Goal: Task Accomplishment & Management: Manage account settings

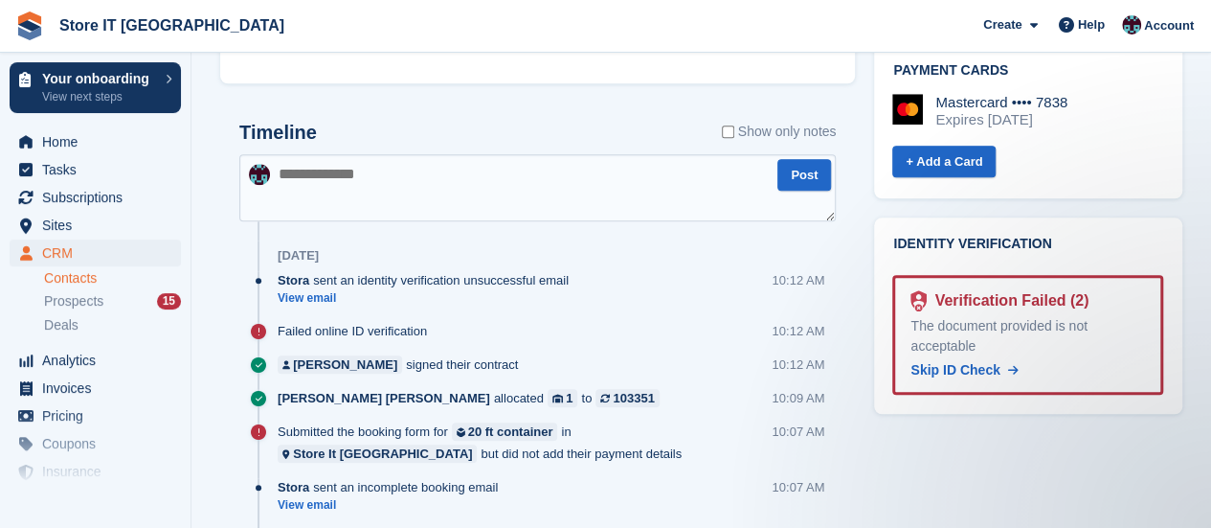
scroll to position [862, 0]
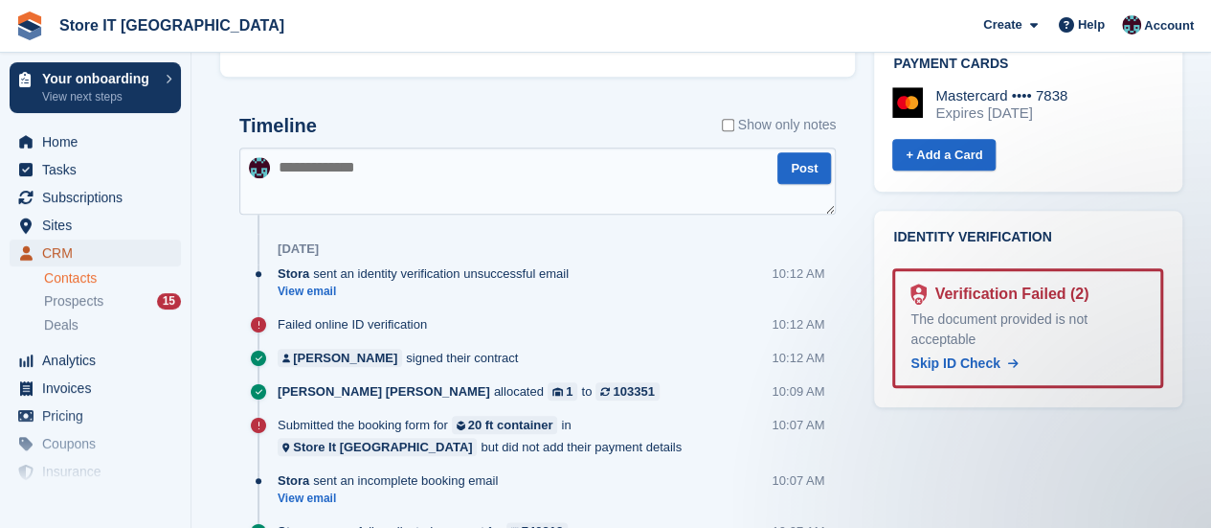
click at [77, 251] on span "CRM" at bounding box center [99, 252] width 115 height 27
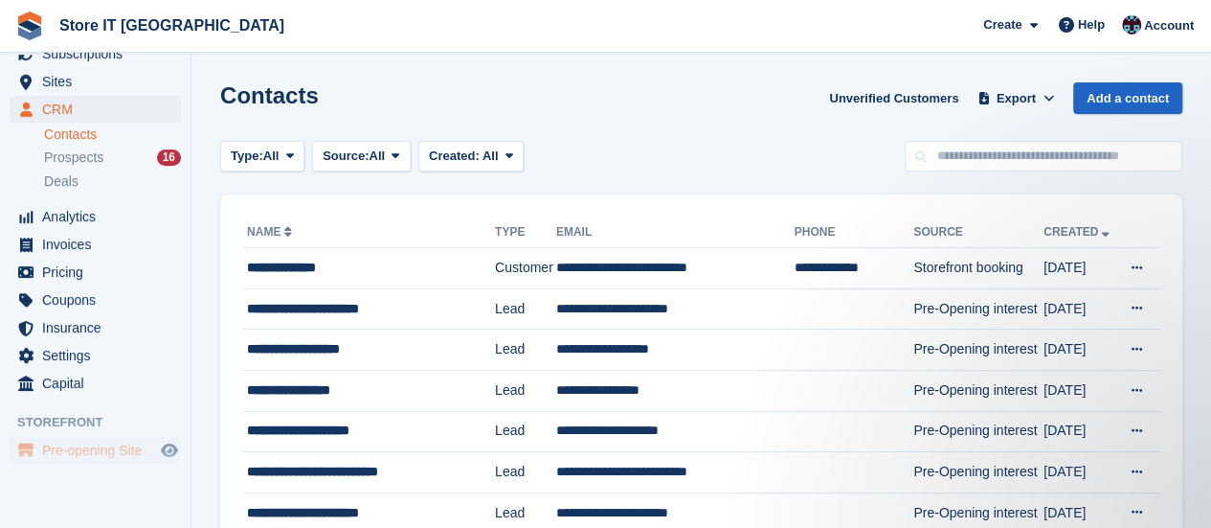
scroll to position [184, 0]
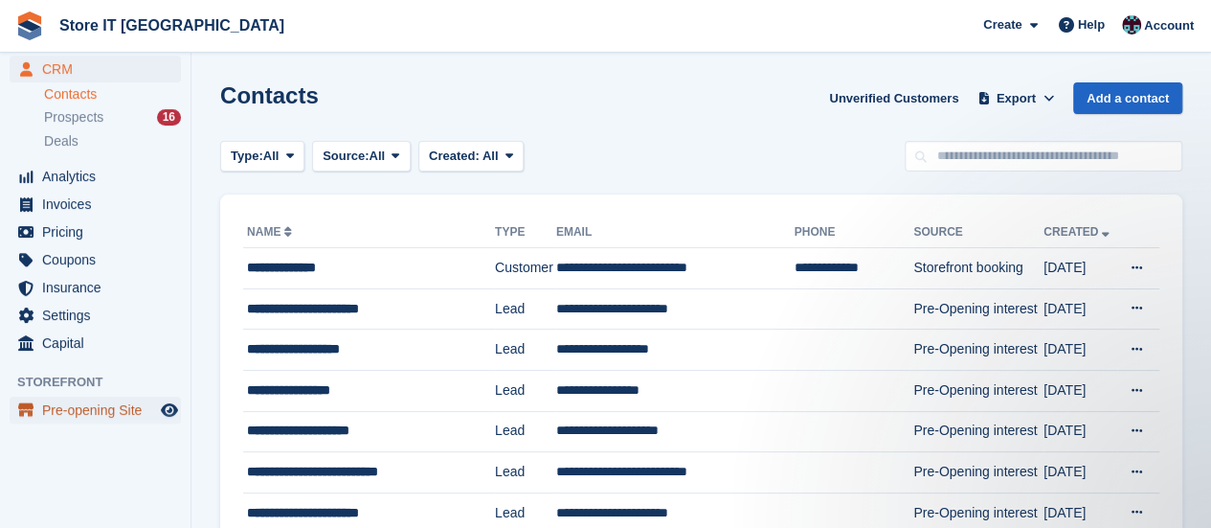
click at [84, 398] on span "Pre-opening Site" at bounding box center [99, 409] width 115 height 27
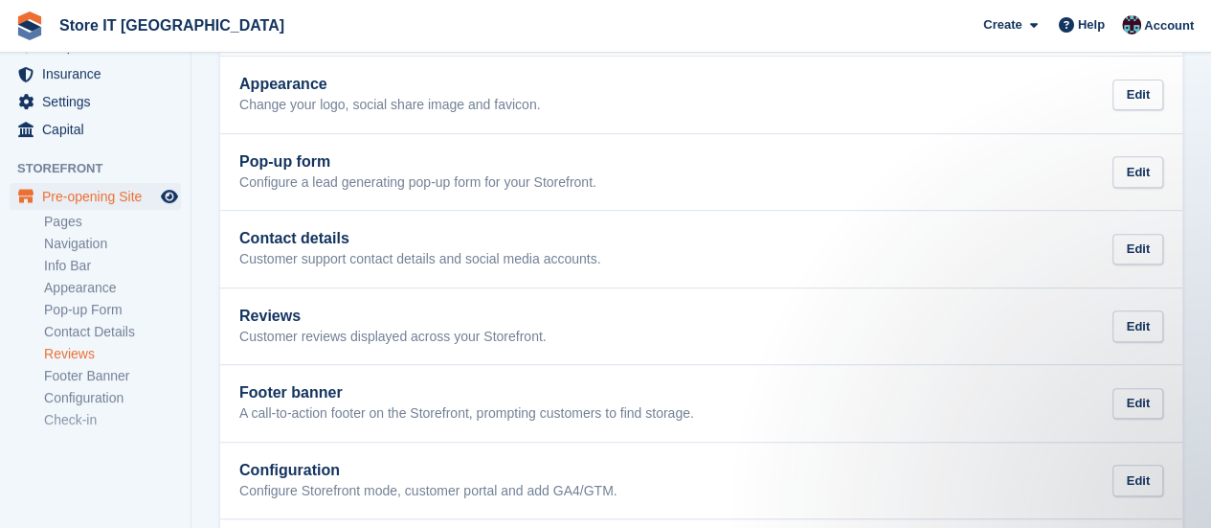
scroll to position [333, 0]
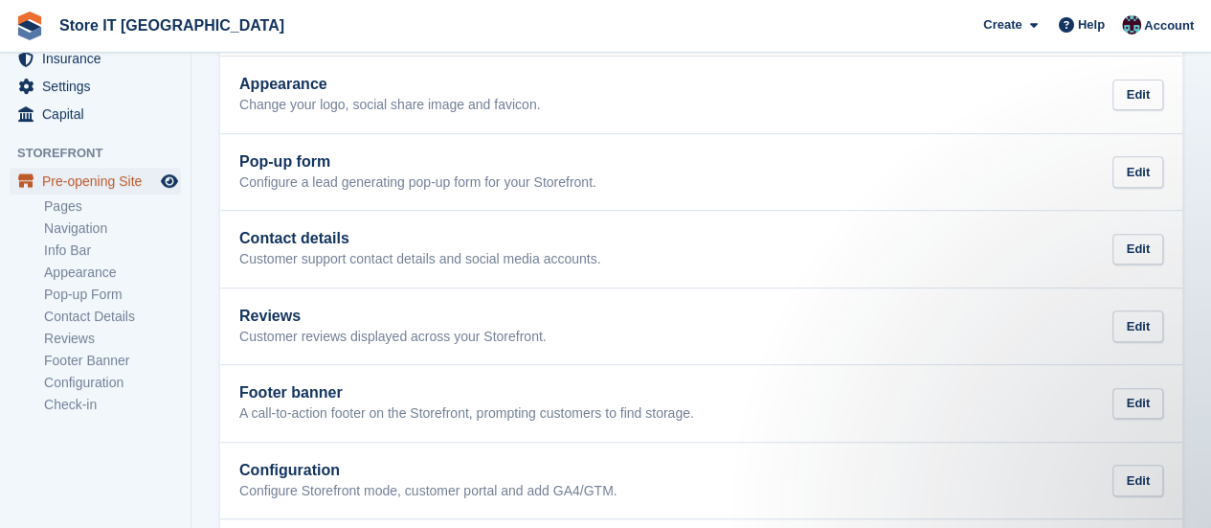
click at [102, 176] on span "Pre-opening Site" at bounding box center [99, 181] width 115 height 27
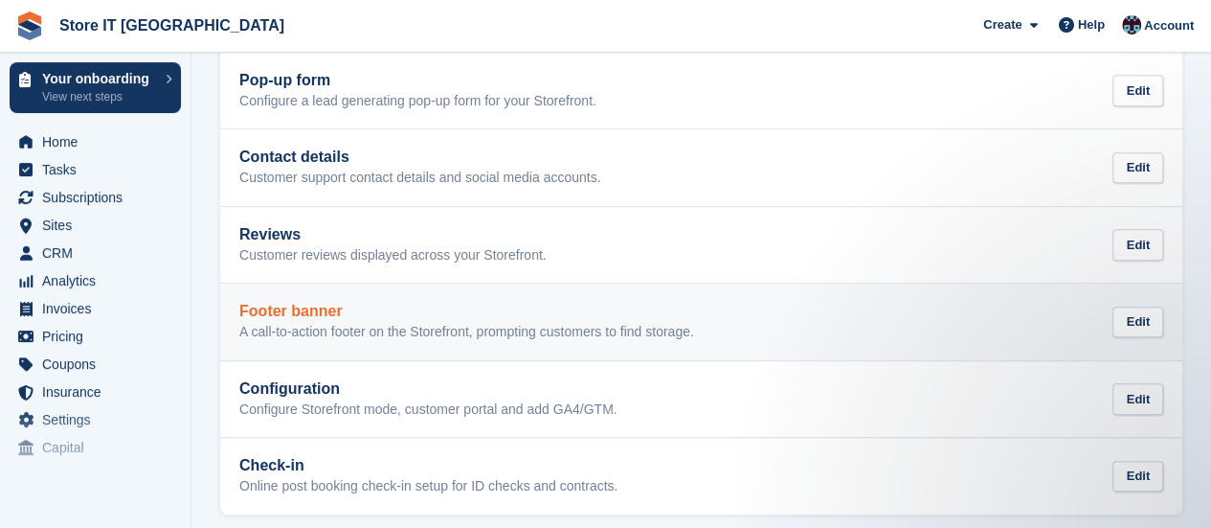
scroll to position [430, 0]
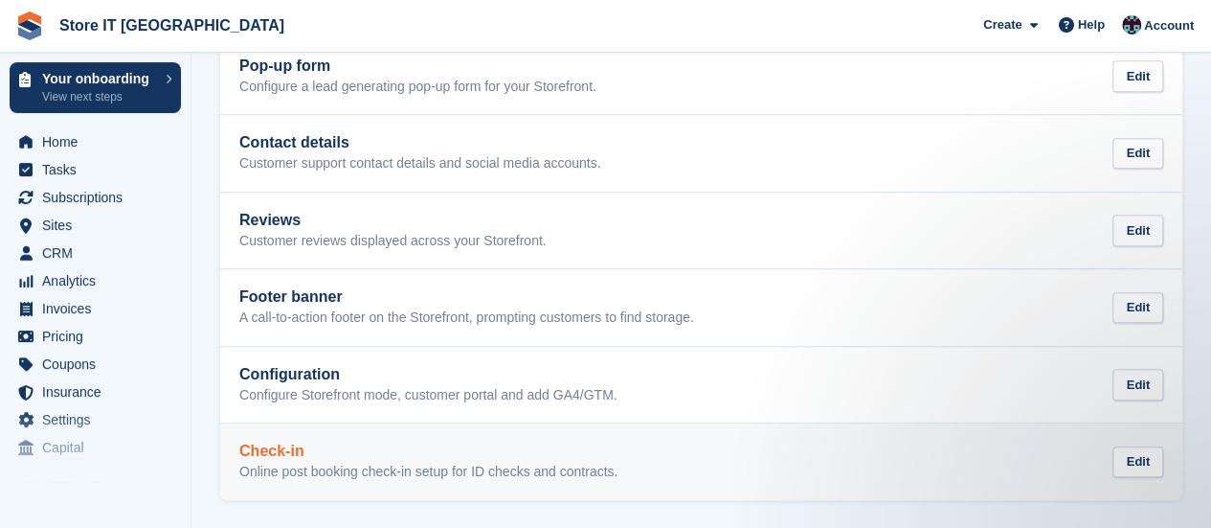
click at [471, 434] on link "Check-in Online post booking check-in setup for ID checks and contracts. Edit" at bounding box center [701, 461] width 962 height 77
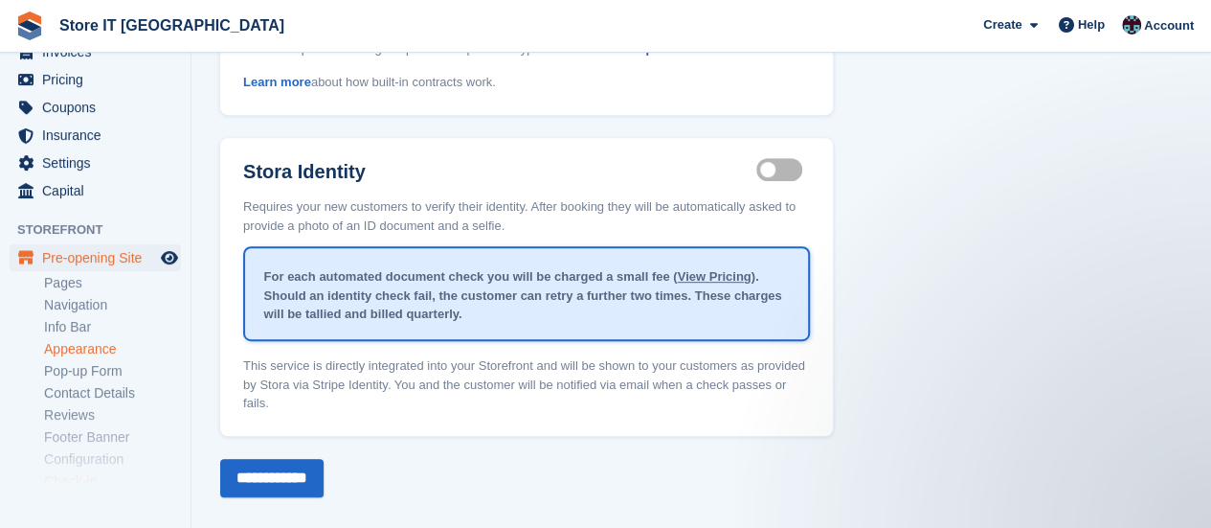
scroll to position [287, 0]
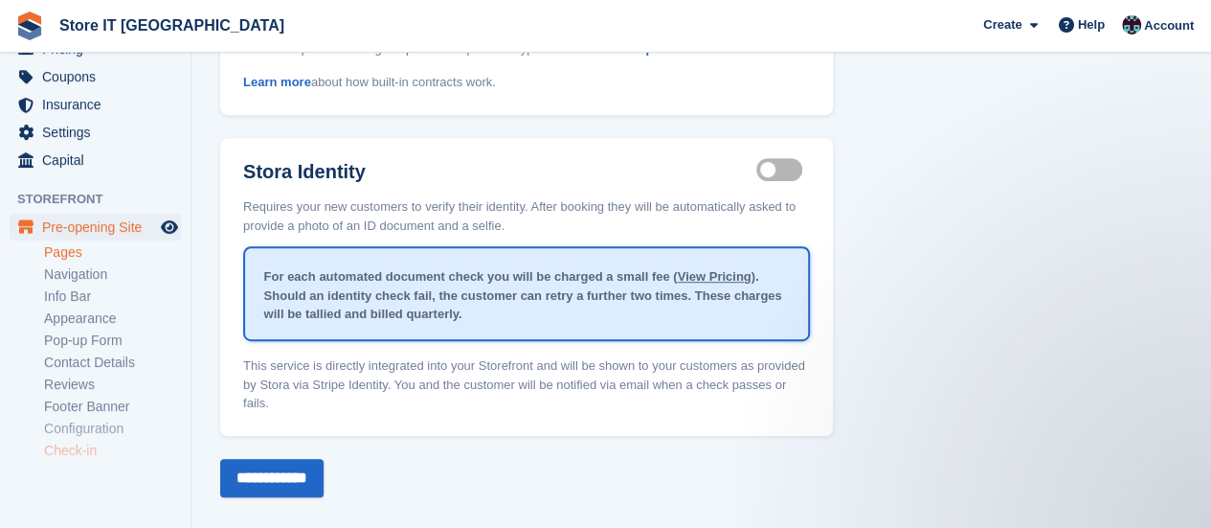
click at [77, 249] on link "Pages" at bounding box center [112, 252] width 137 height 18
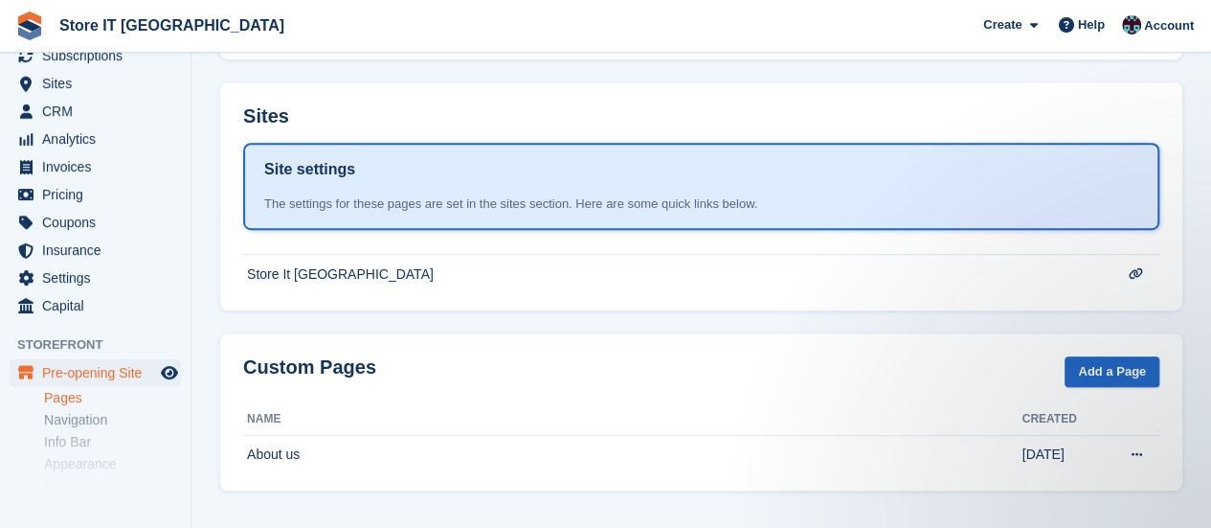
scroll to position [46, 0]
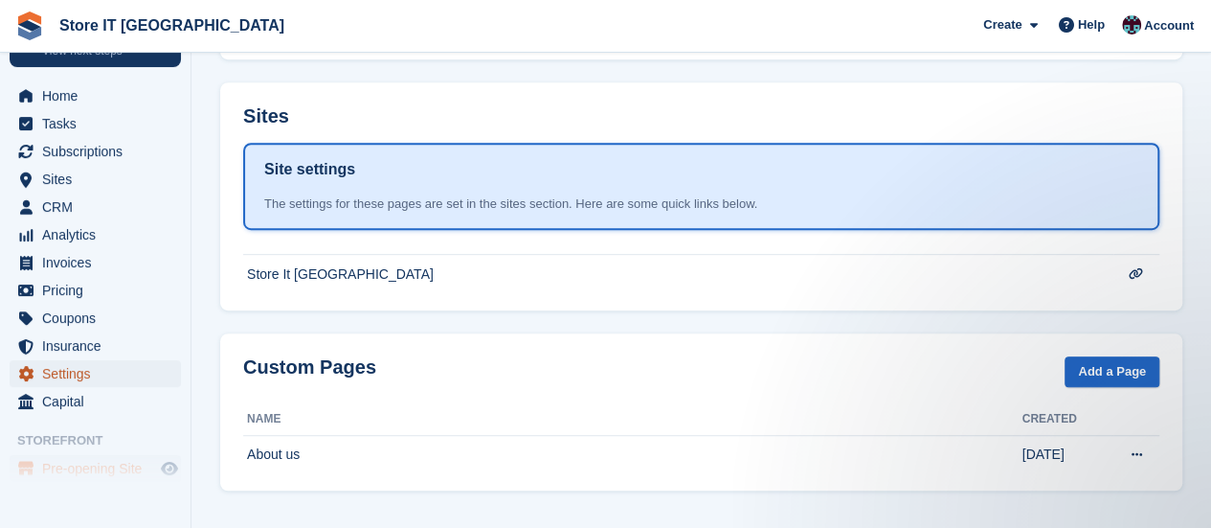
click at [53, 377] on span "Settings" at bounding box center [99, 373] width 115 height 27
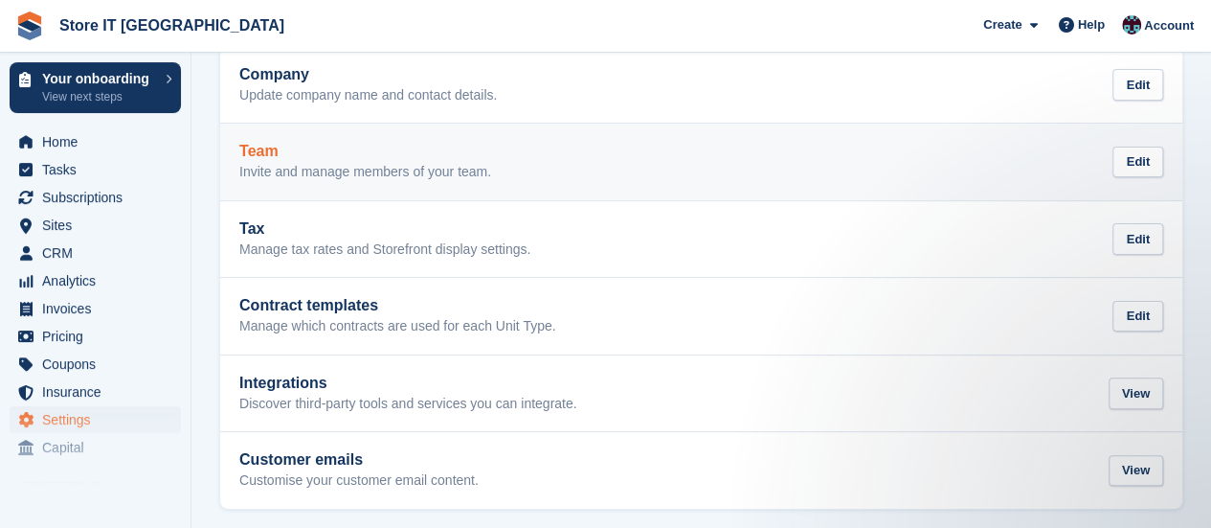
scroll to position [122, 0]
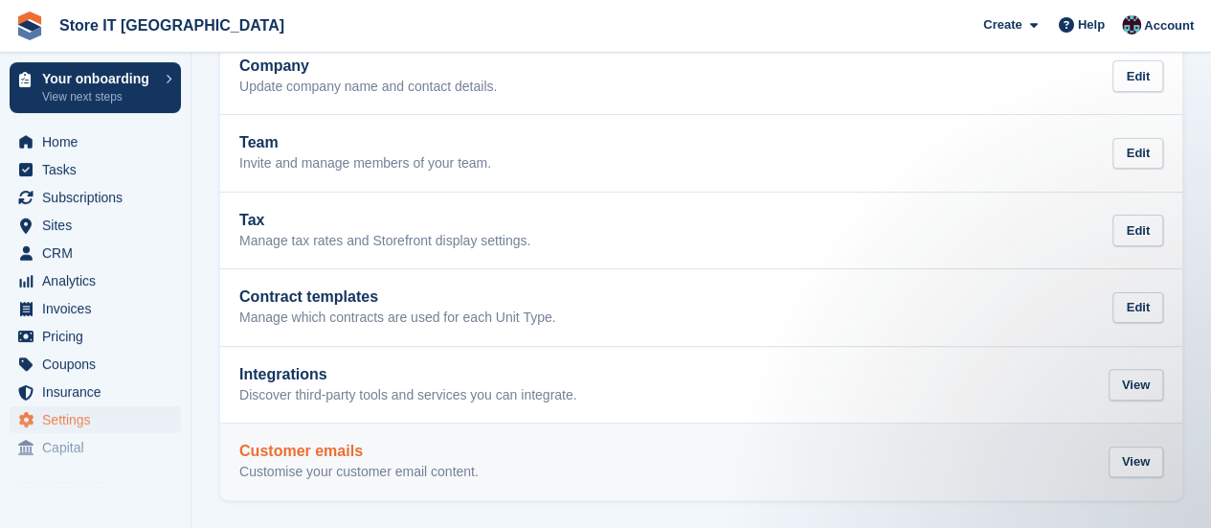
click at [402, 483] on link "Customer emails Customise your customer email content. View" at bounding box center [701, 461] width 962 height 77
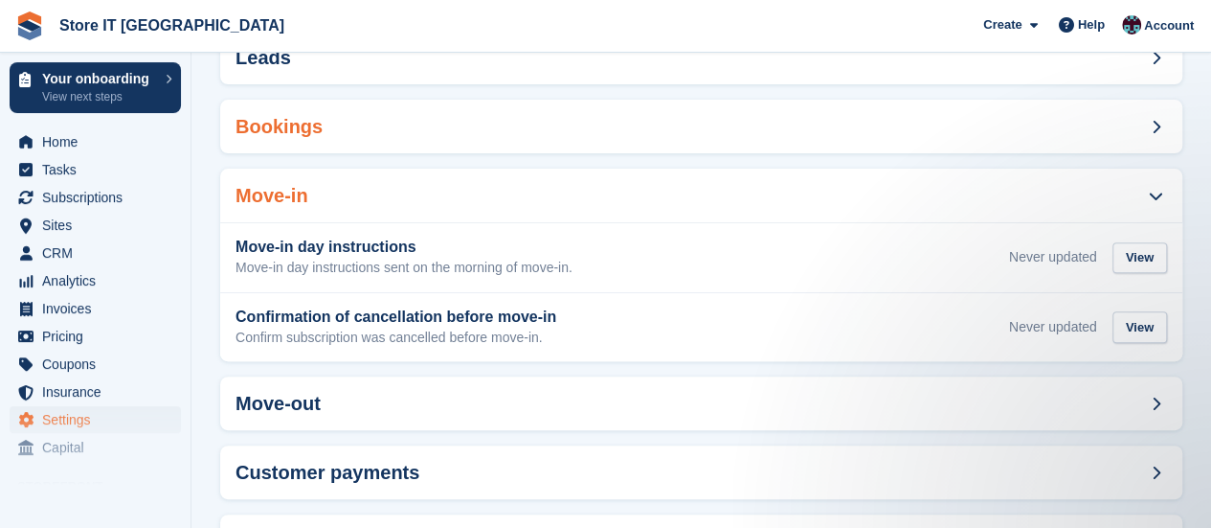
scroll to position [287, 0]
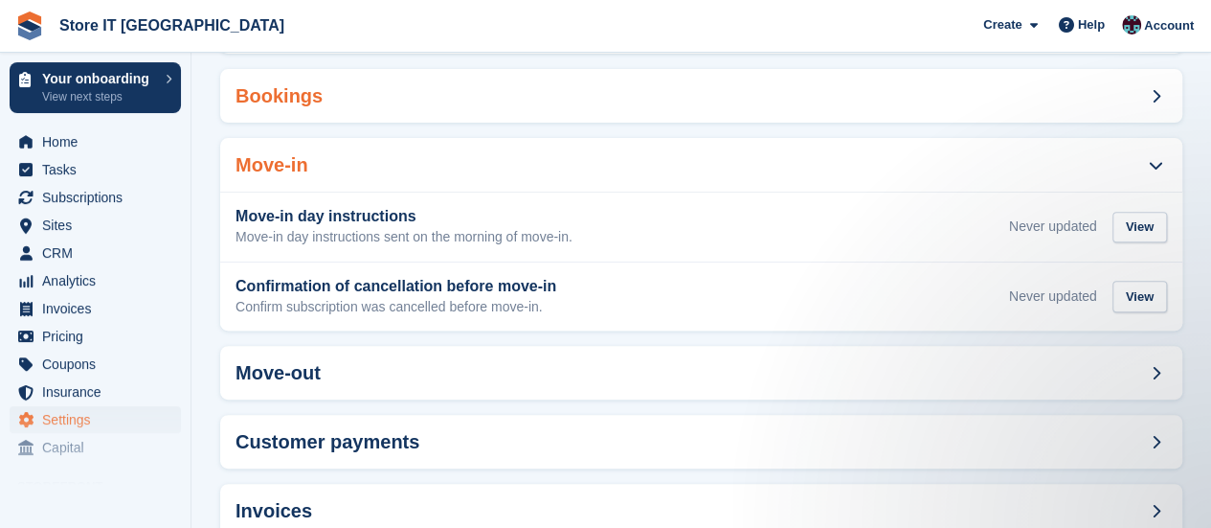
click at [473, 120] on div "Bookings" at bounding box center [701, 96] width 962 height 54
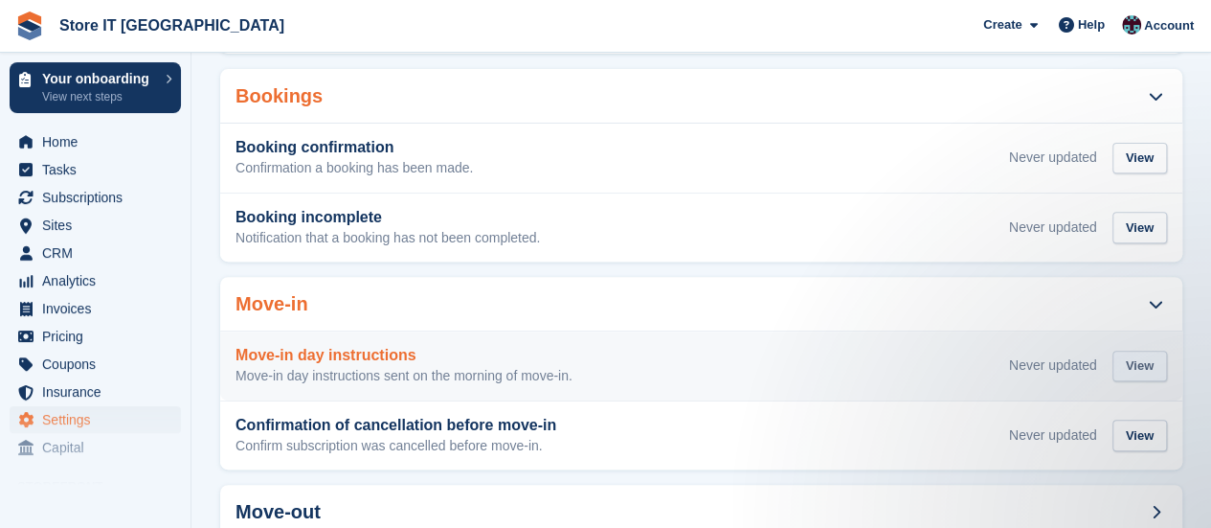
click at [1164, 359] on div "View" at bounding box center [1140, 366] width 55 height 32
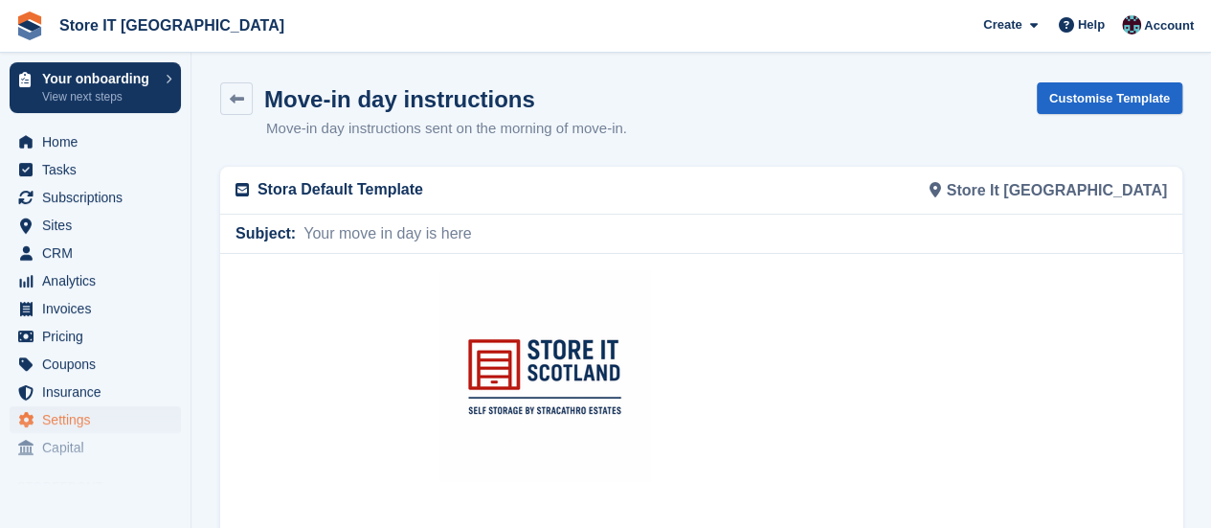
scroll to position [192, 0]
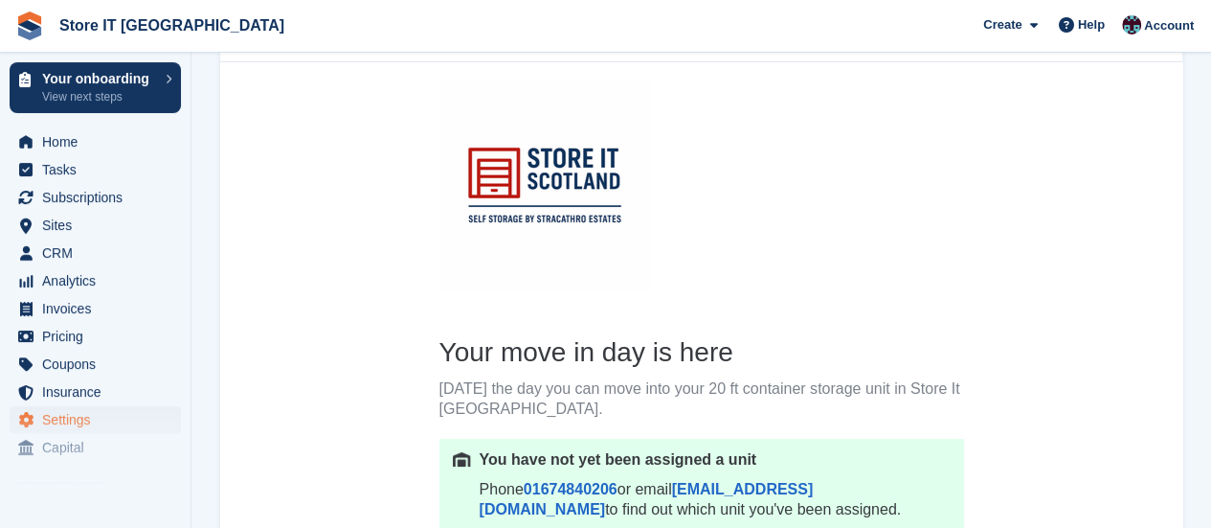
click at [474, 348] on h3 "Your move in day is here" at bounding box center [702, 351] width 525 height 34
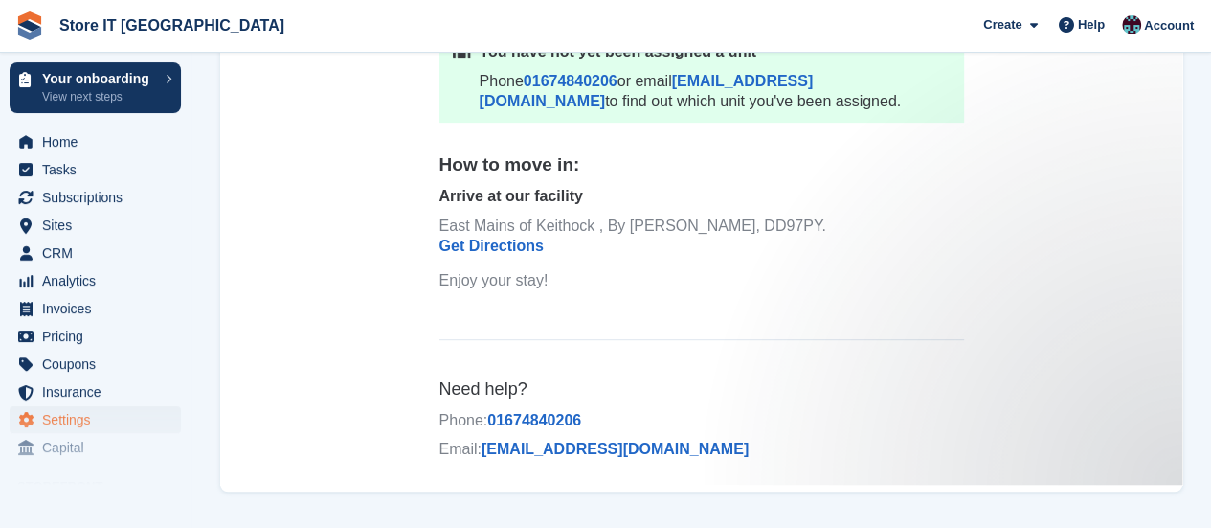
scroll to position [19, 0]
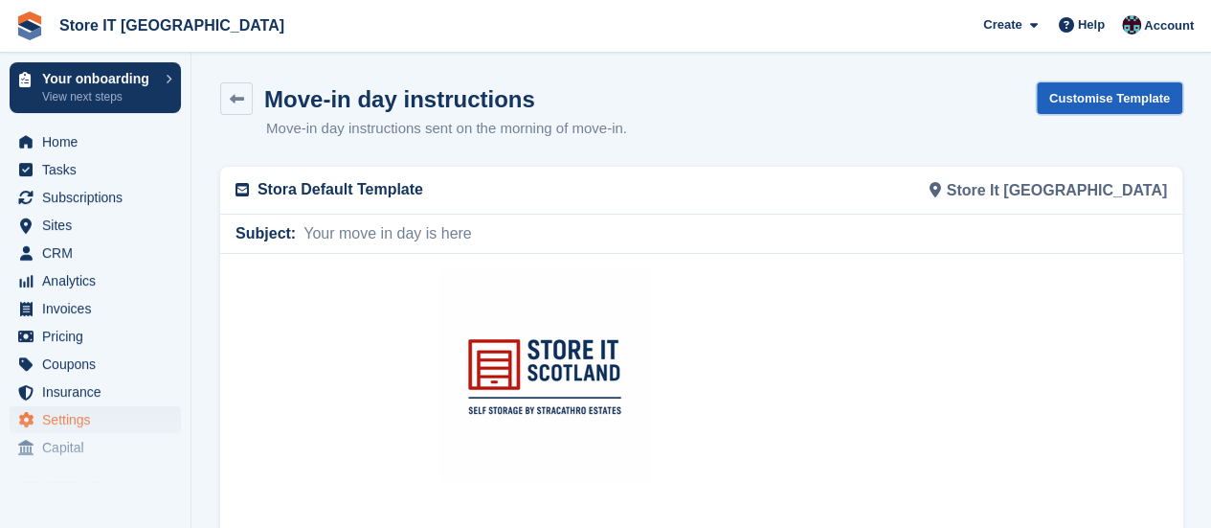
click at [1111, 105] on link "Customise Template" at bounding box center [1110, 98] width 146 height 32
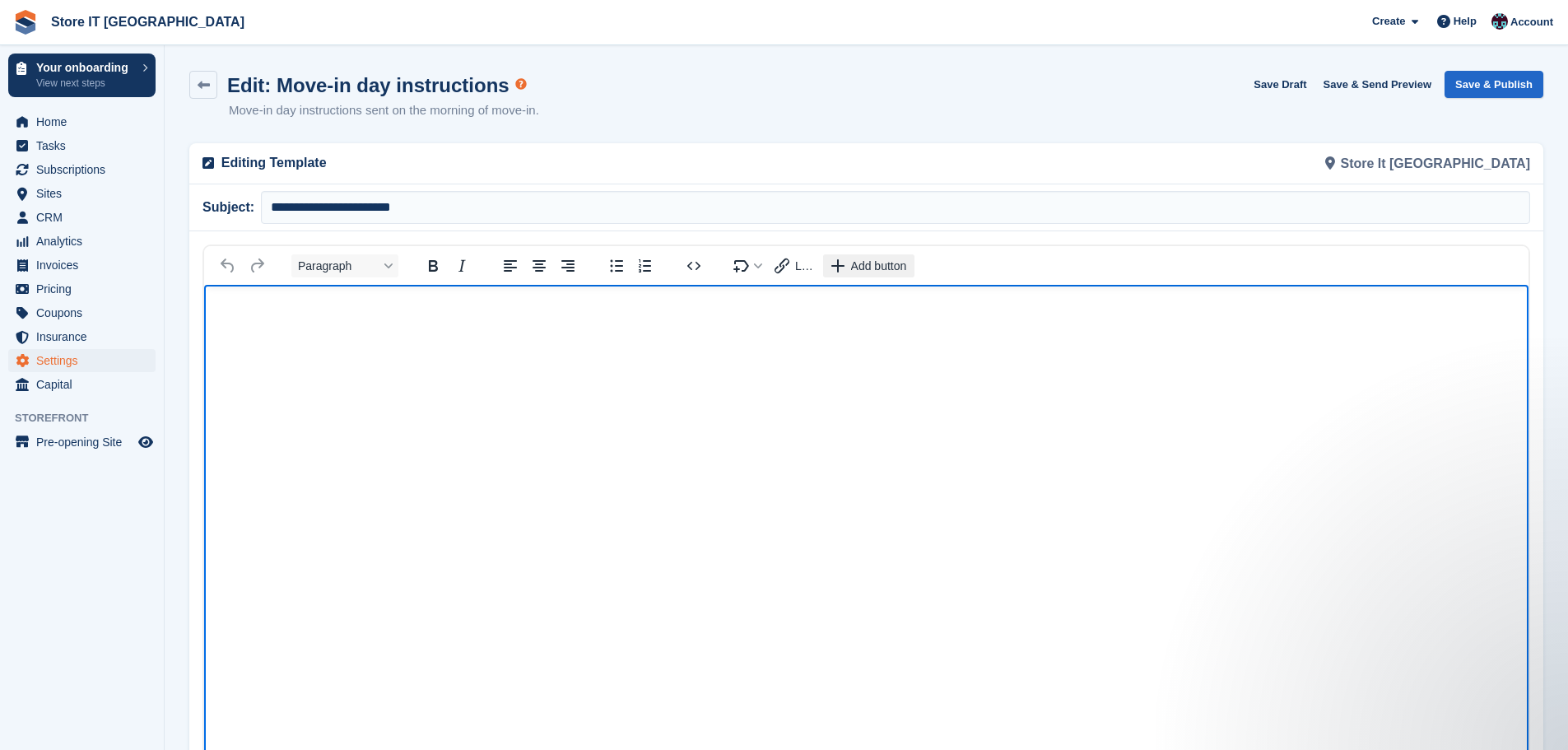
click at [863, 275] on button "Add button" at bounding box center [869, 266] width 91 height 23
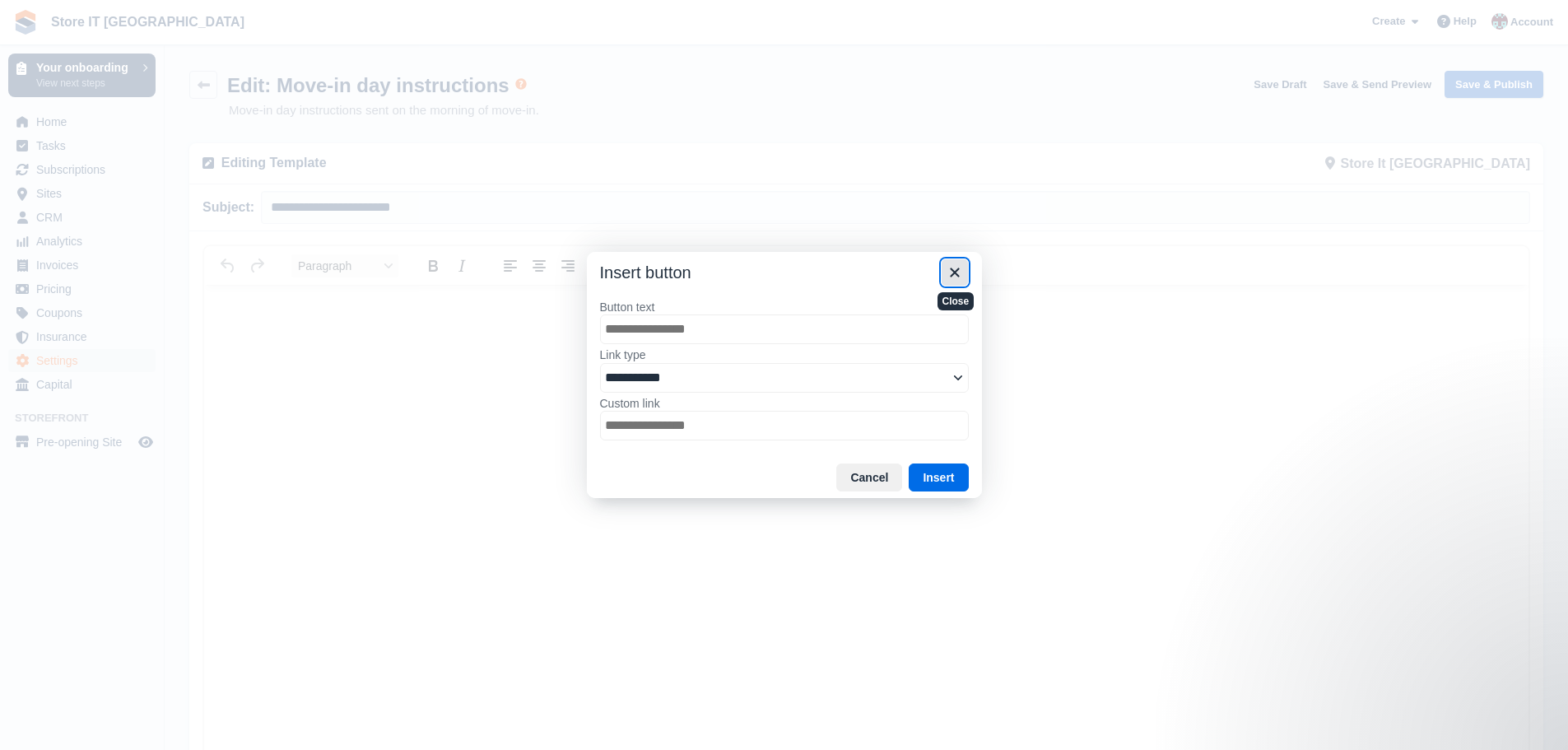
click at [946, 272] on icon "Close" at bounding box center [954, 272] width 20 height 20
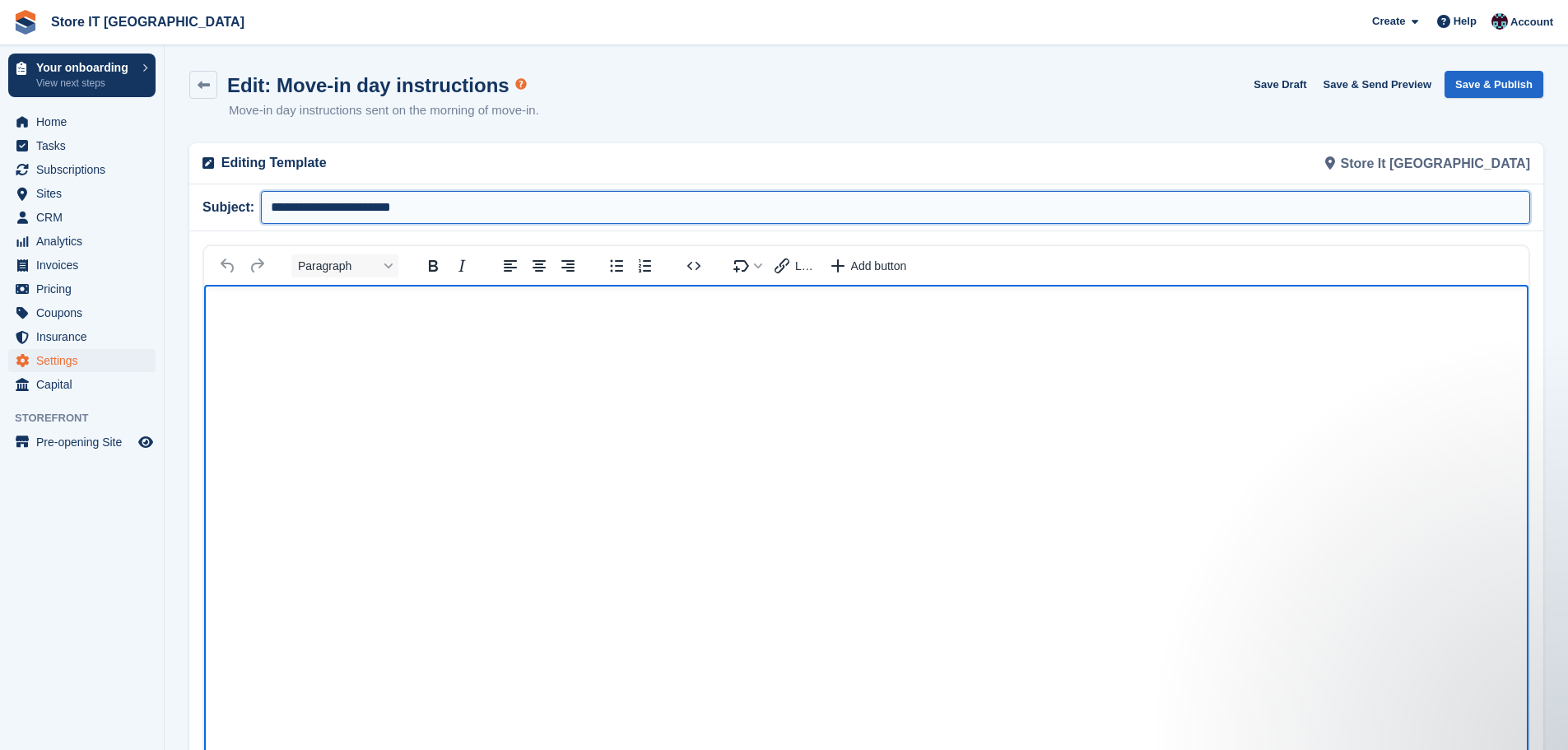
click at [451, 205] on input "**********" at bounding box center [896, 207] width 1270 height 33
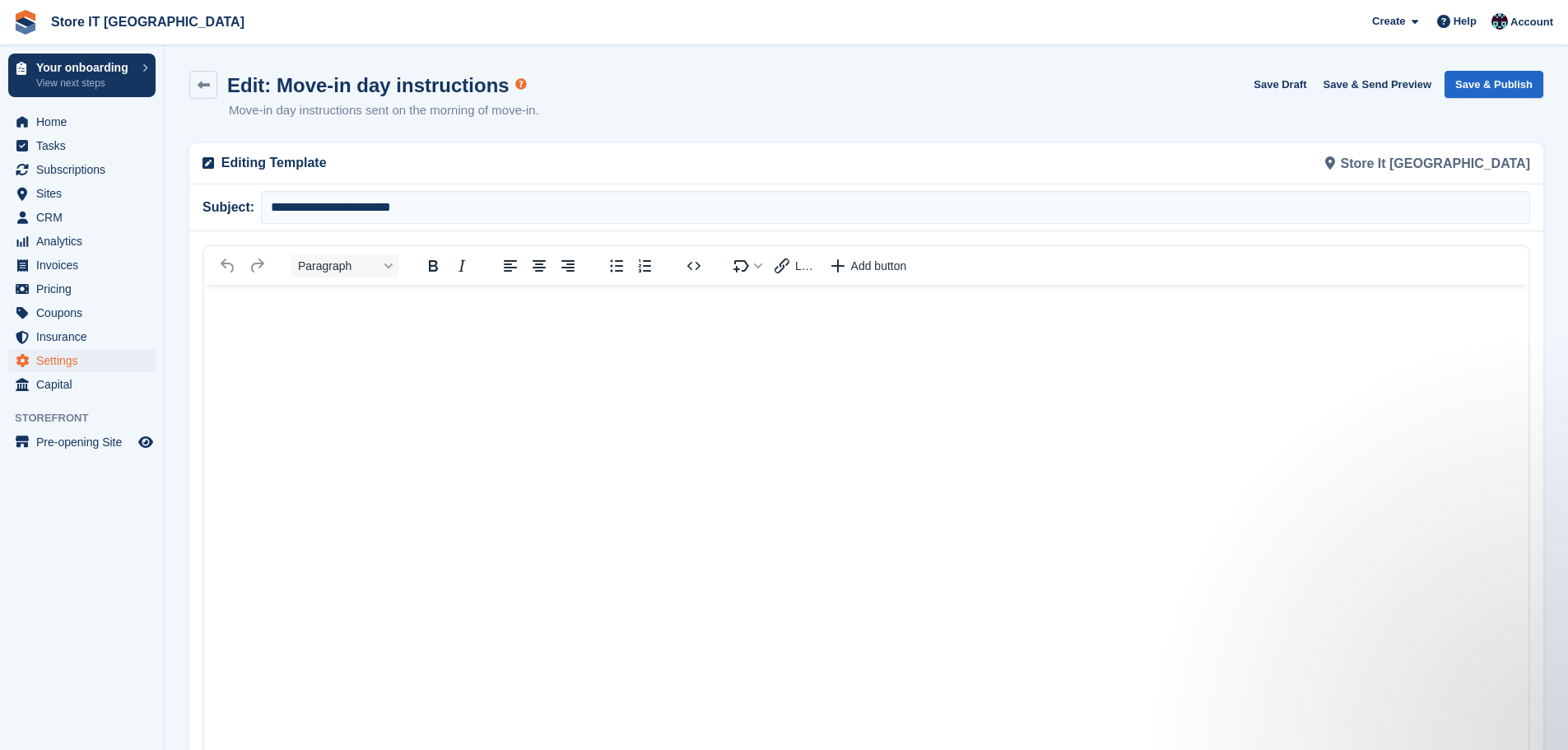
click at [267, 165] on p "Editing Template" at bounding box center [539, 163] width 635 height 20
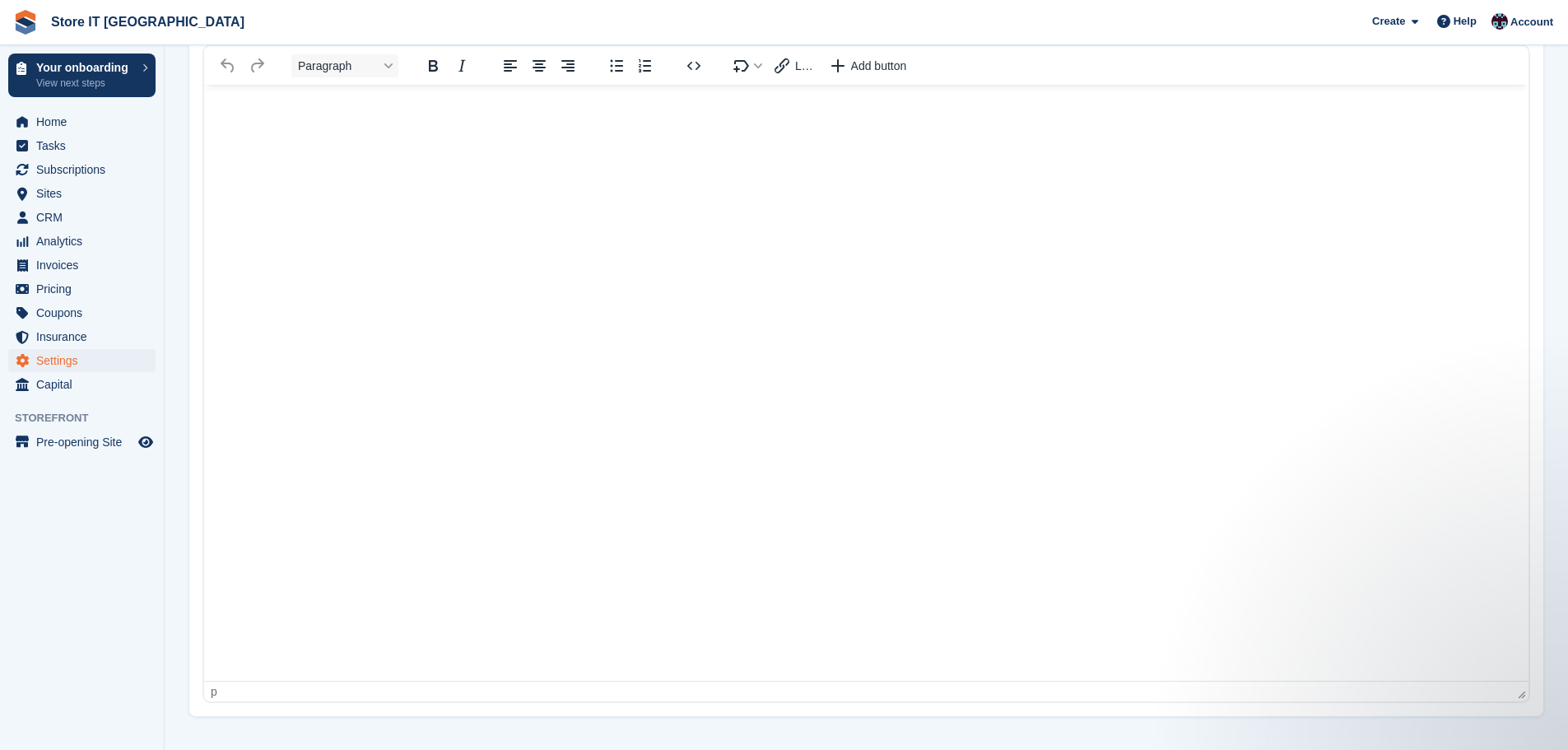
click at [225, 453] on div "p" at bounding box center [862, 692] width 1304 height 13
click at [213, 453] on div "p" at bounding box center [214, 692] width 7 height 13
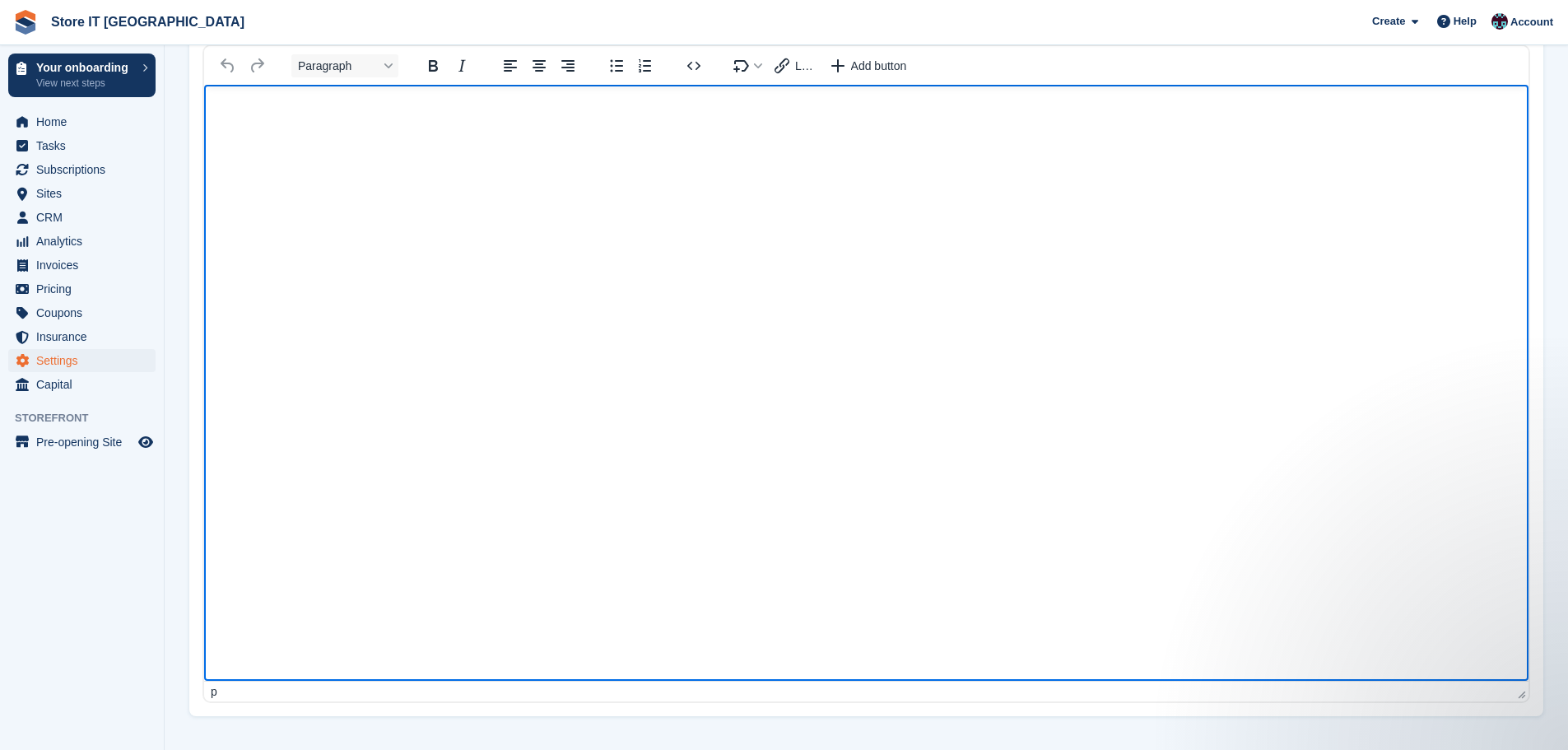
click at [212, 453] on div "p" at bounding box center [214, 692] width 7 height 13
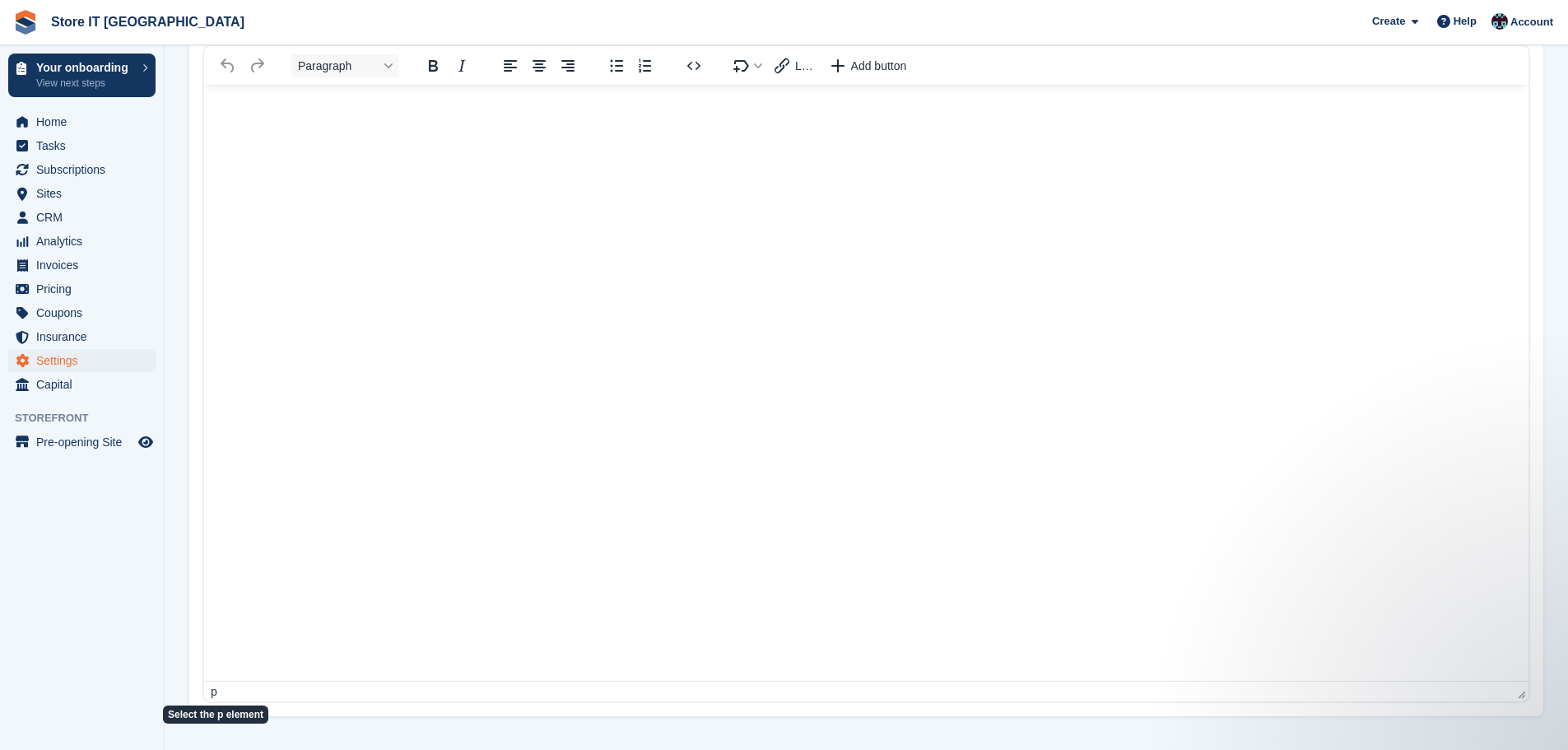
click at [213, 453] on div "p" at bounding box center [214, 692] width 7 height 13
drag, startPoint x: 217, startPoint y: 691, endPoint x: 28, endPoint y: 574, distance: 222.3
click at [217, 453] on div "p" at bounding box center [214, 692] width 7 height 13
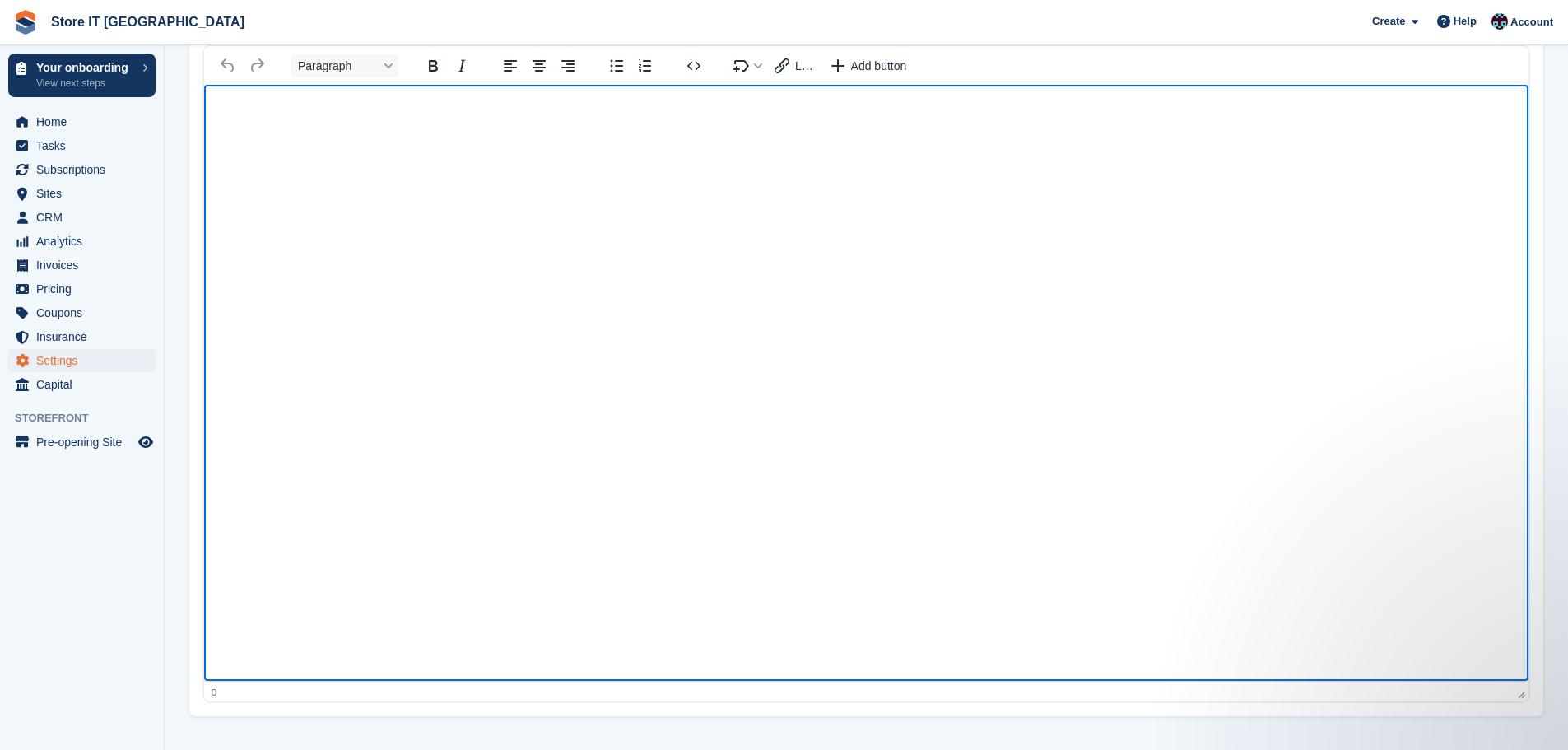
click at [261, 453] on html at bounding box center [866, 382] width 1325 height 596
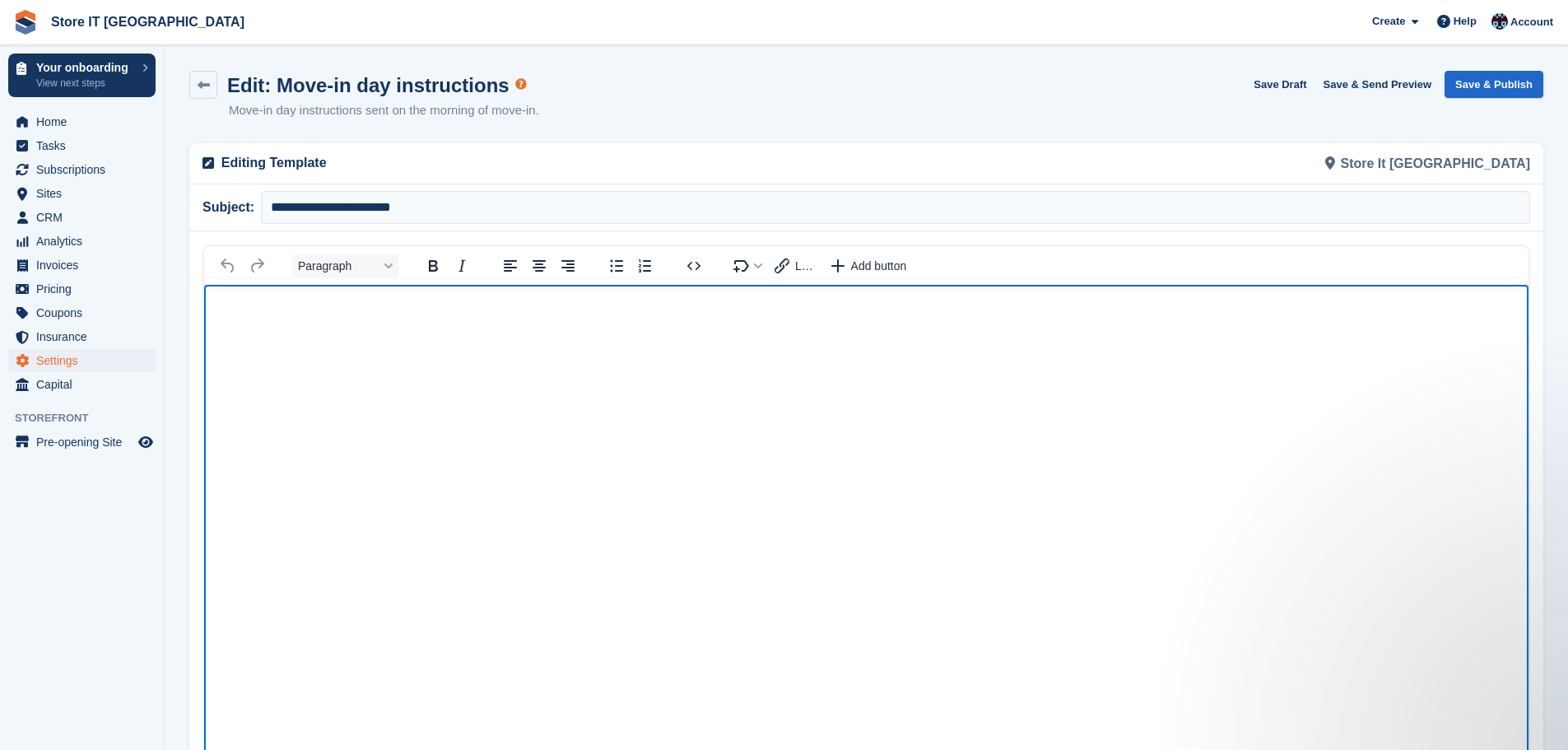
click at [230, 266] on icon "Undo" at bounding box center [228, 266] width 20 height 20
click at [207, 88] on icon at bounding box center [204, 85] width 12 height 12
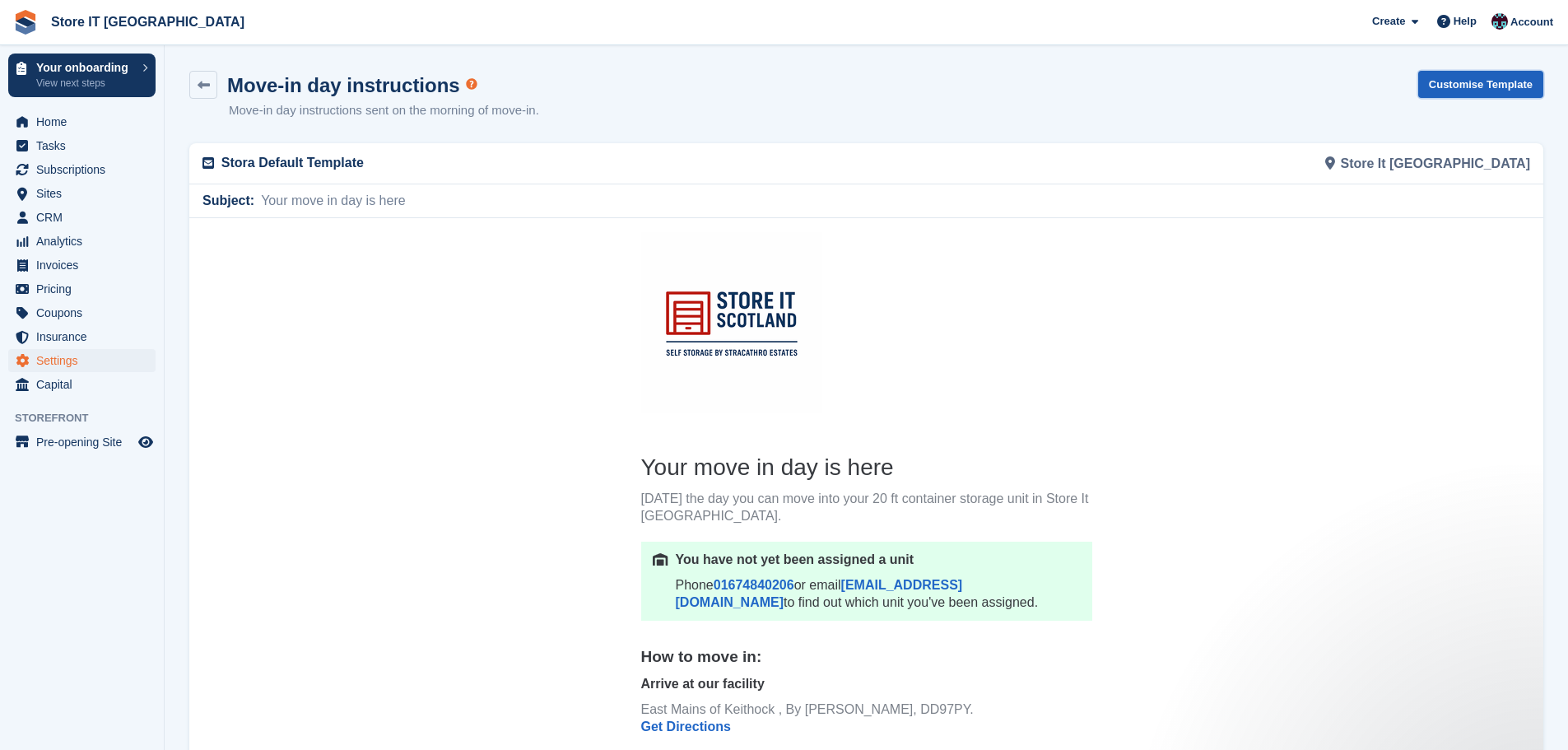
click at [1040, 83] on link "Customise Template" at bounding box center [1481, 84] width 126 height 28
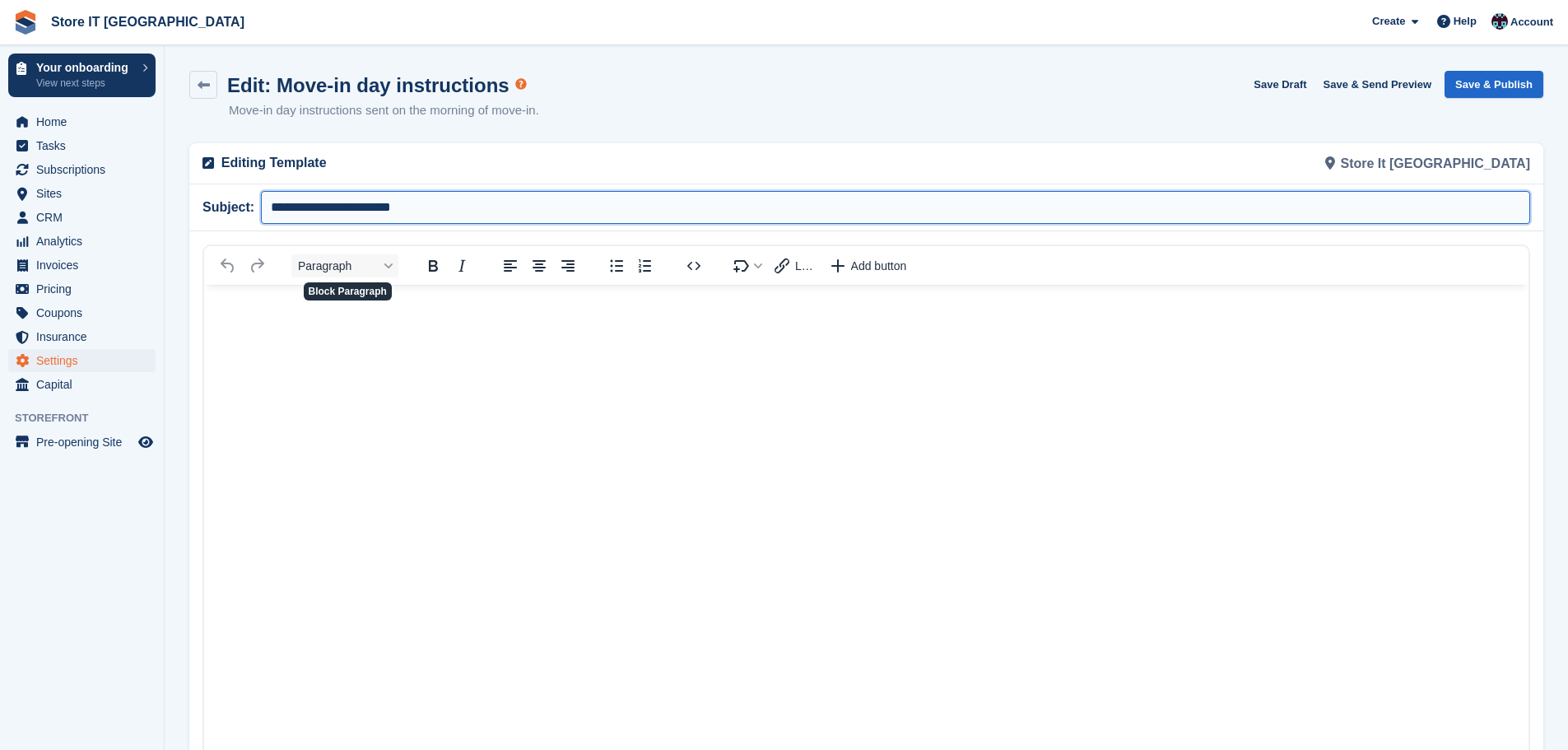
click at [332, 218] on input "**********" at bounding box center [896, 207] width 1270 height 33
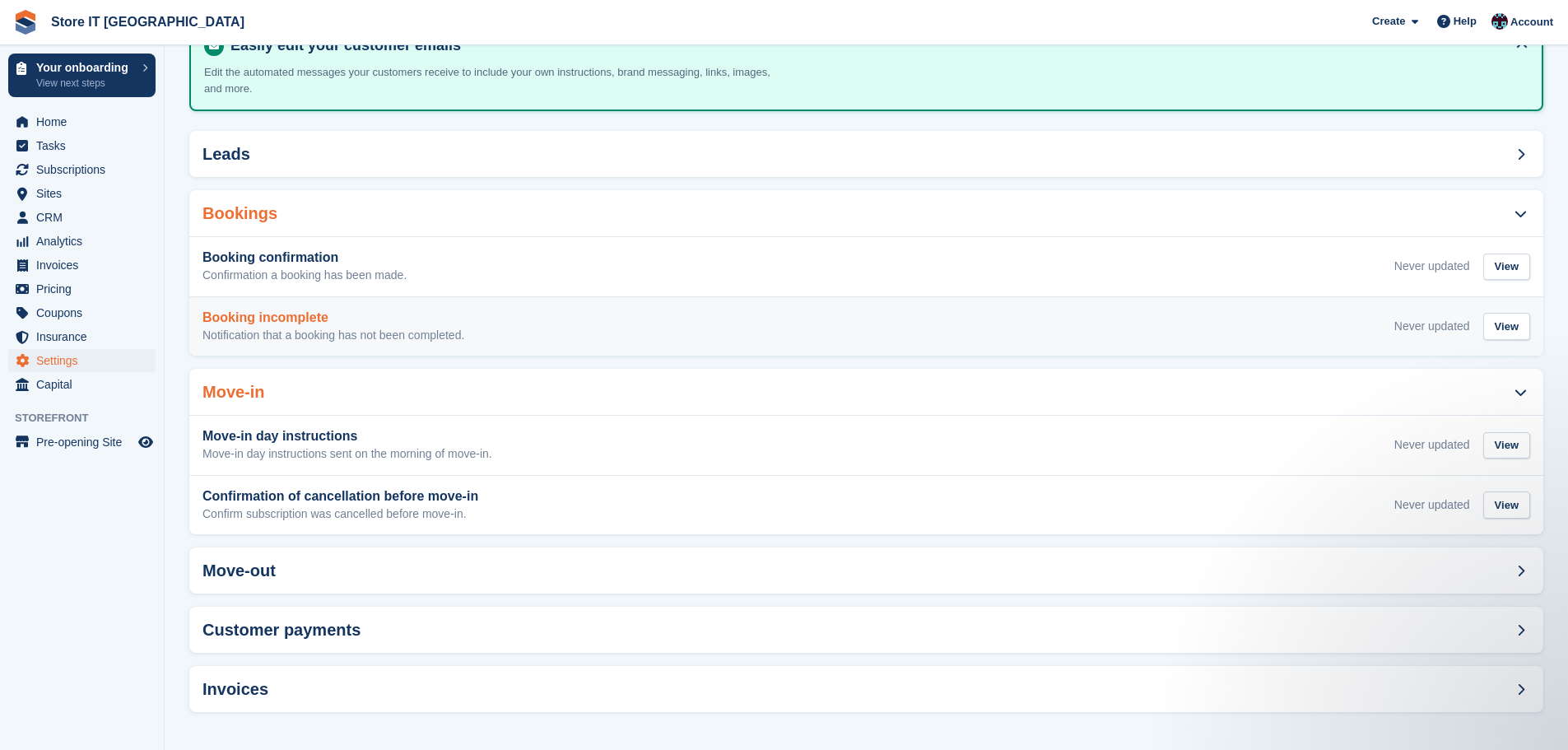
click at [302, 341] on p "Notification that a booking has not been completed." at bounding box center [334, 335] width 262 height 15
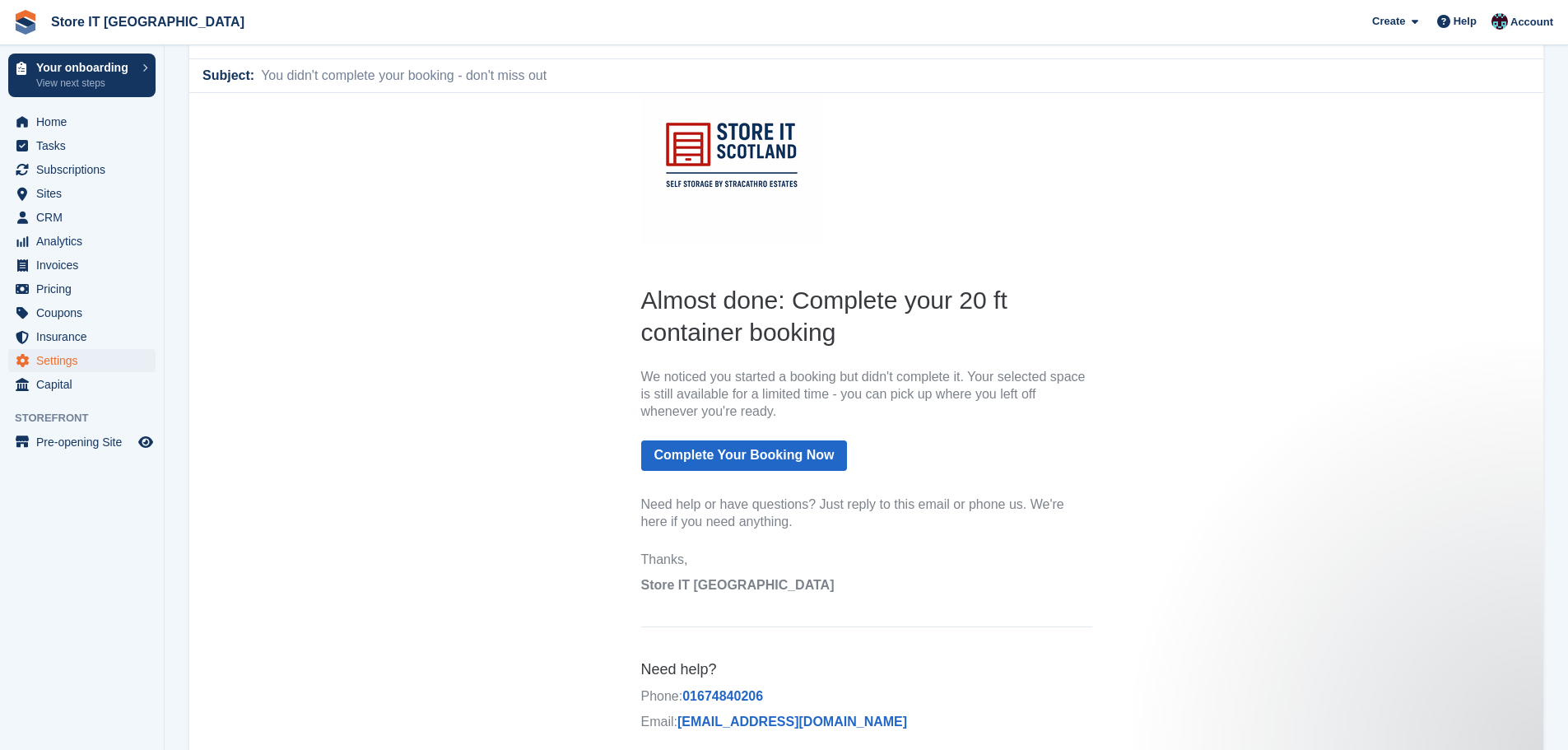
scroll to position [165, 0]
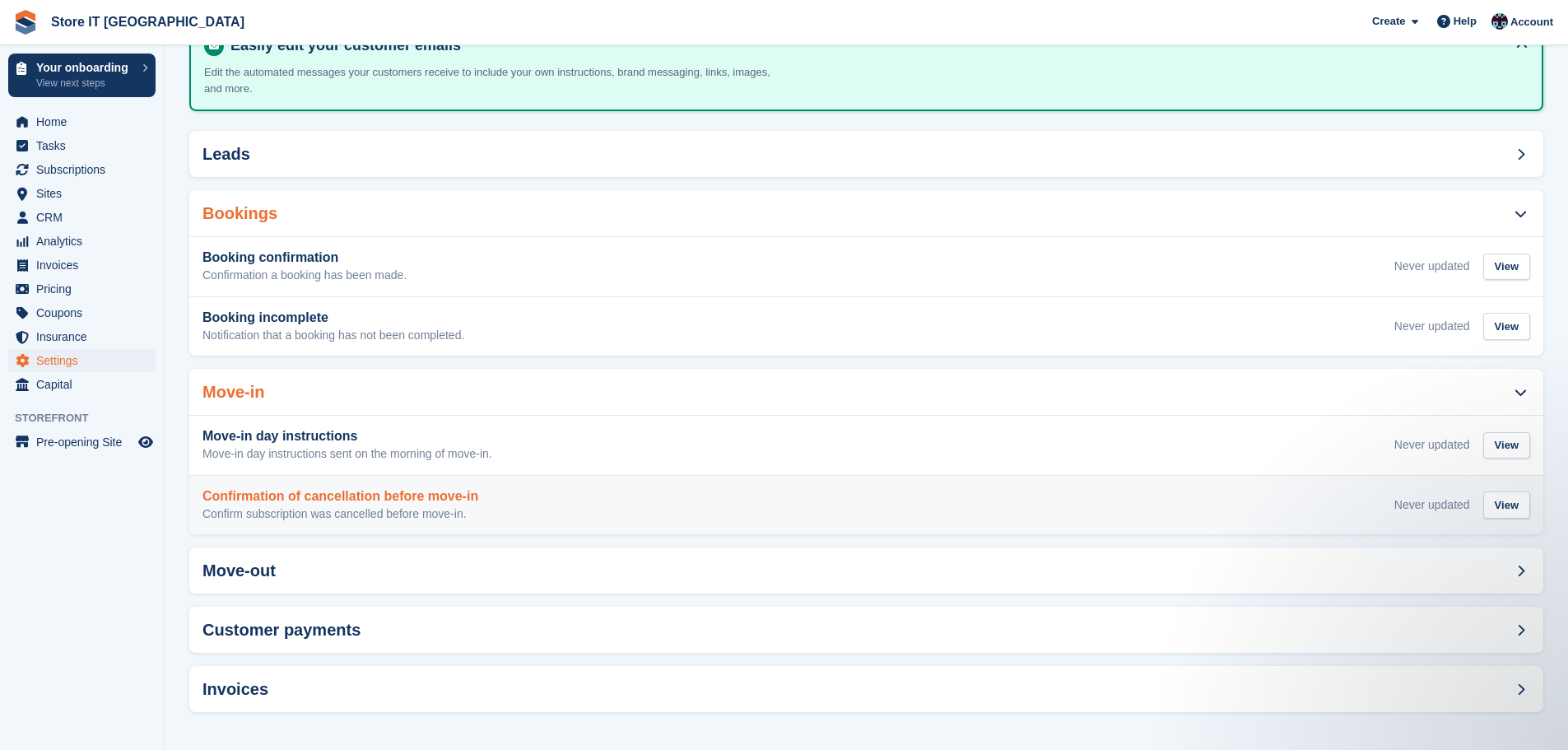
click at [551, 453] on div "Confirmation of cancellation before move-in Confirm subscription was cancelled …" at bounding box center [867, 506] width 1328 height 33
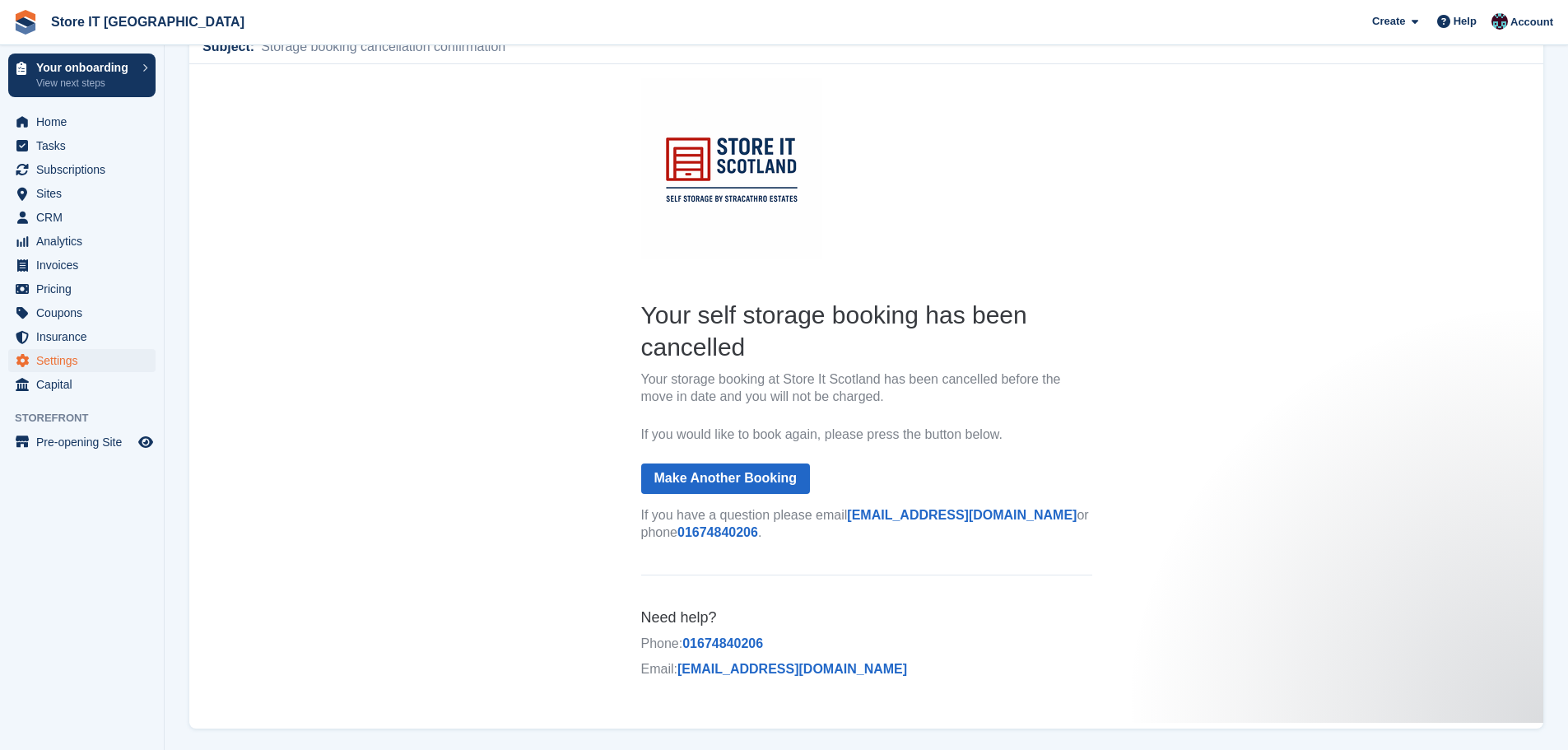
scroll to position [165, 0]
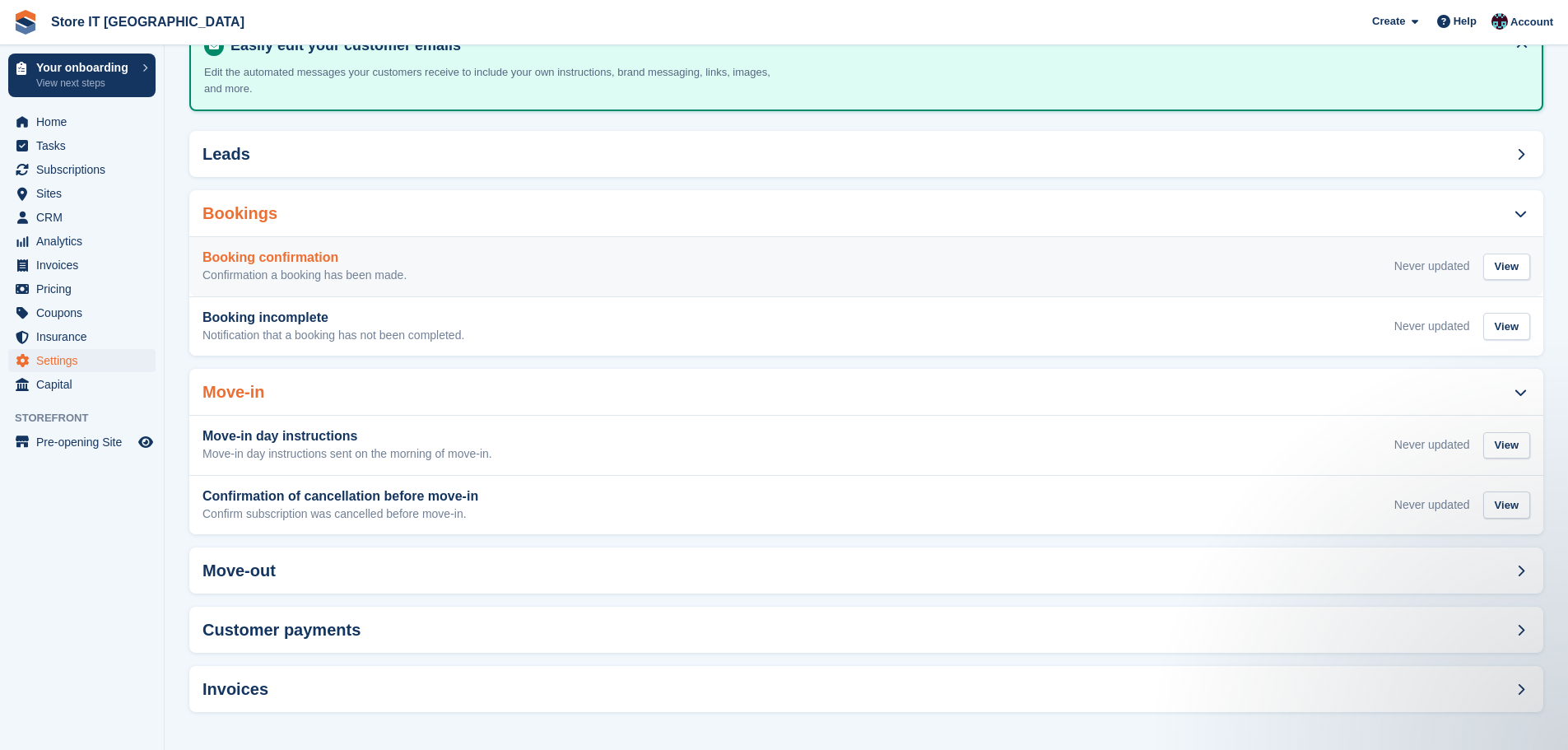
click at [409, 255] on div "Booking confirmation Confirmation a booking has been made. Never updated View" at bounding box center [867, 267] width 1328 height 33
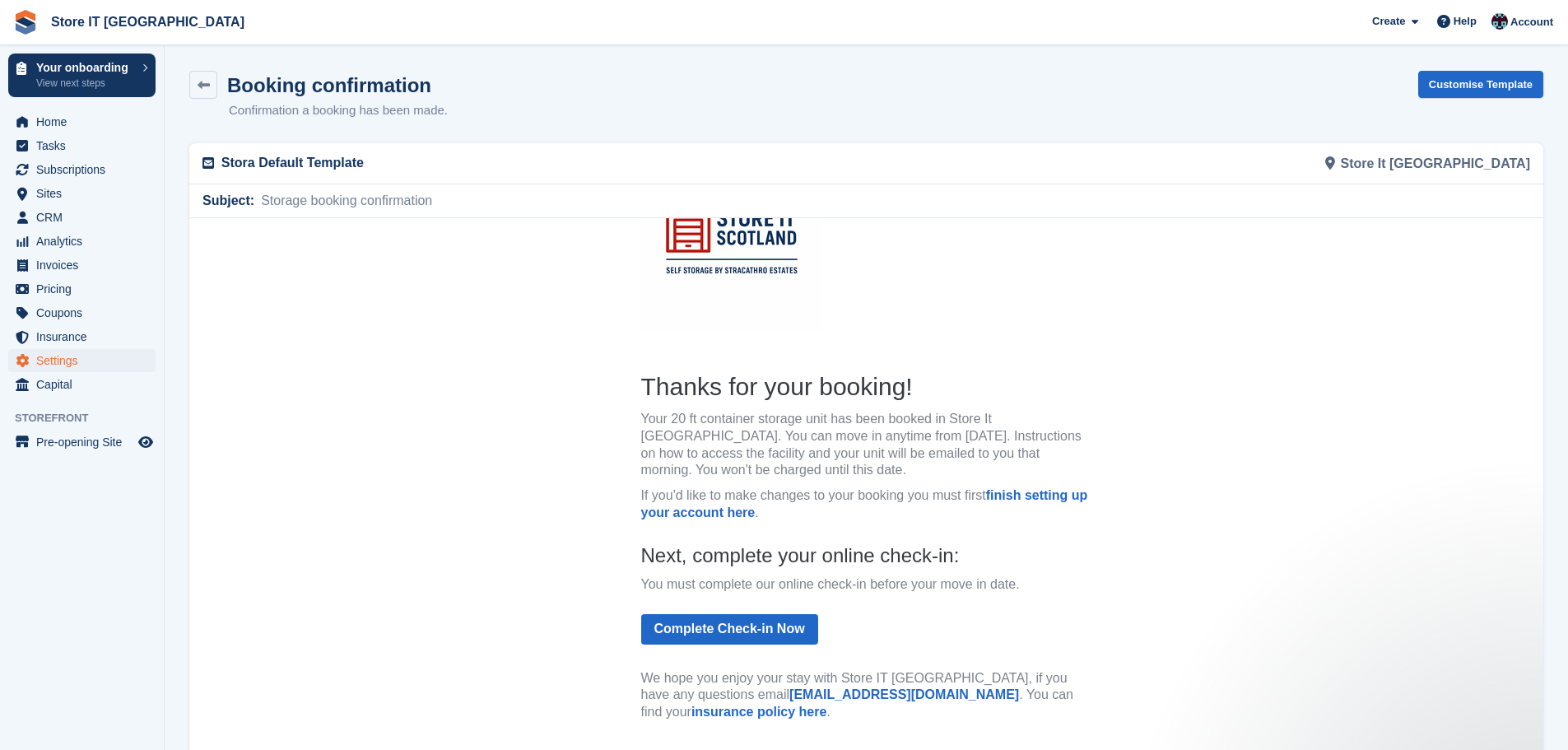
scroll to position [85, 0]
click at [211, 88] on link at bounding box center [203, 84] width 28 height 28
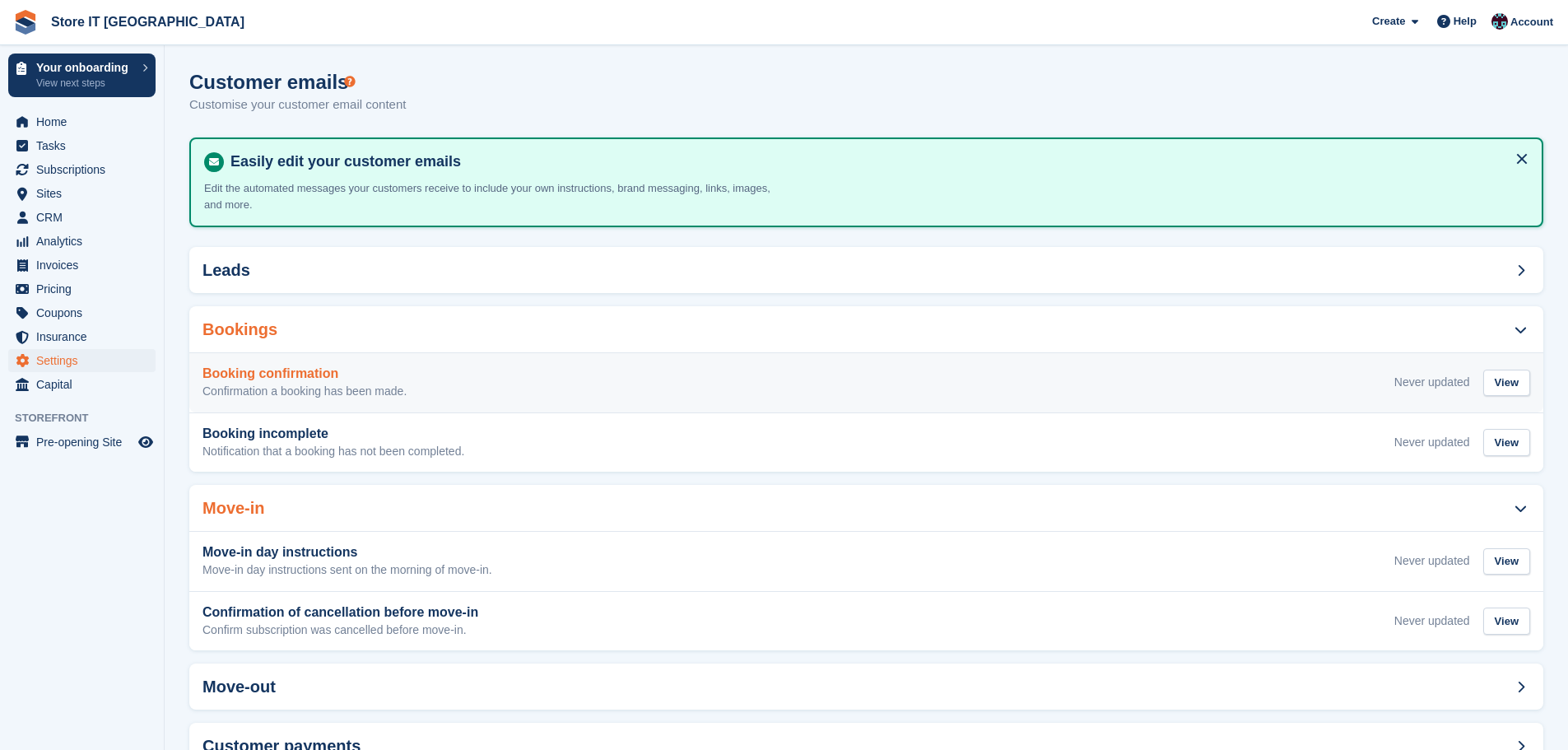
click at [474, 405] on div "Booking confirmation Confirmation a booking has been made. Never updated View" at bounding box center [866, 383] width 1354 height 59
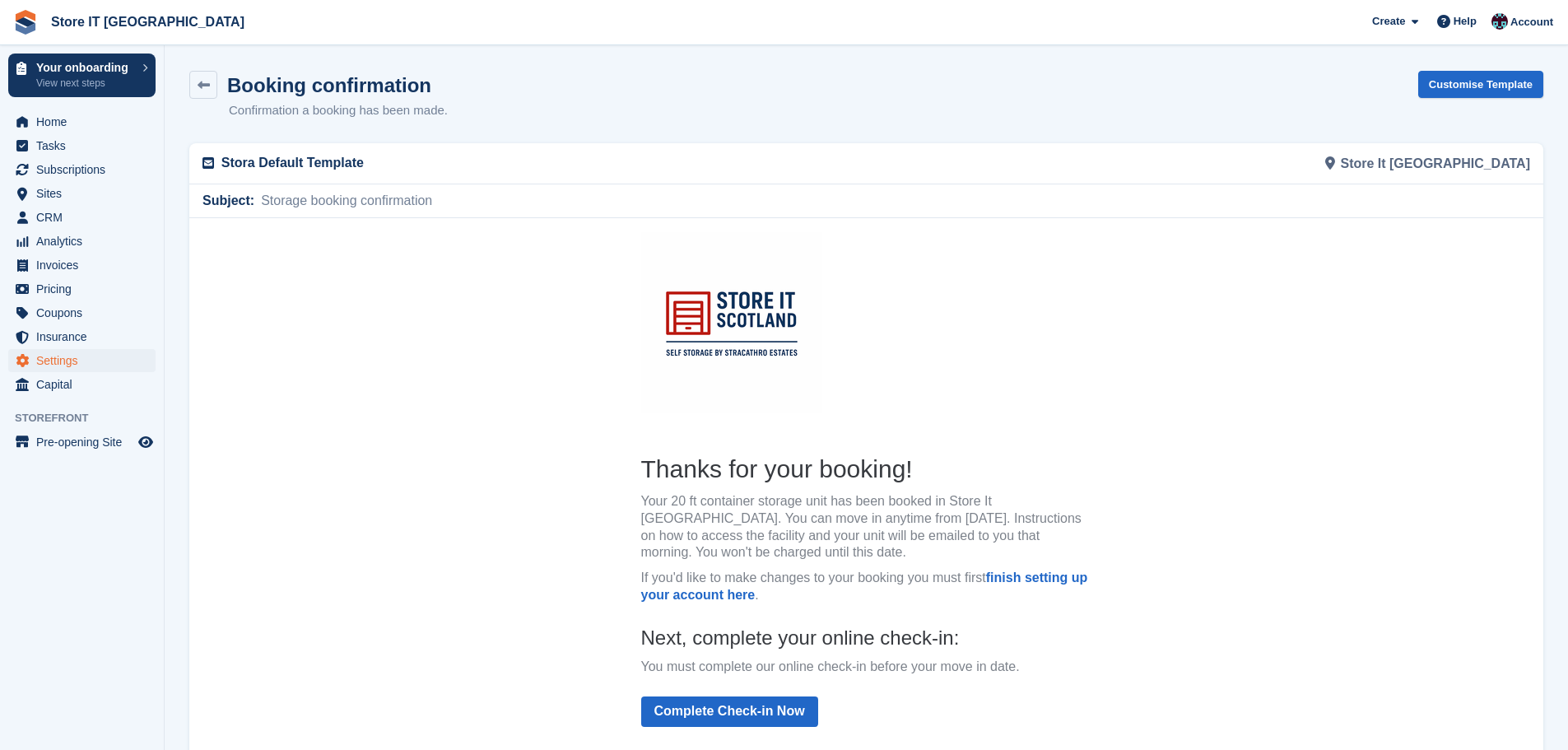
click at [668, 311] on img at bounding box center [732, 322] width 181 height 181
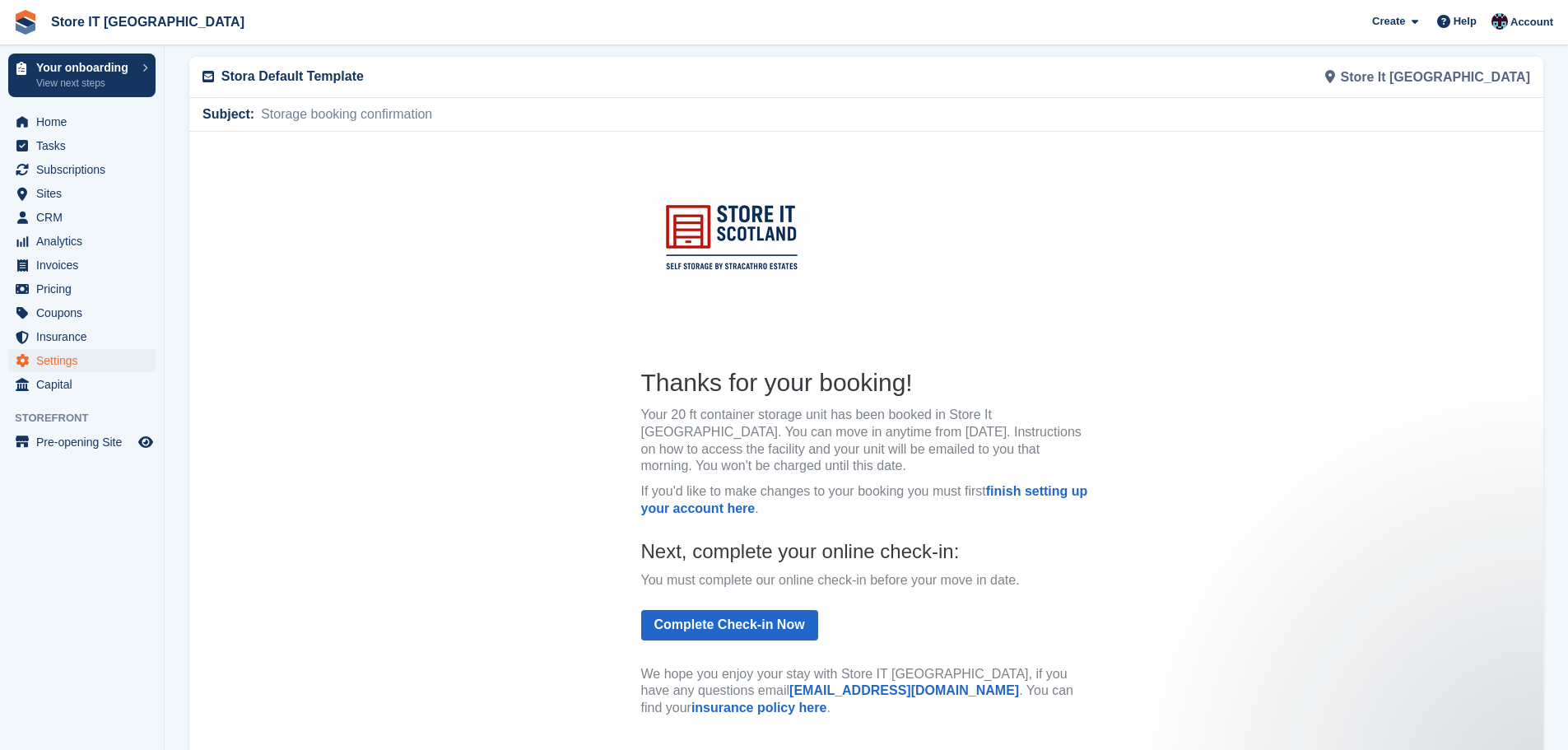
scroll to position [1, 0]
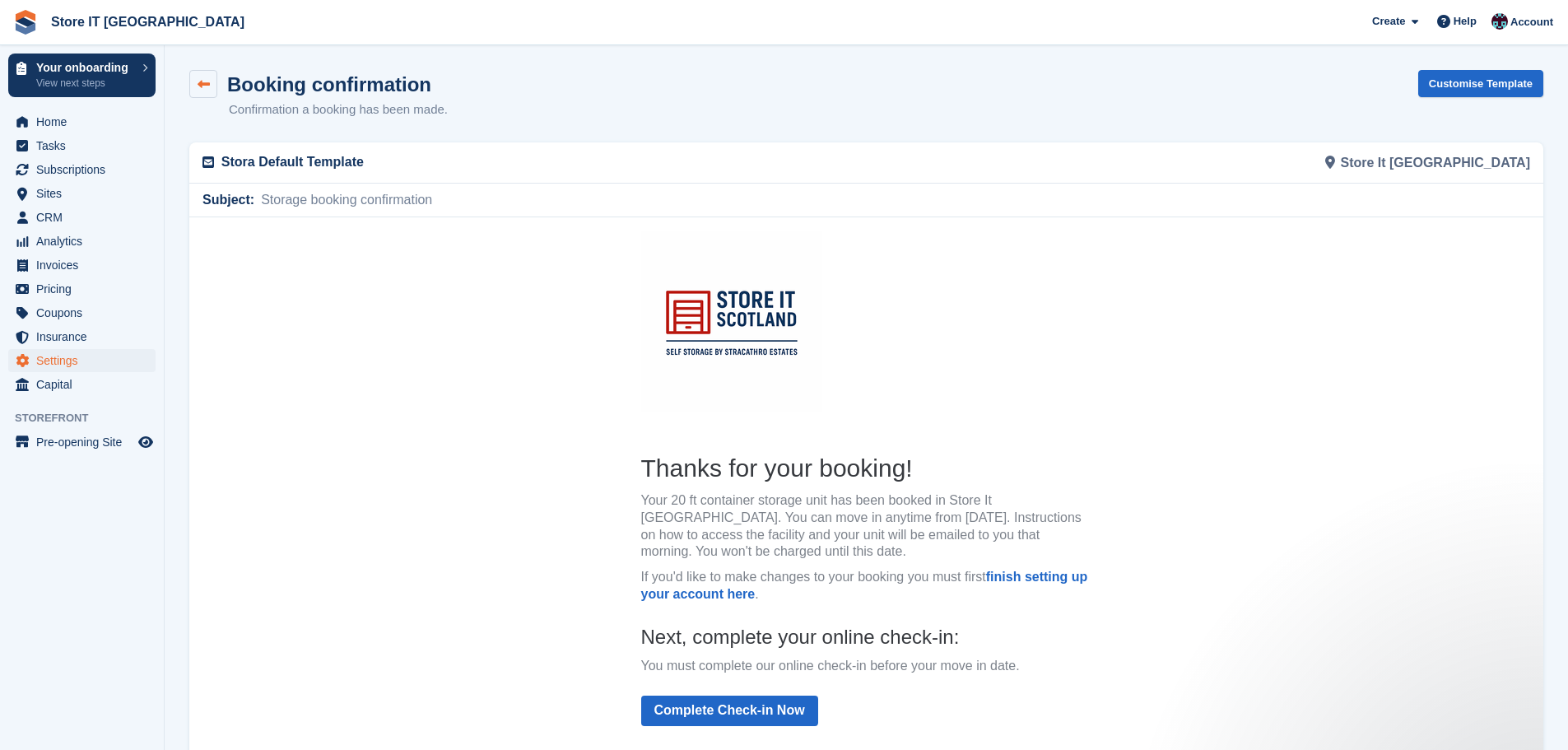
click at [209, 93] on link at bounding box center [203, 83] width 28 height 28
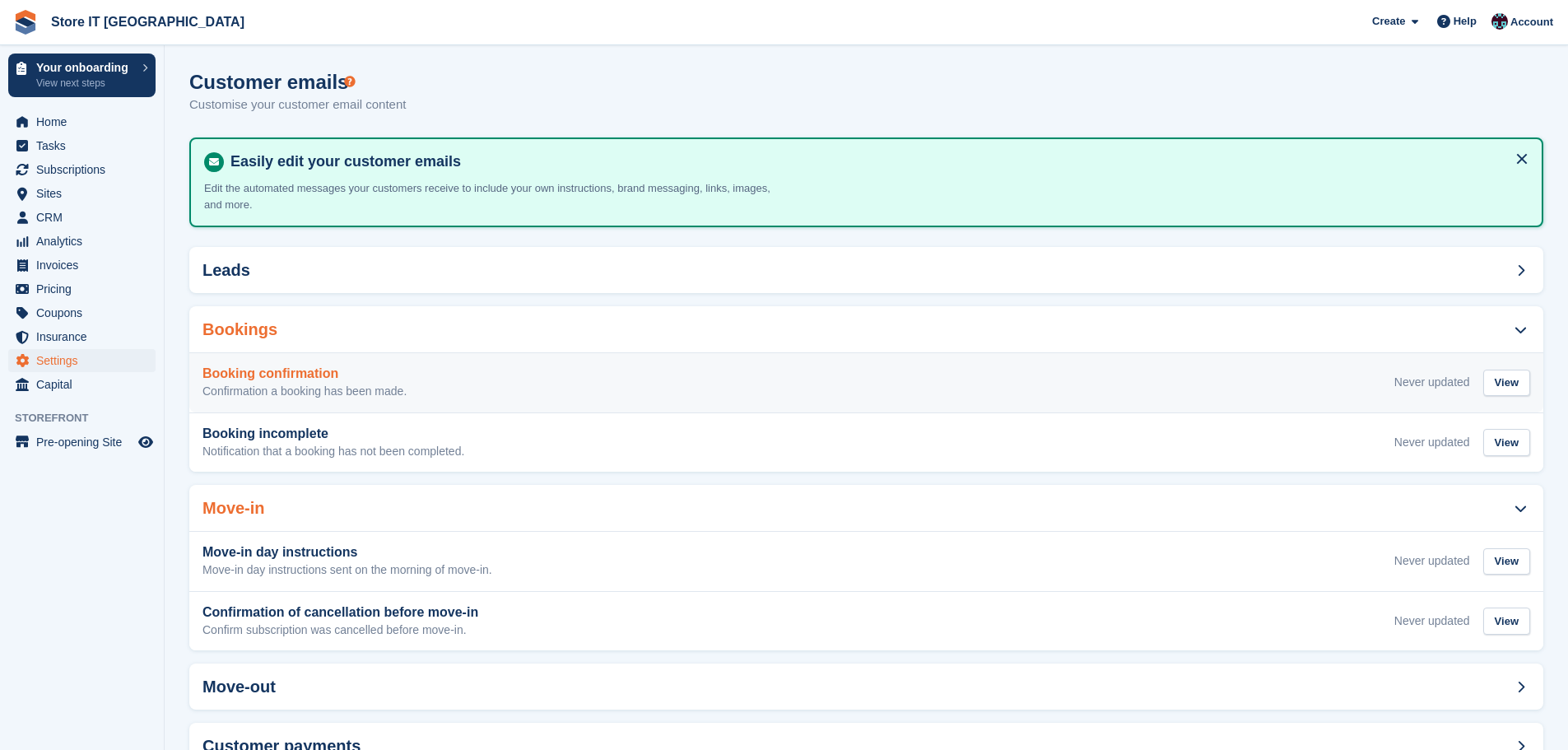
click at [375, 372] on h3 "Booking confirmation" at bounding box center [304, 373] width 204 height 15
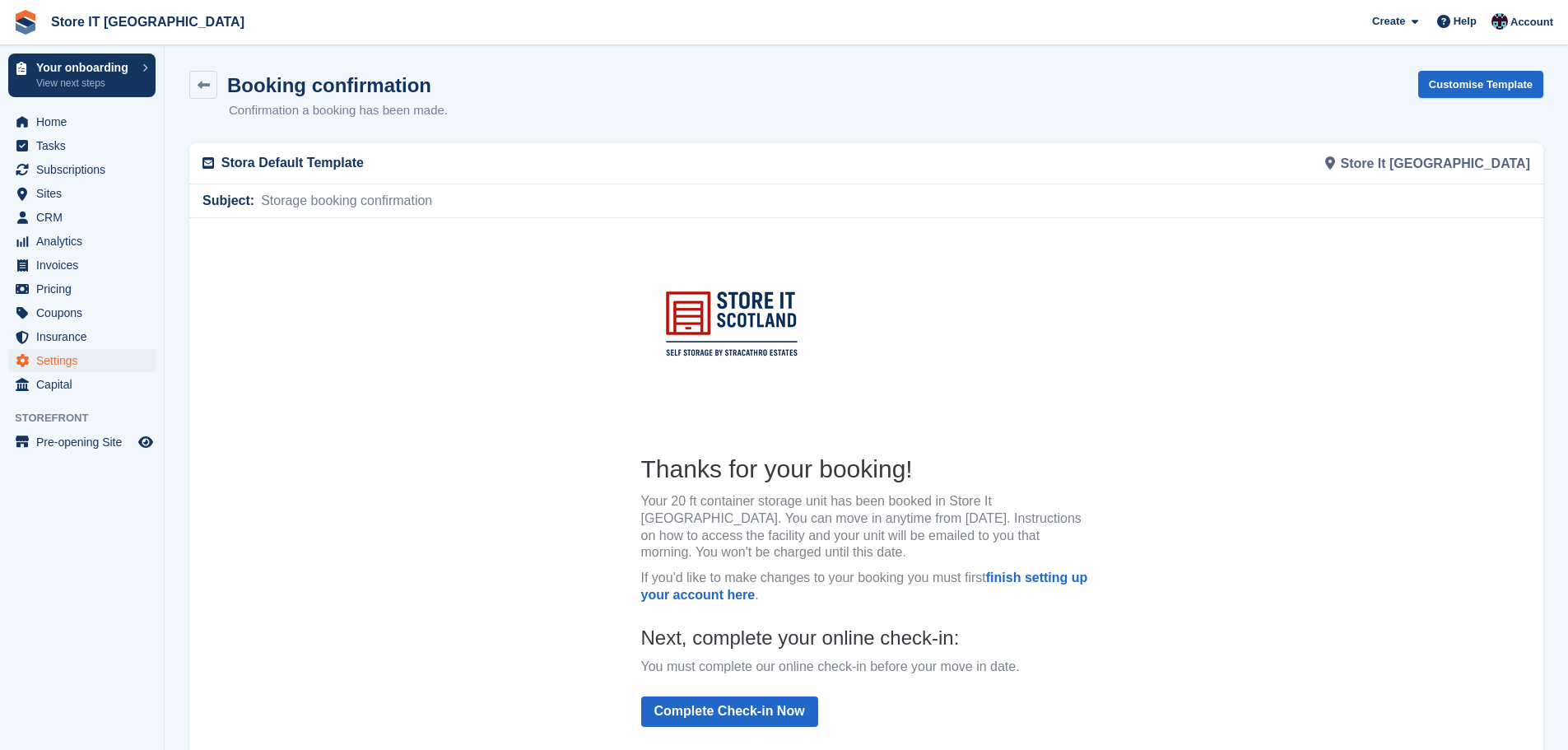
click at [756, 453] on th "Thanks for your booking! Your 20 ft container storage unit has been booked in S…" at bounding box center [867, 632] width 451 height 360
click at [847, 453] on p "If you'd like to make changes to your booking you must first finish setting up …" at bounding box center [867, 587] width 451 height 34
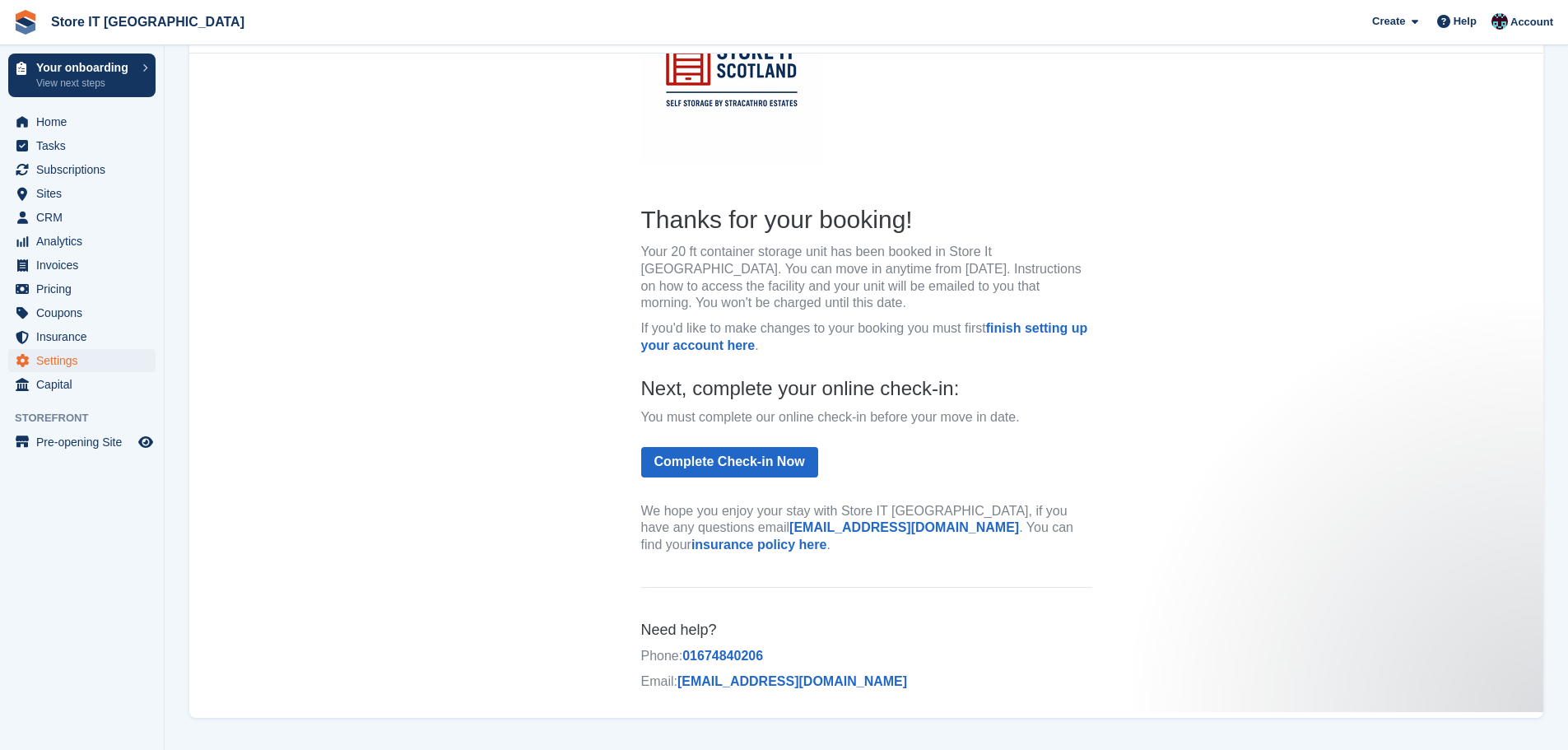
scroll to position [165, 0]
click at [40, 117] on span "Home" at bounding box center [85, 121] width 99 height 23
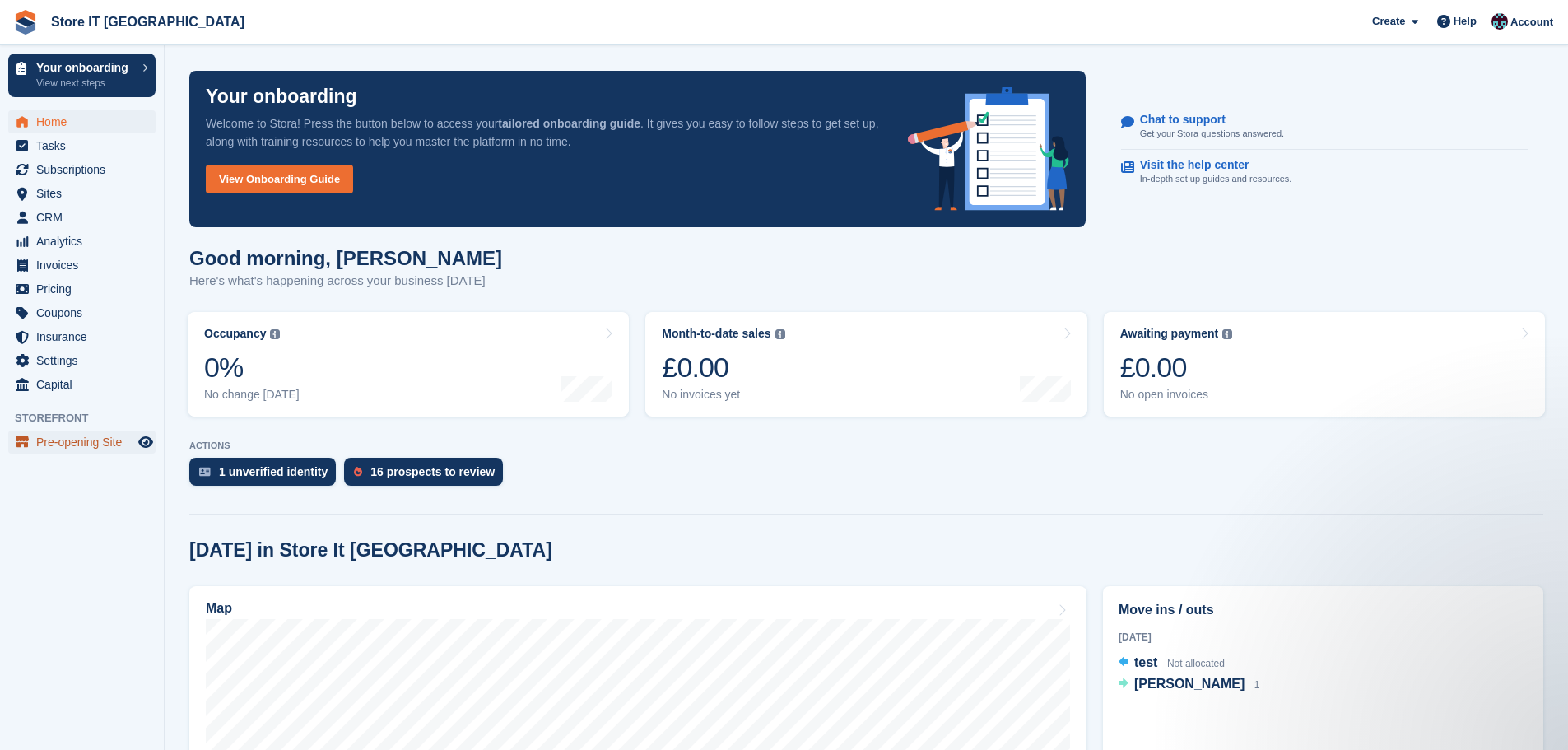
click at [95, 443] on span "Pre-opening Site" at bounding box center [85, 442] width 99 height 23
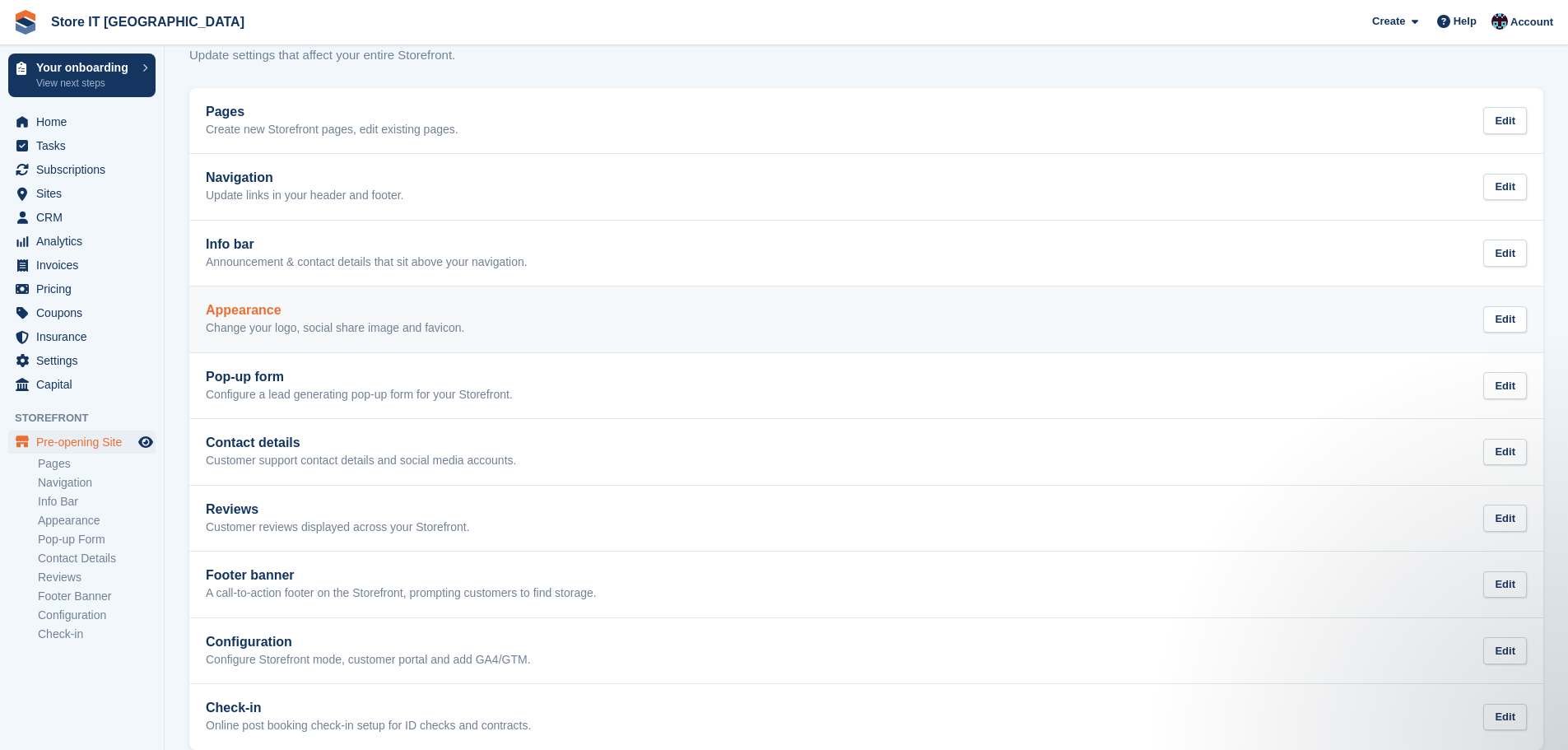
scroll to position [74, 0]
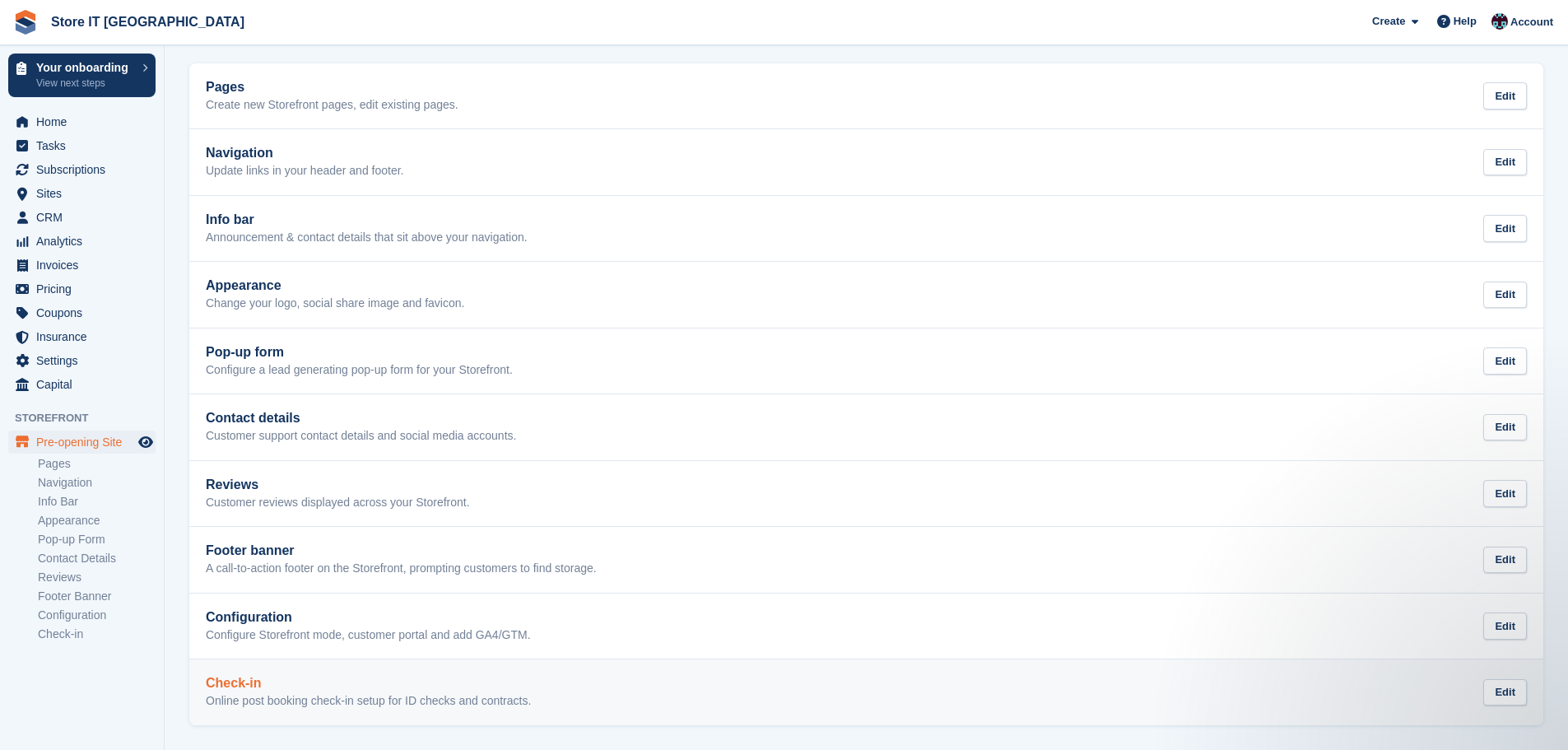
click at [323, 688] on h2 "Check-in" at bounding box center [368, 683] width 325 height 15
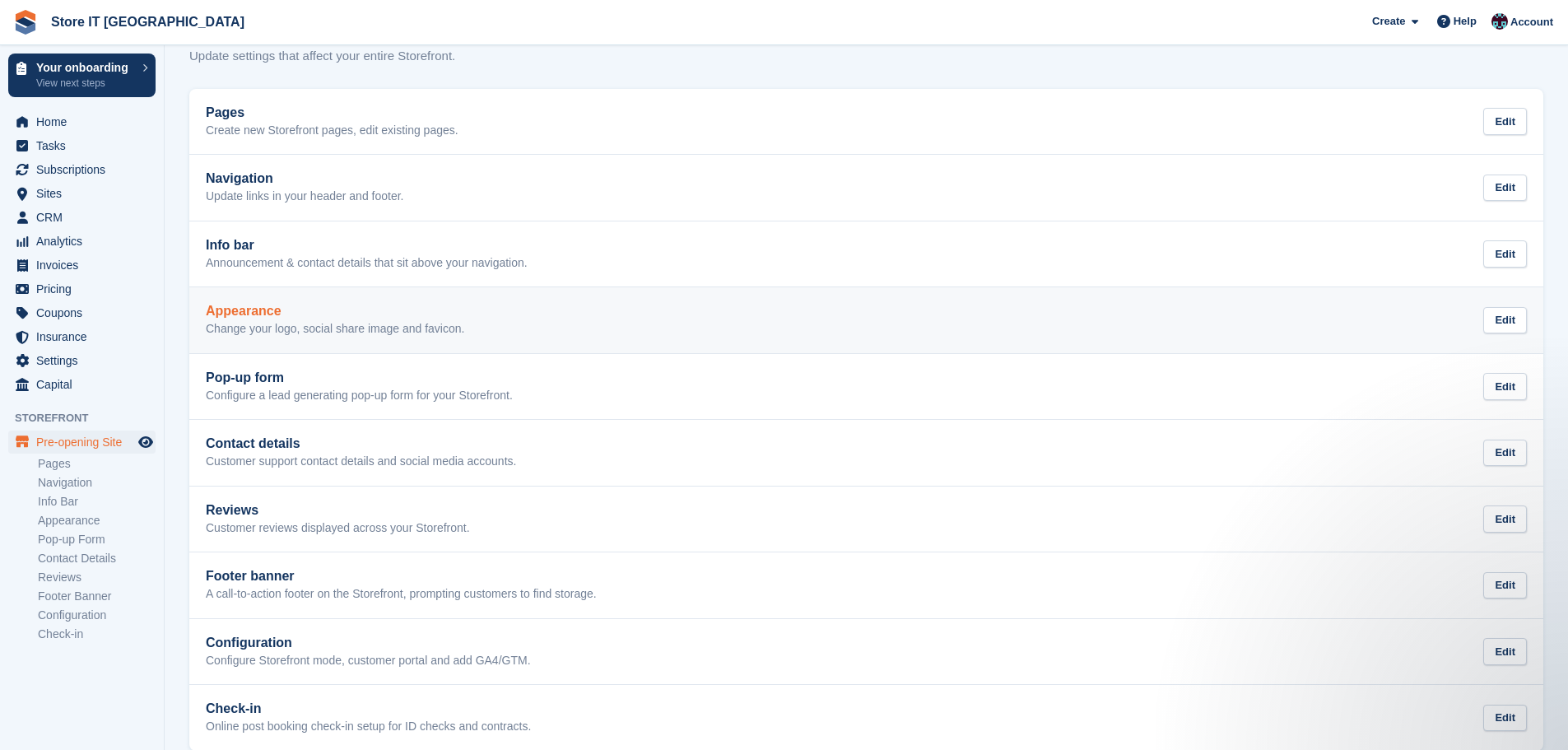
scroll to position [74, 0]
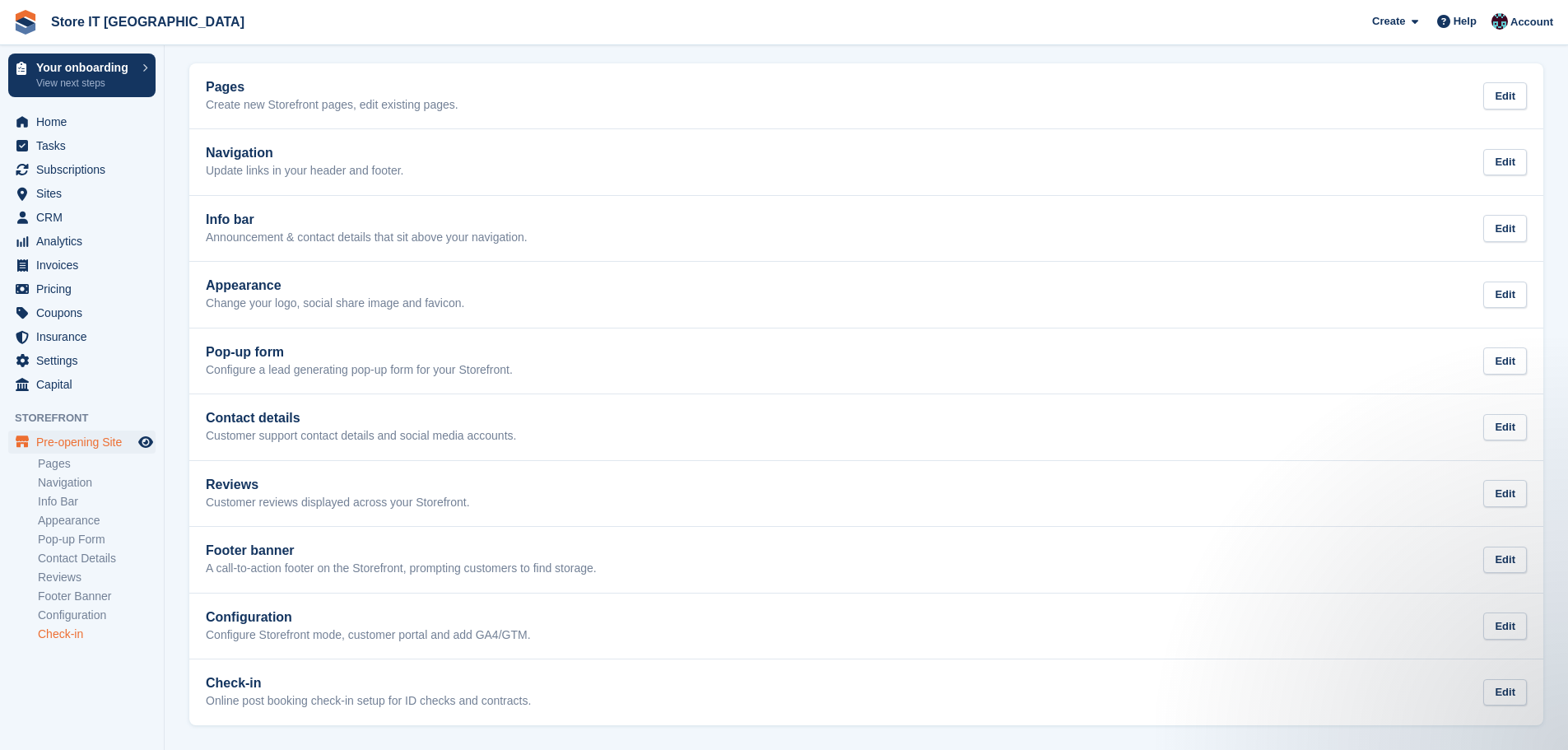
click at [69, 631] on link "Check-in" at bounding box center [96, 635] width 118 height 15
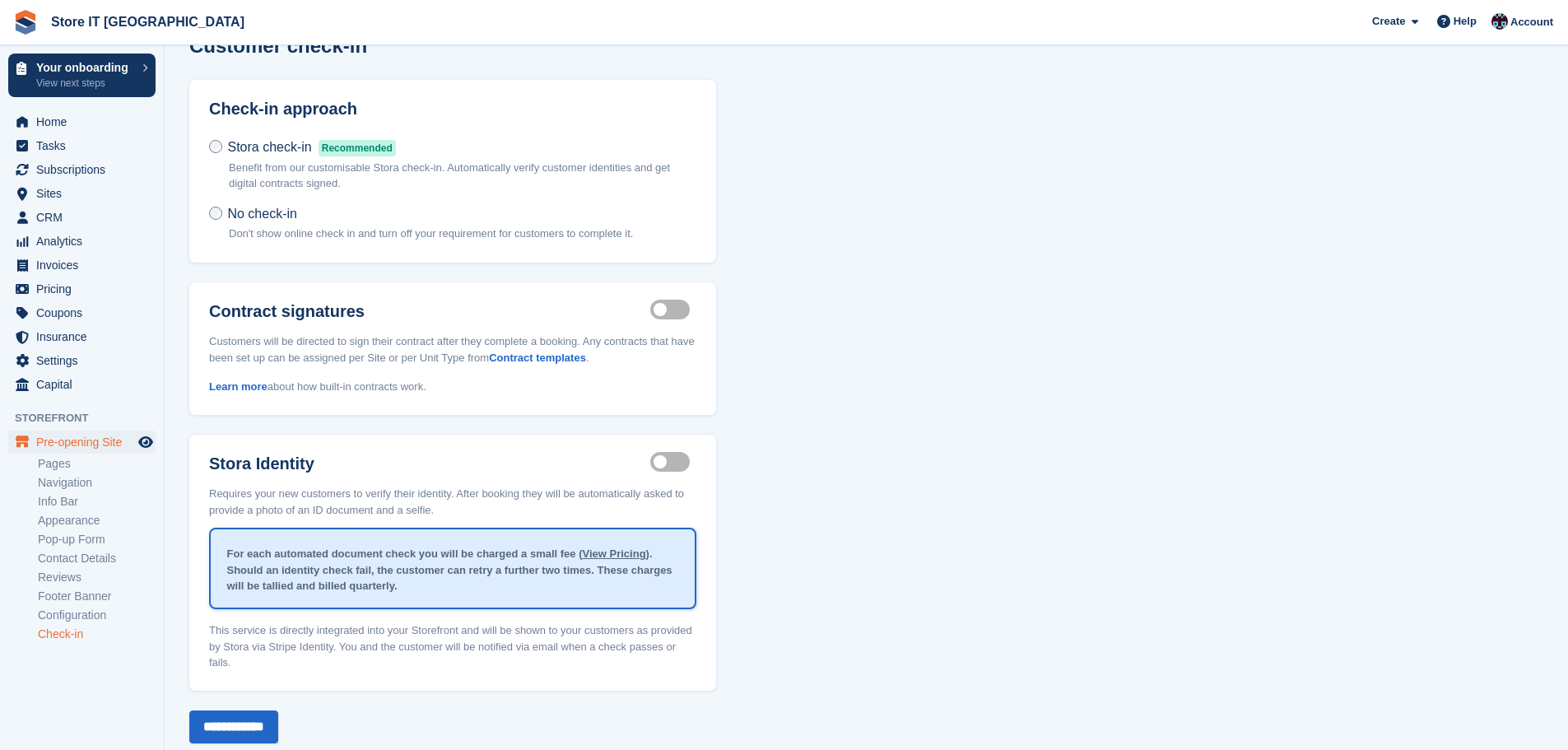
scroll to position [56, 0]
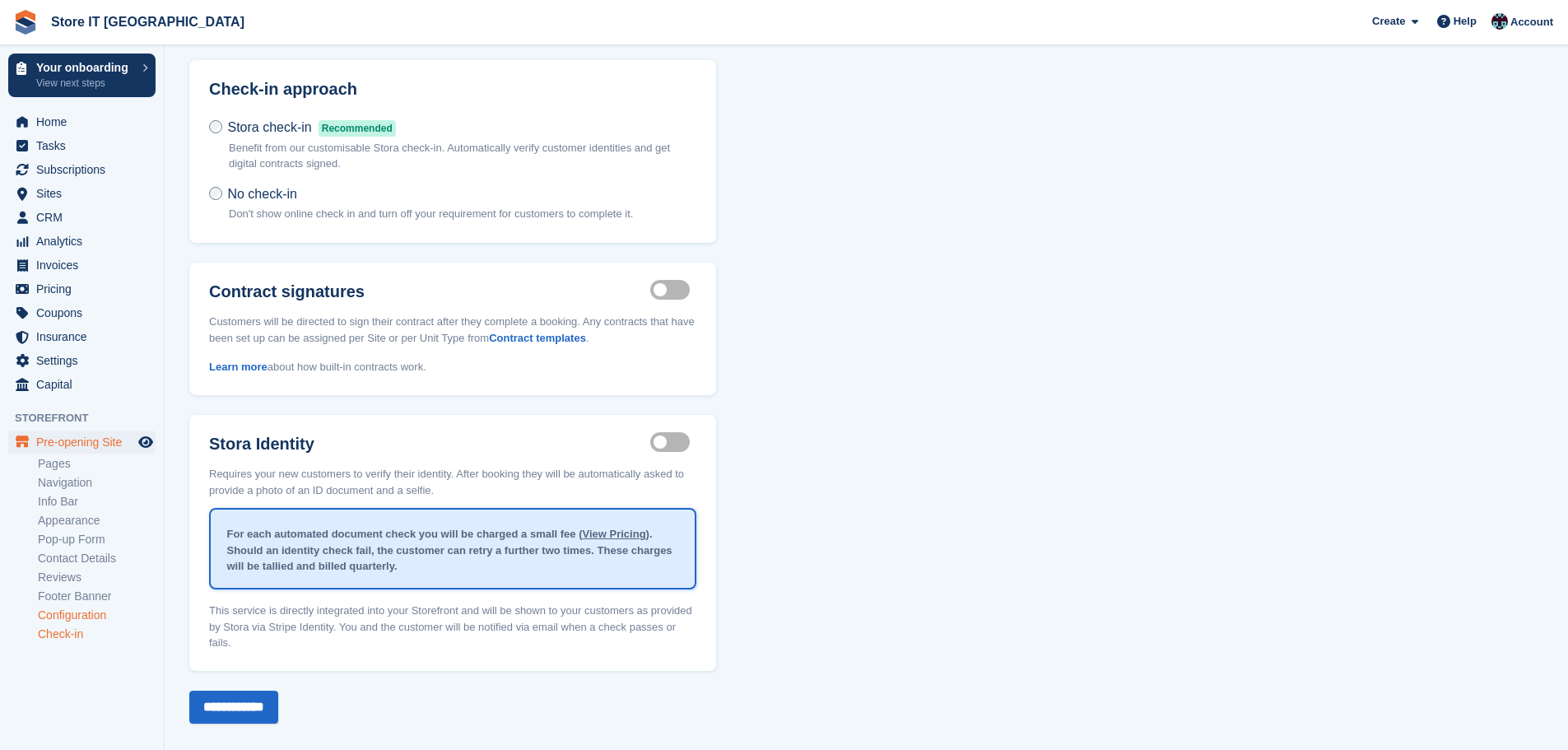
click at [70, 619] on link "Configuration" at bounding box center [96, 616] width 118 height 15
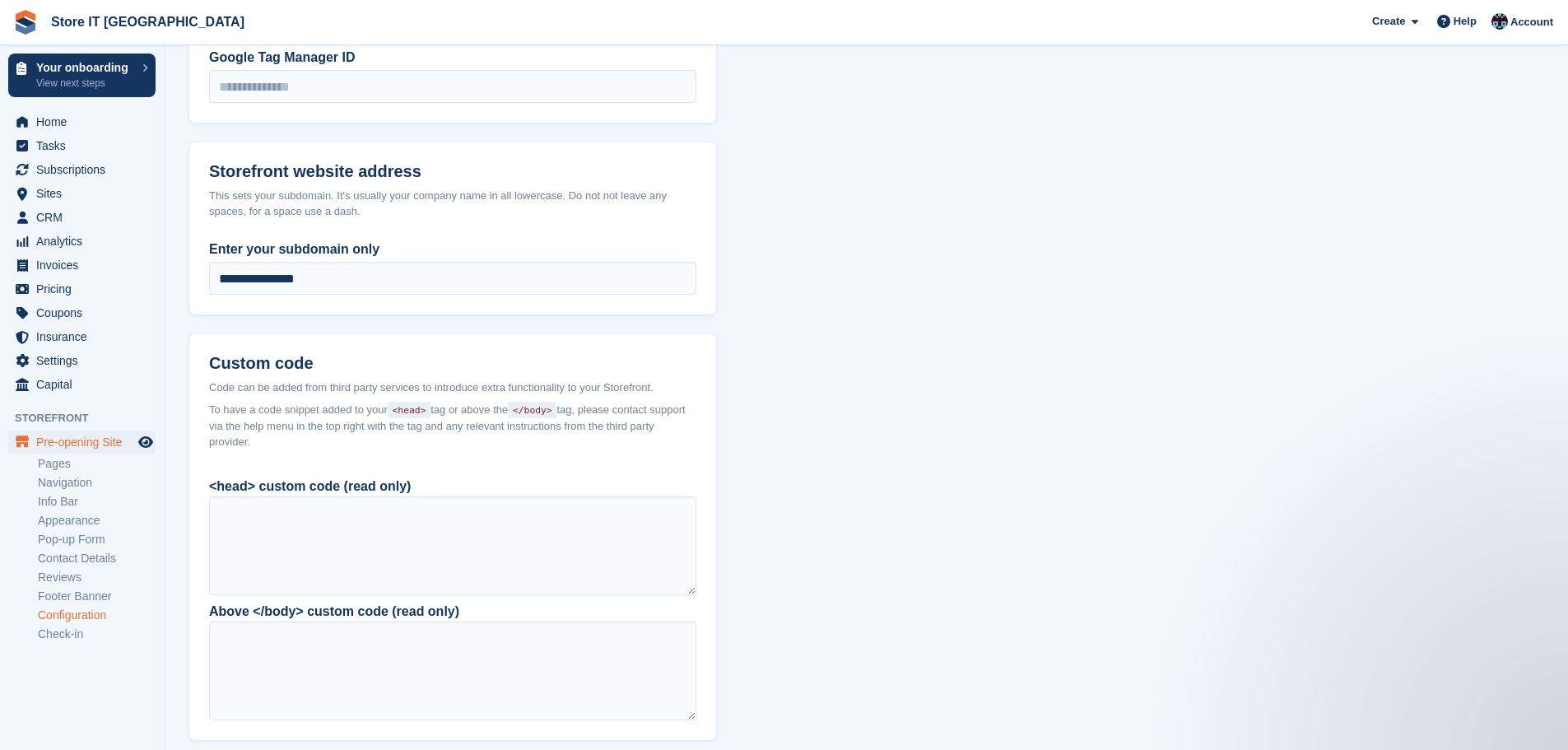
scroll to position [1214, 0]
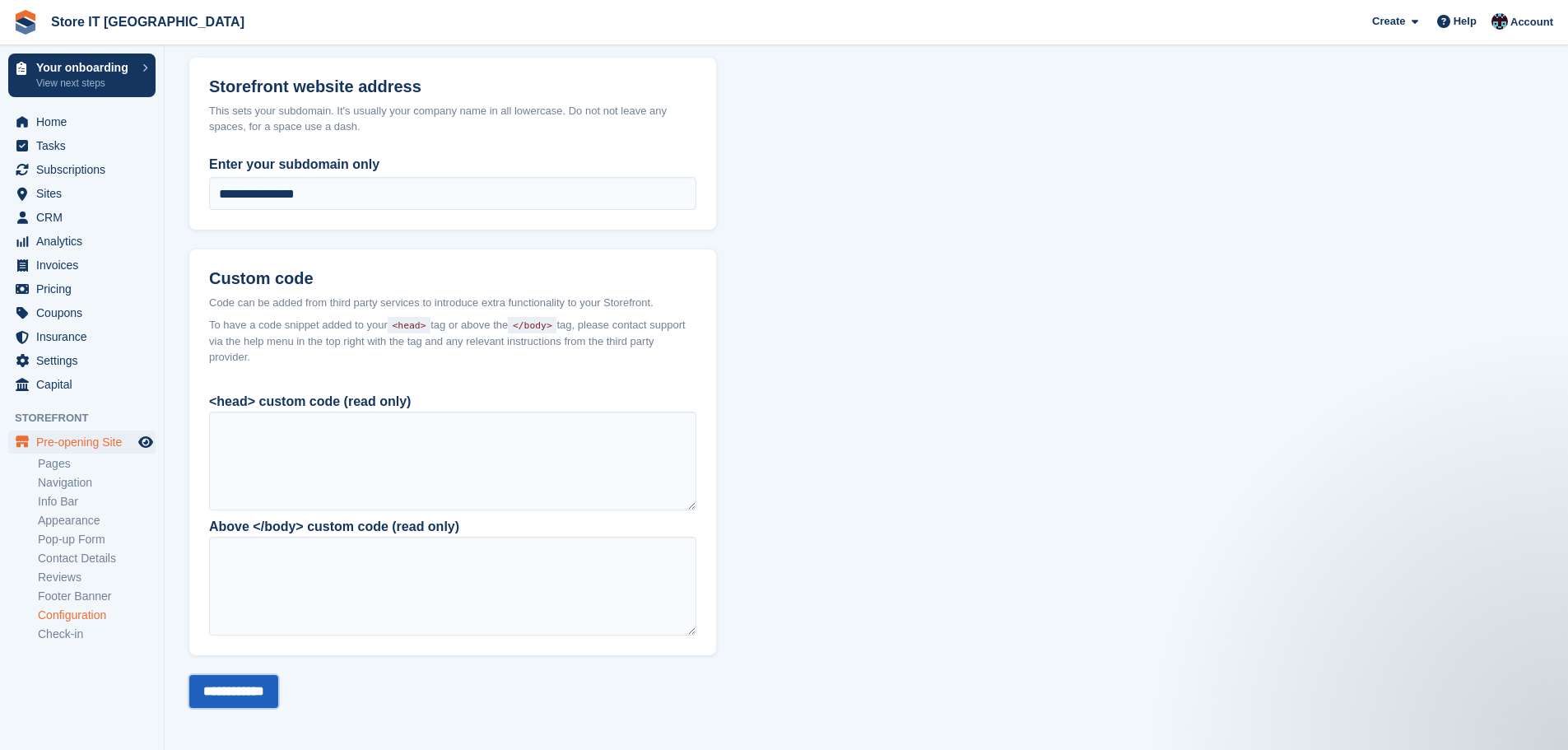
click at [243, 692] on input "**********" at bounding box center [233, 692] width 89 height 33
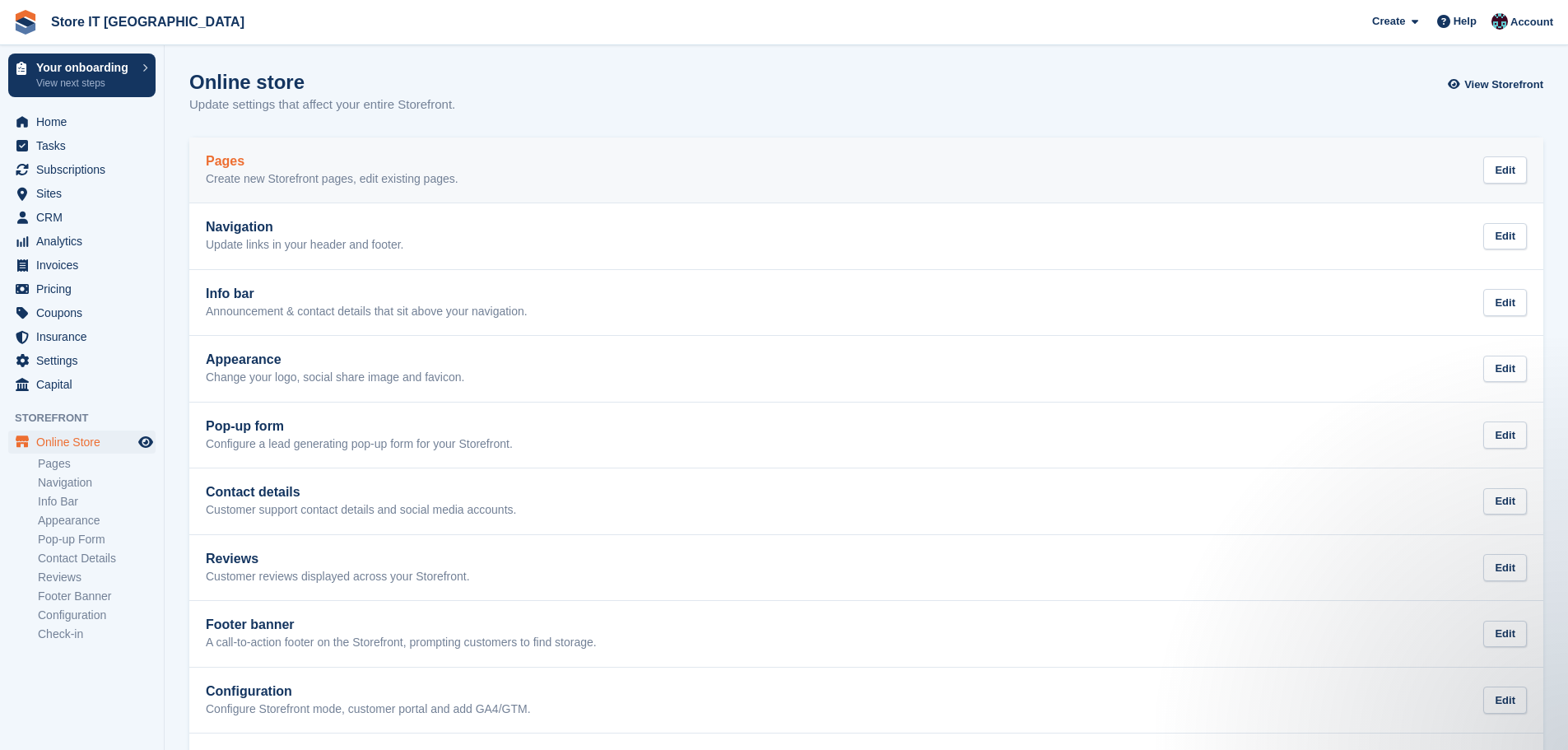
click at [307, 166] on h2 "Pages" at bounding box center [332, 161] width 253 height 15
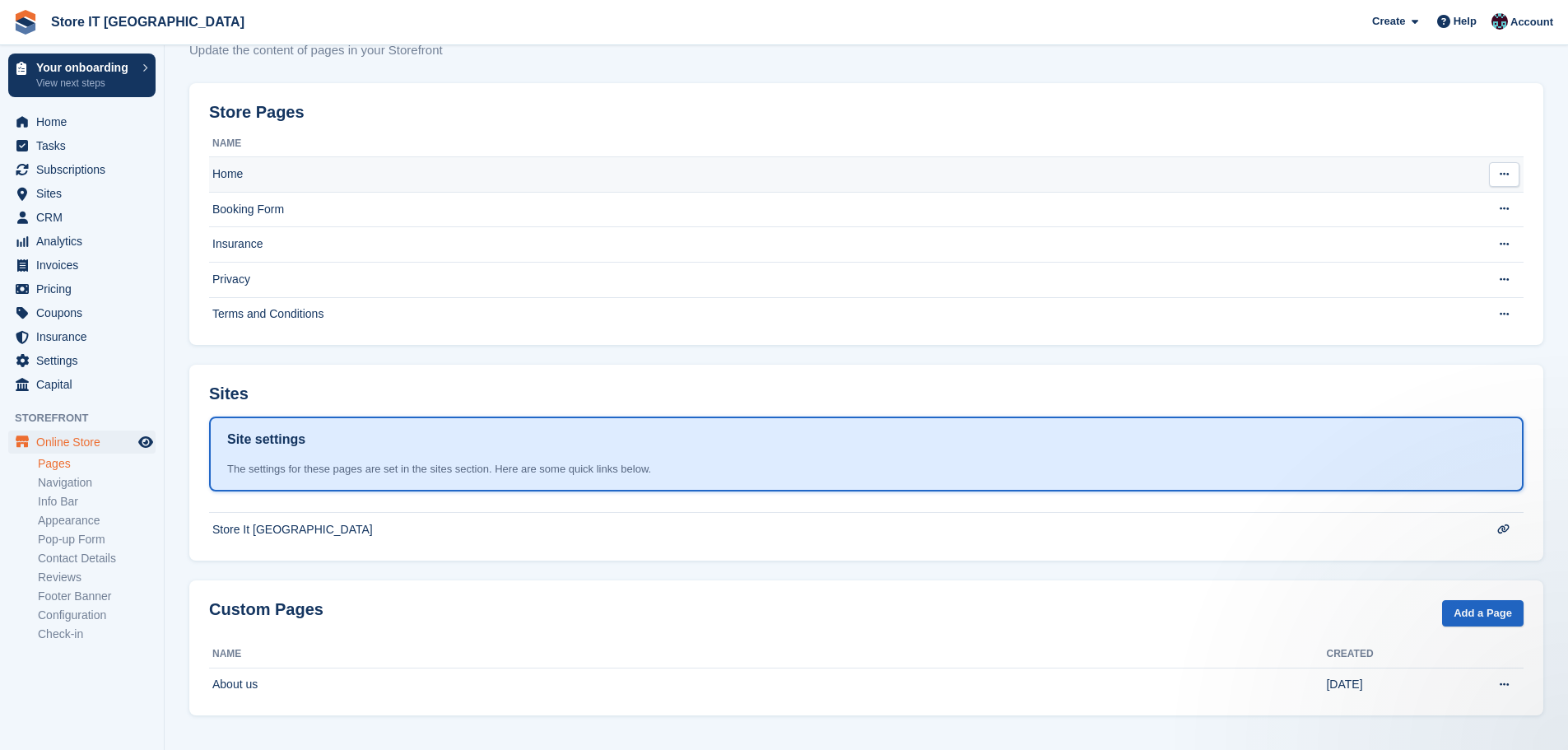
click at [270, 171] on td "Home" at bounding box center [833, 175] width 1249 height 35
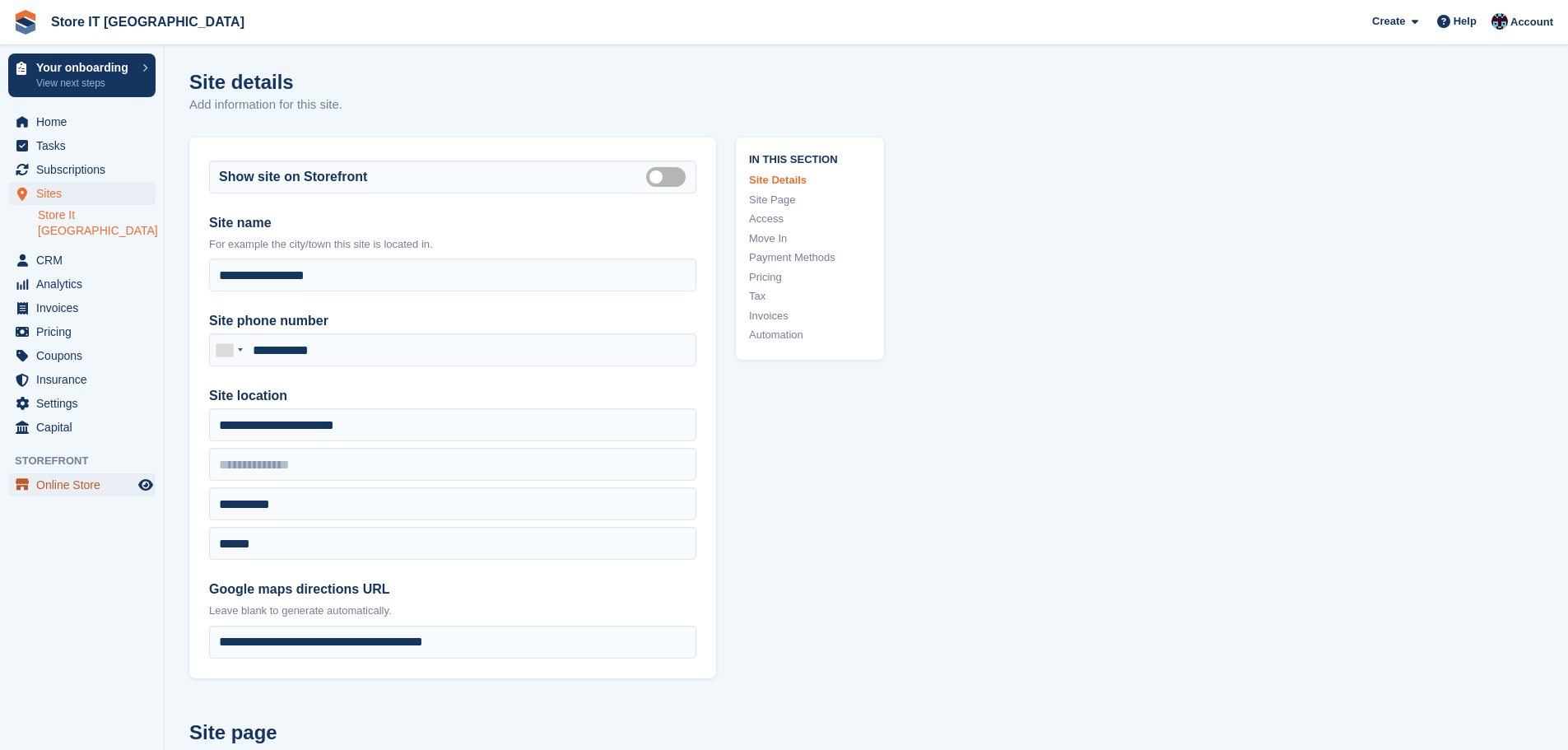
click at [60, 474] on span "Online Store" at bounding box center [85, 485] width 99 height 23
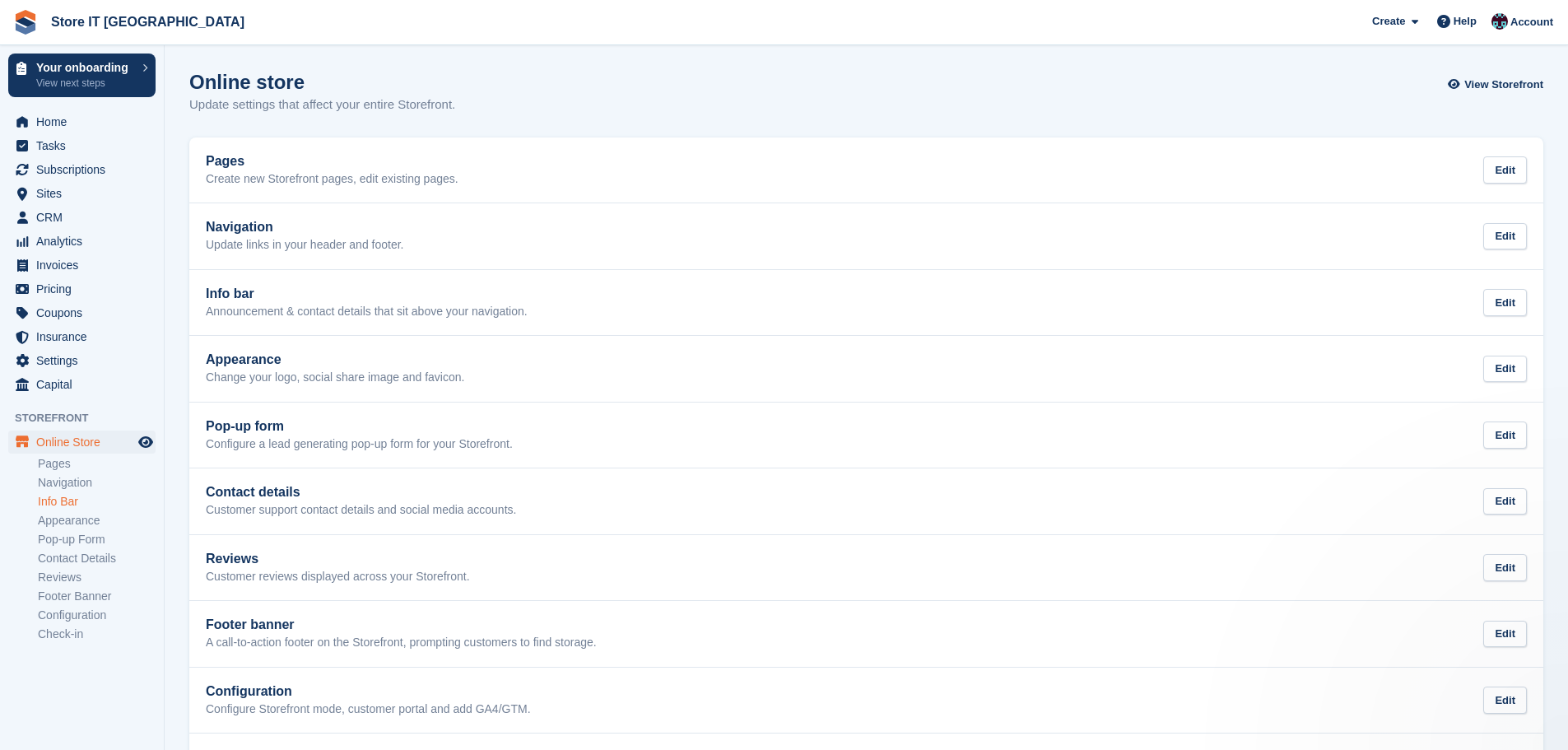
click at [50, 504] on link "Info Bar" at bounding box center [96, 502] width 118 height 15
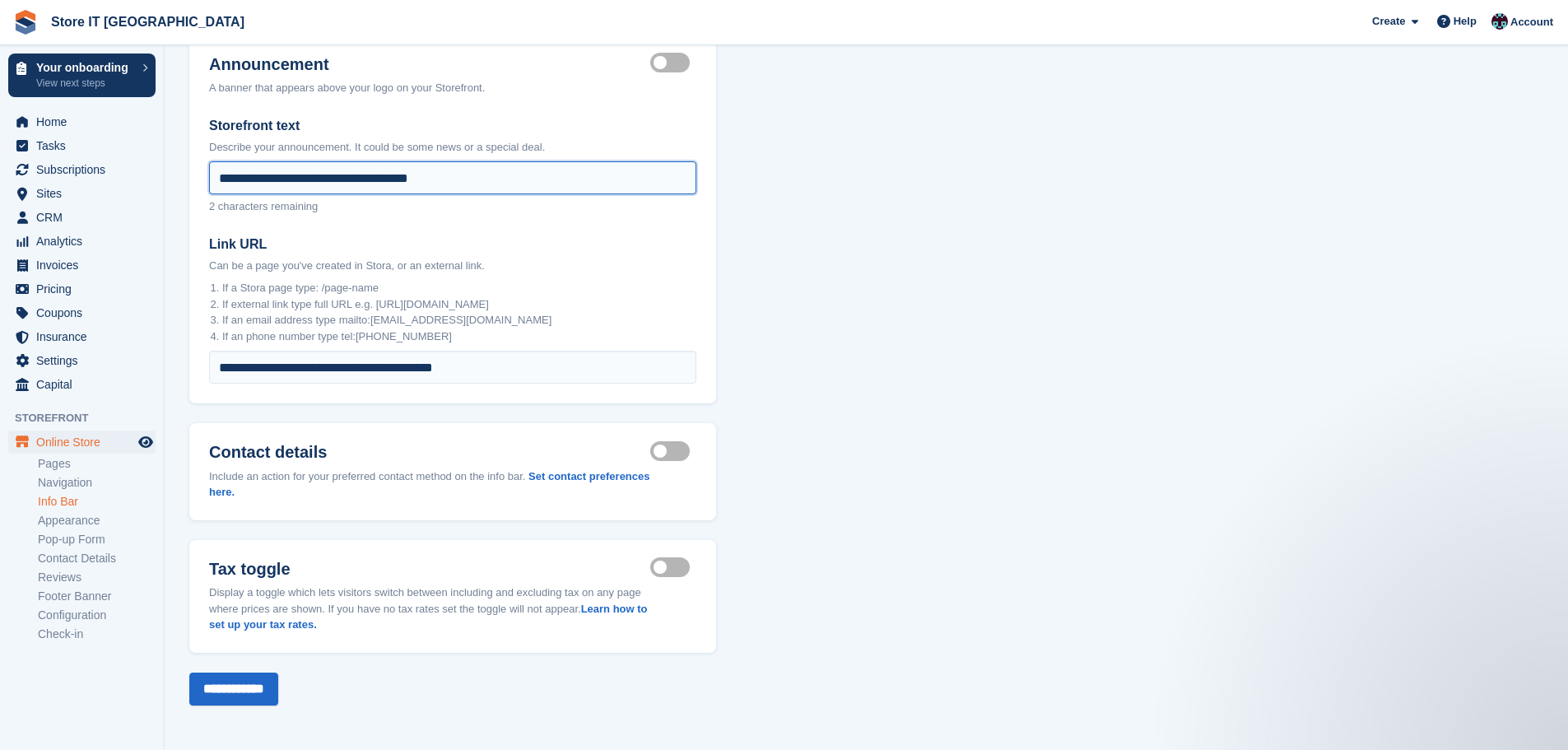
click at [275, 175] on input "**********" at bounding box center [452, 178] width 487 height 33
drag, startPoint x: 417, startPoint y: 175, endPoint x: 396, endPoint y: 175, distance: 21.0
click at [396, 175] on input "**********" at bounding box center [452, 178] width 487 height 33
click at [284, 181] on input "**********" at bounding box center [452, 178] width 487 height 33
type input "**********"
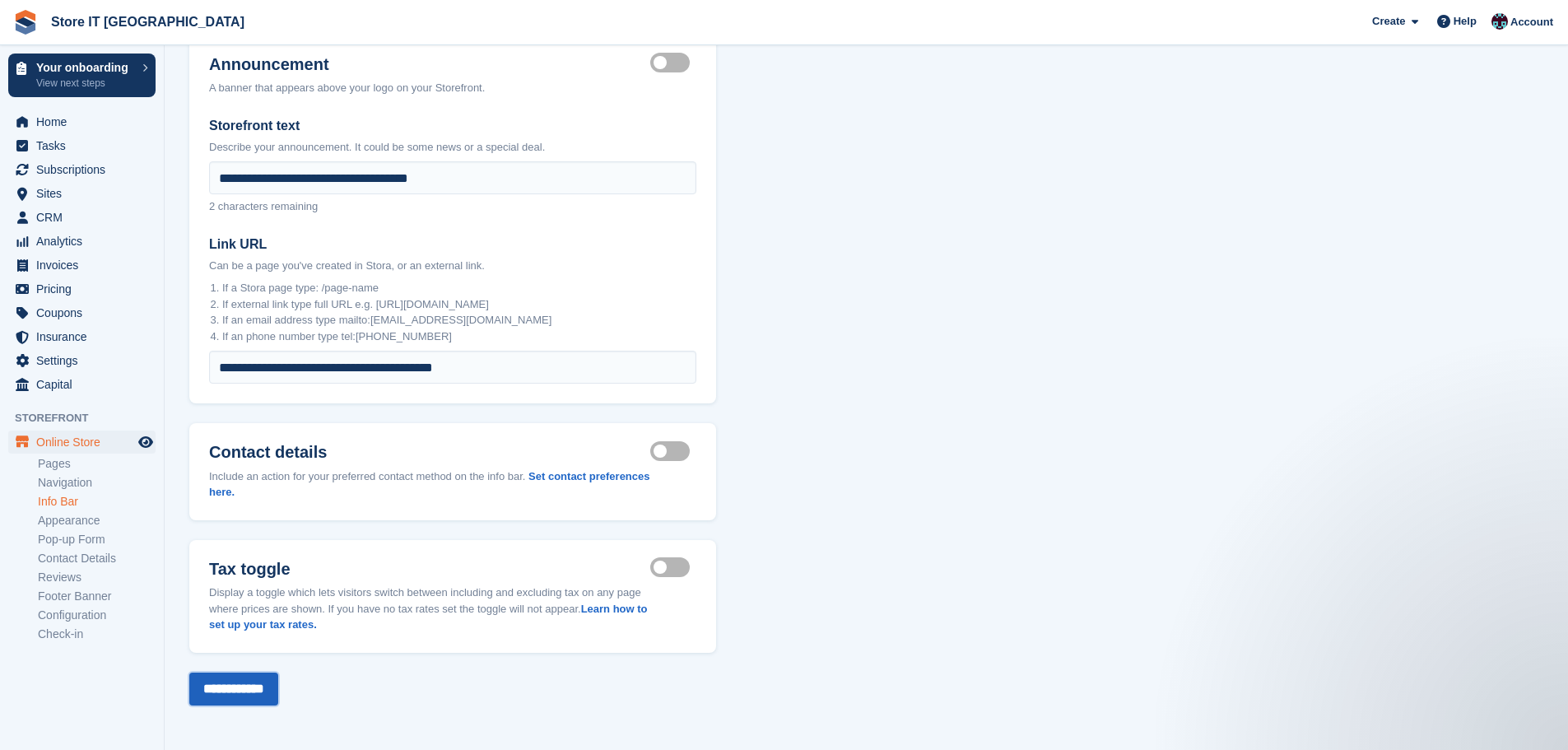
click at [243, 695] on input "**********" at bounding box center [233, 689] width 89 height 33
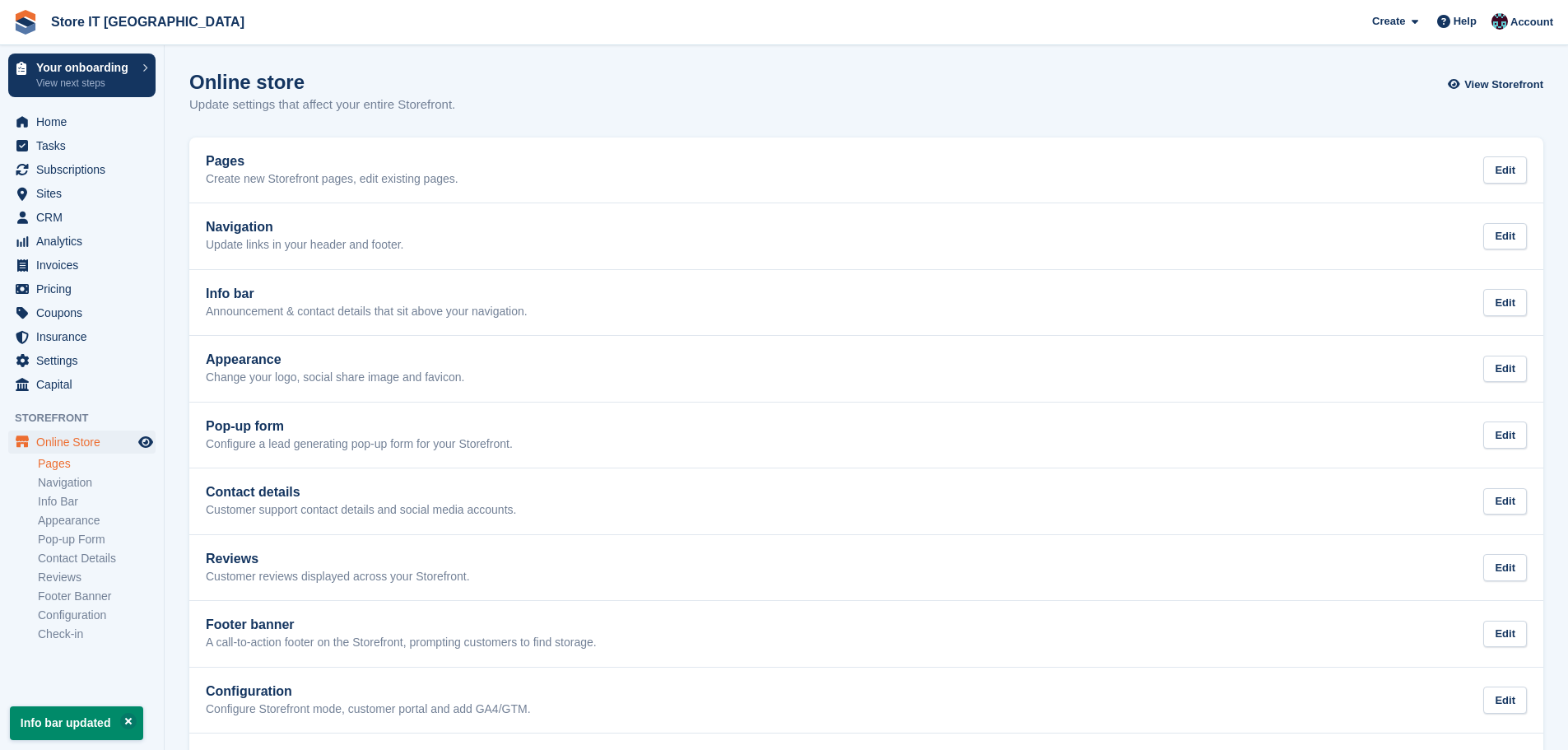
click at [56, 463] on link "Pages" at bounding box center [96, 464] width 118 height 15
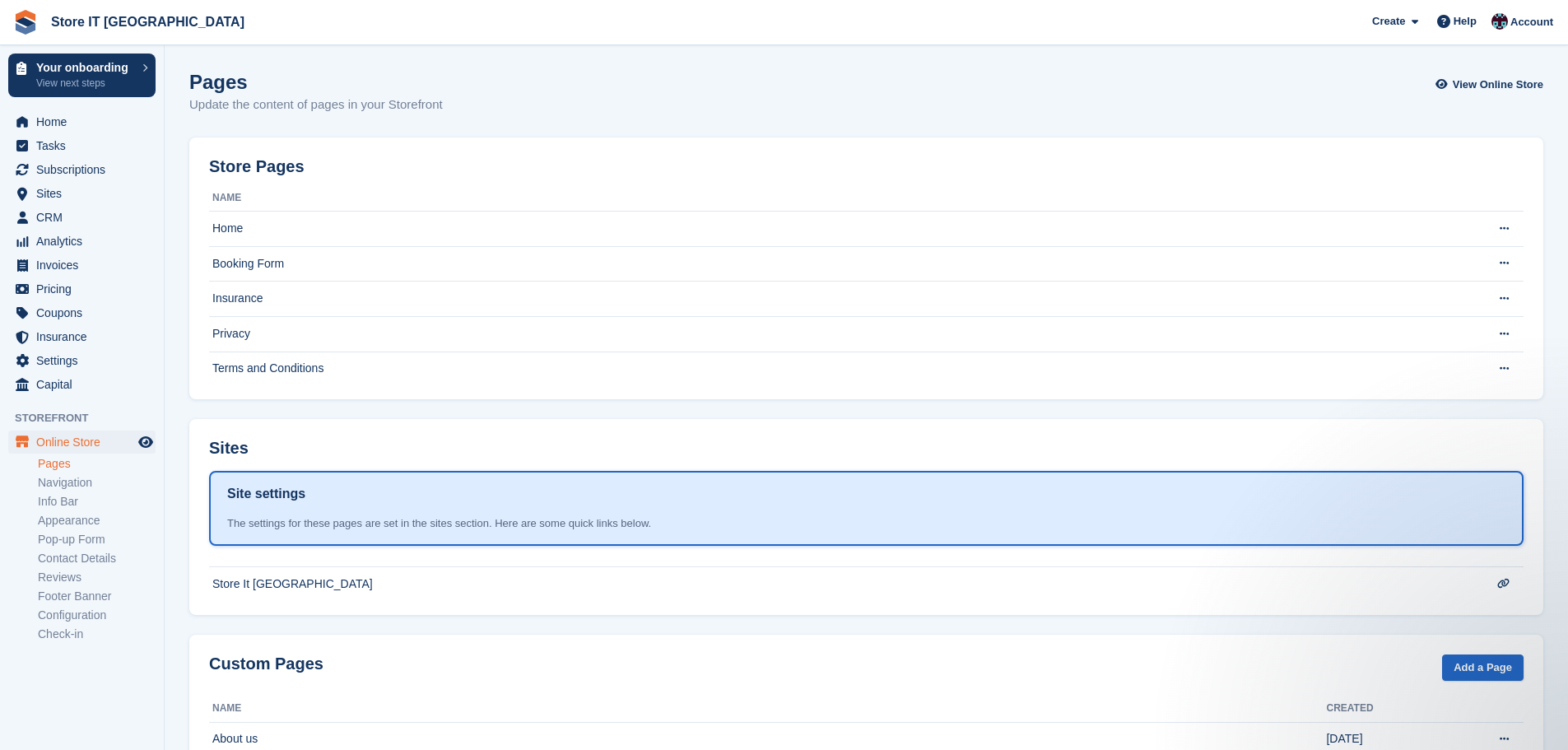
scroll to position [54, 0]
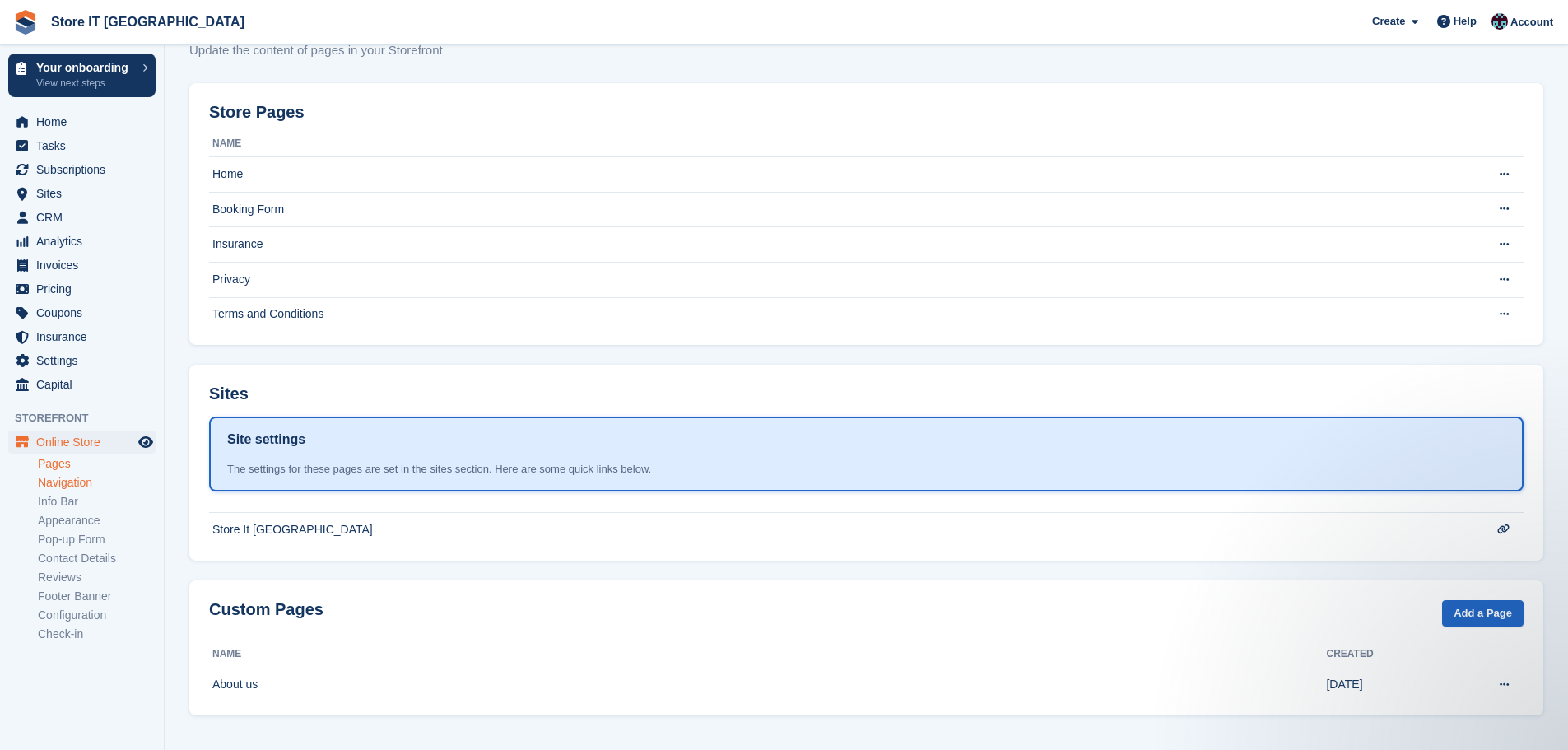
click at [45, 488] on link "Navigation" at bounding box center [96, 483] width 118 height 15
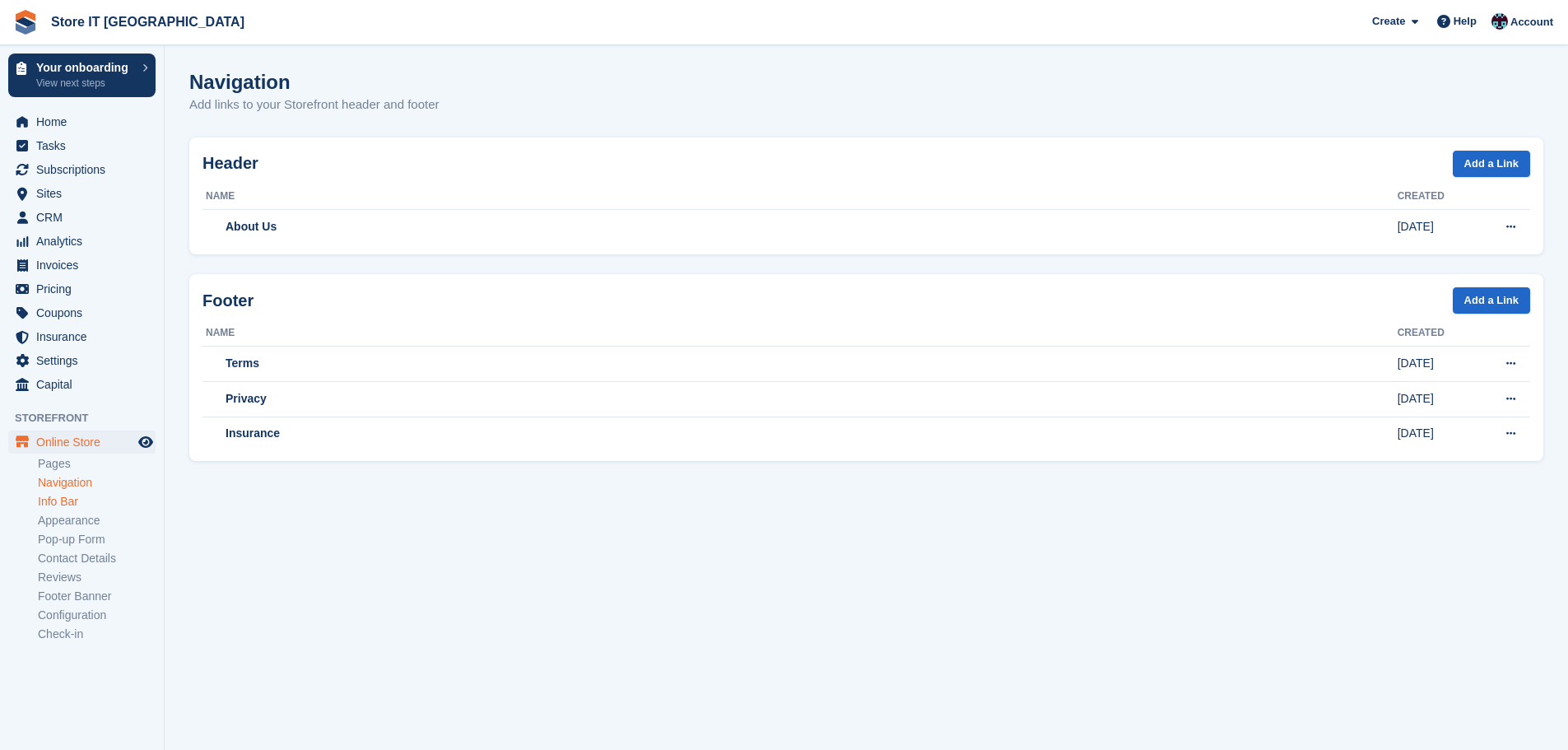
click at [75, 503] on link "Info Bar" at bounding box center [96, 502] width 118 height 15
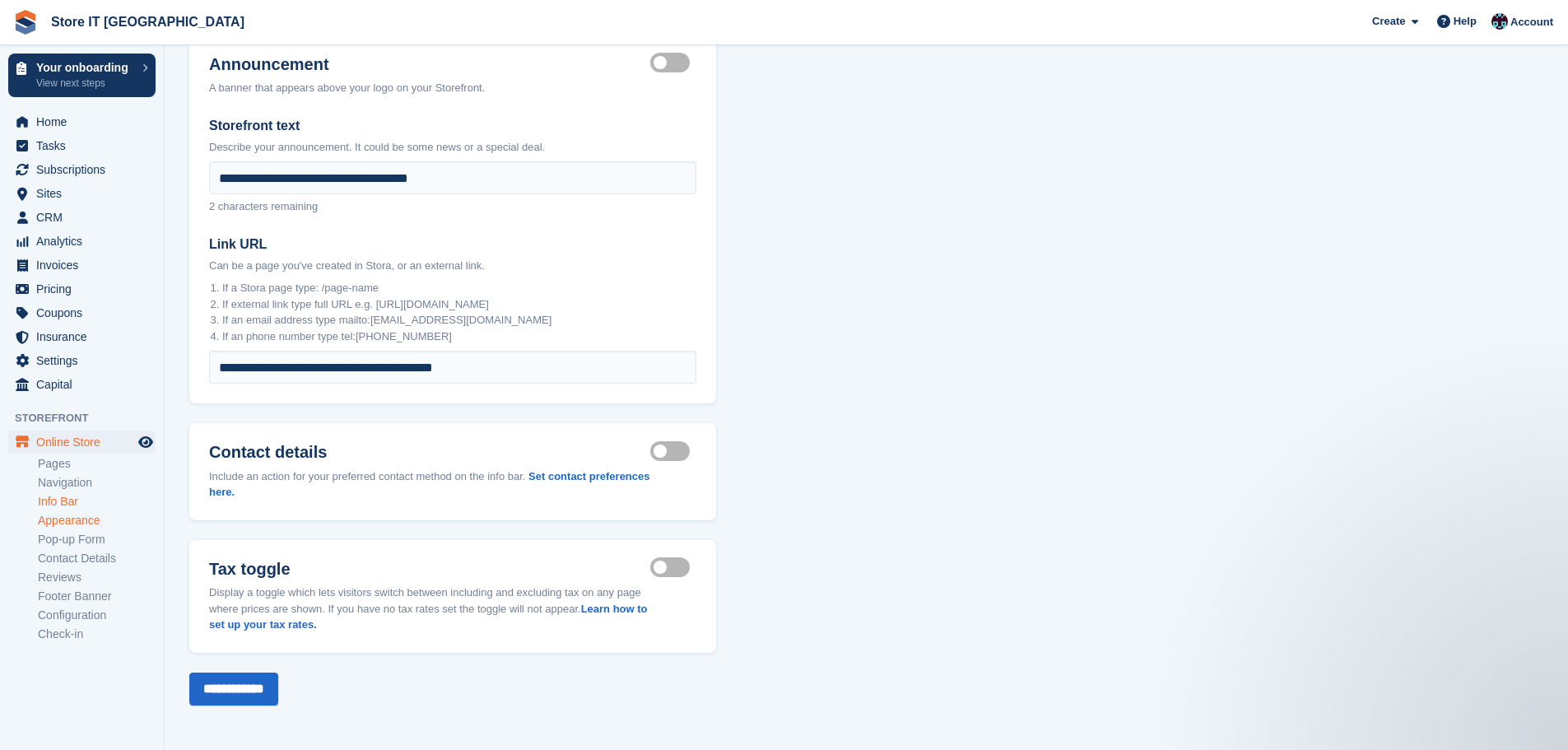
click at [78, 526] on link "Appearance" at bounding box center [96, 521] width 118 height 15
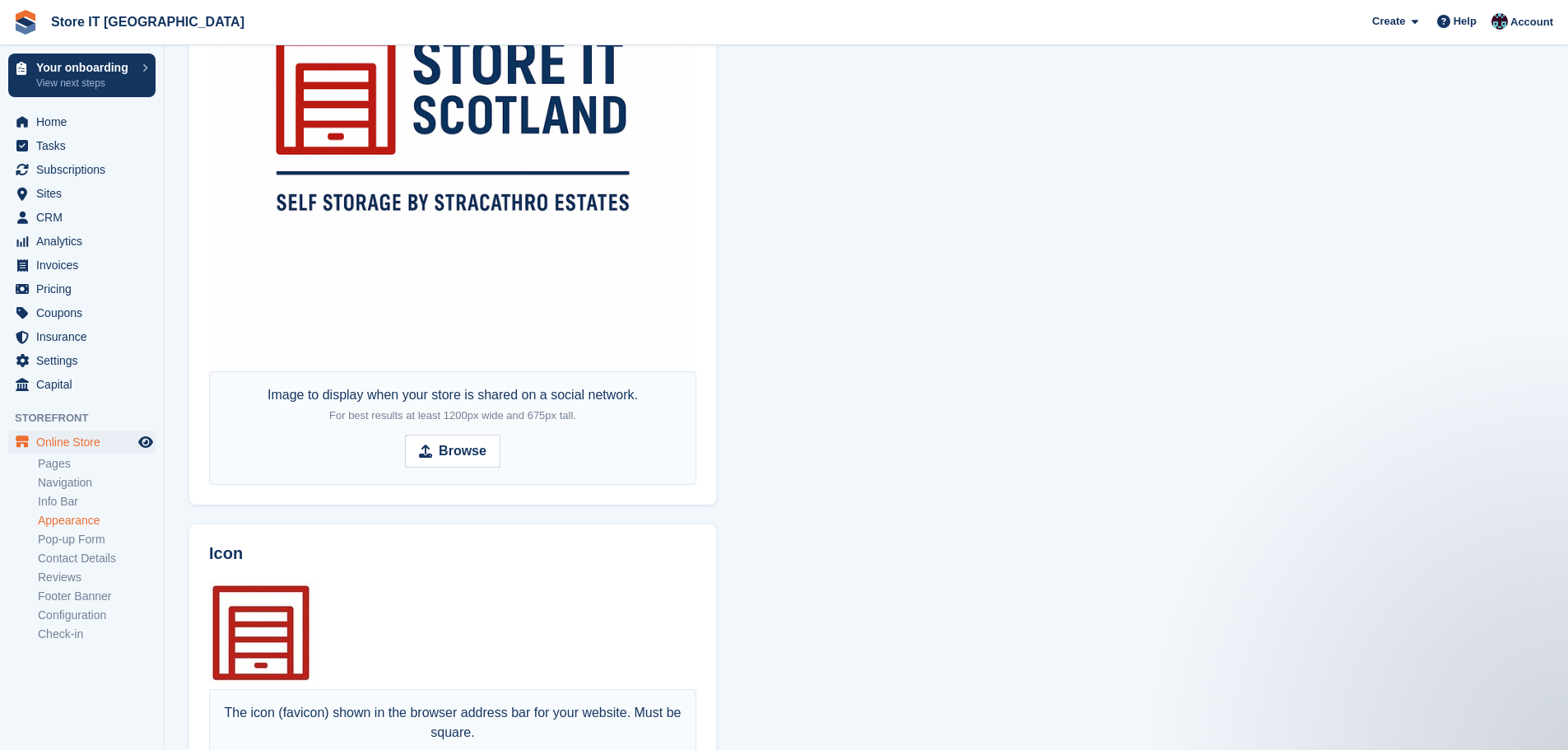
scroll to position [1268, 0]
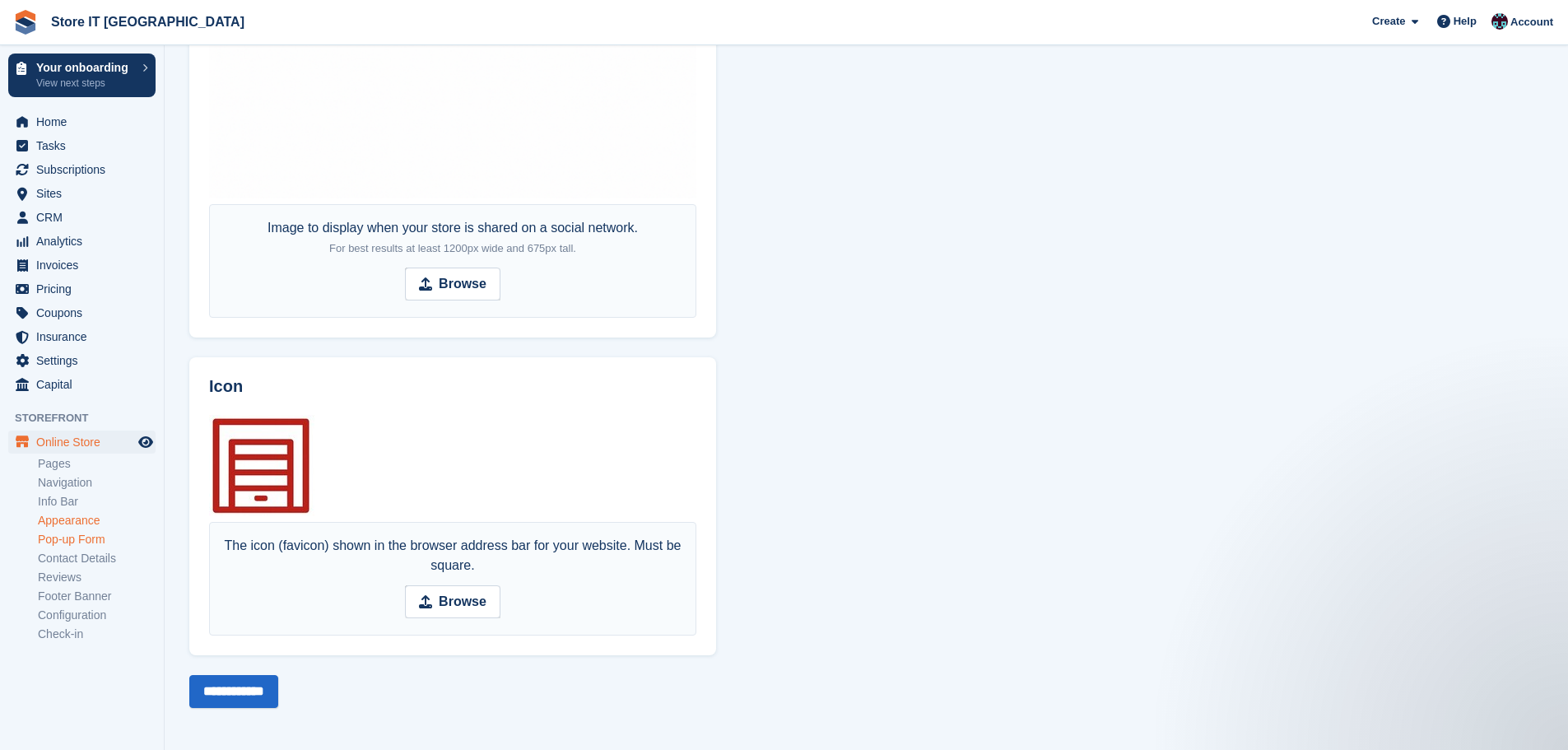
click at [68, 538] on link "Pop-up Form" at bounding box center [96, 540] width 118 height 15
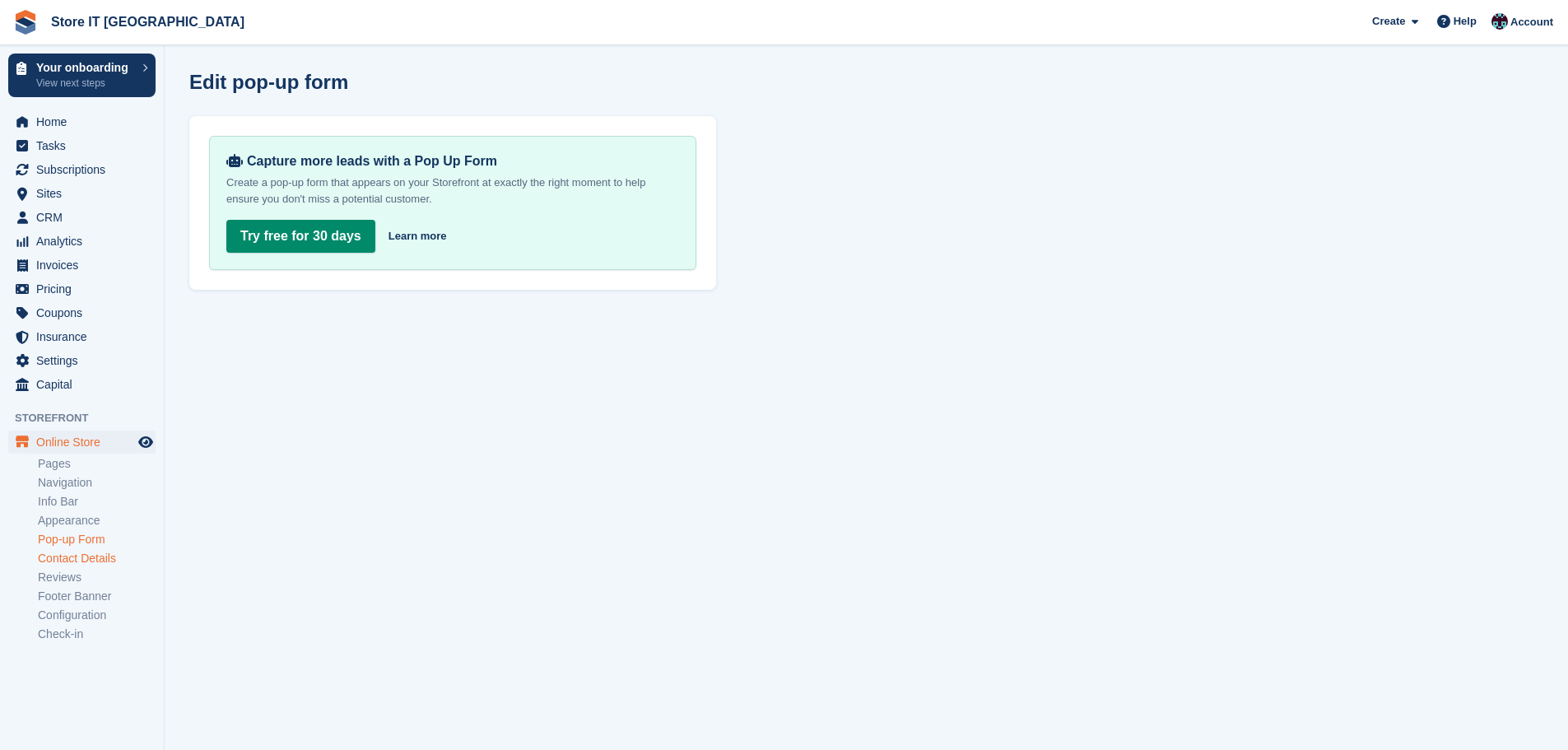
click at [68, 559] on link "Contact Details" at bounding box center [96, 559] width 118 height 15
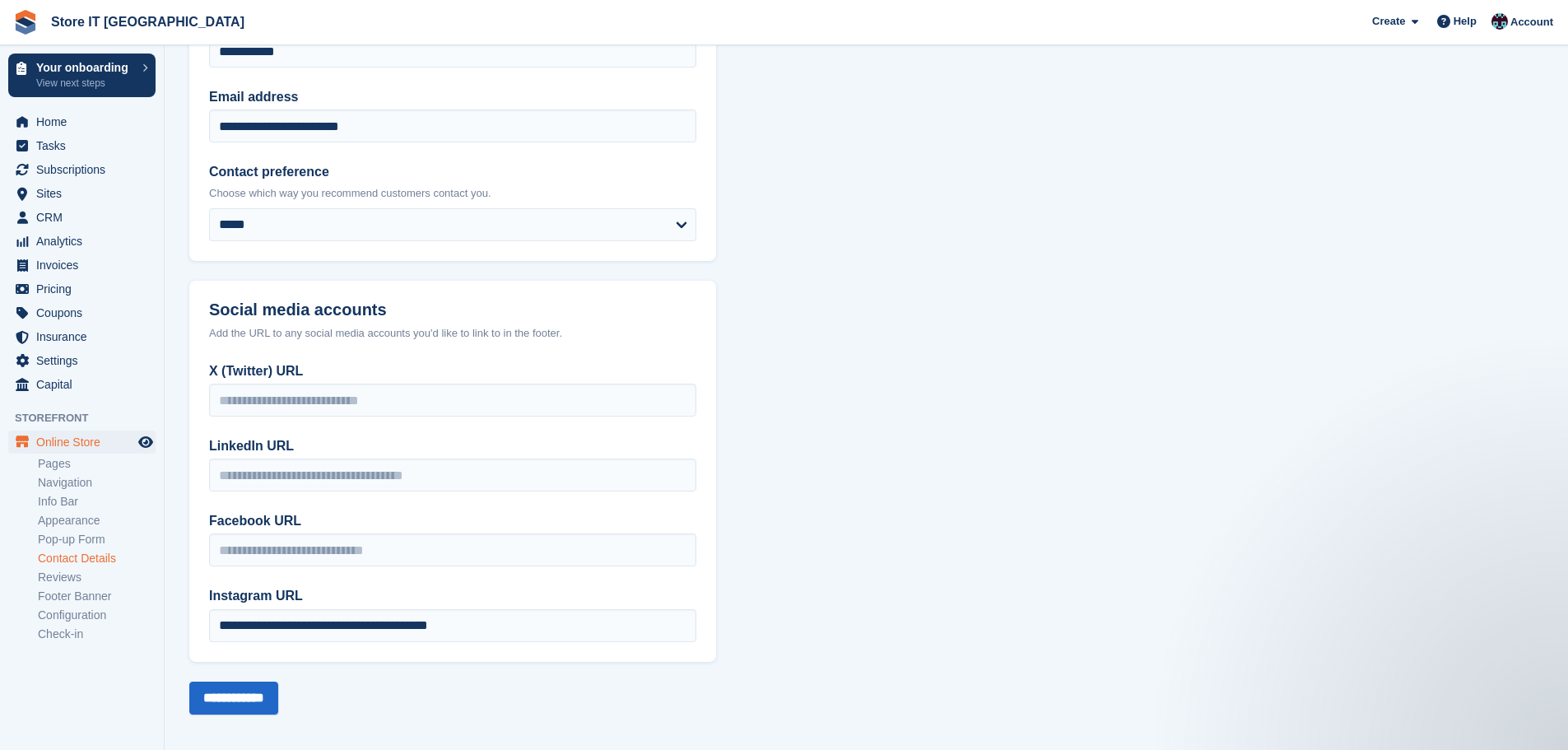
scroll to position [194, 0]
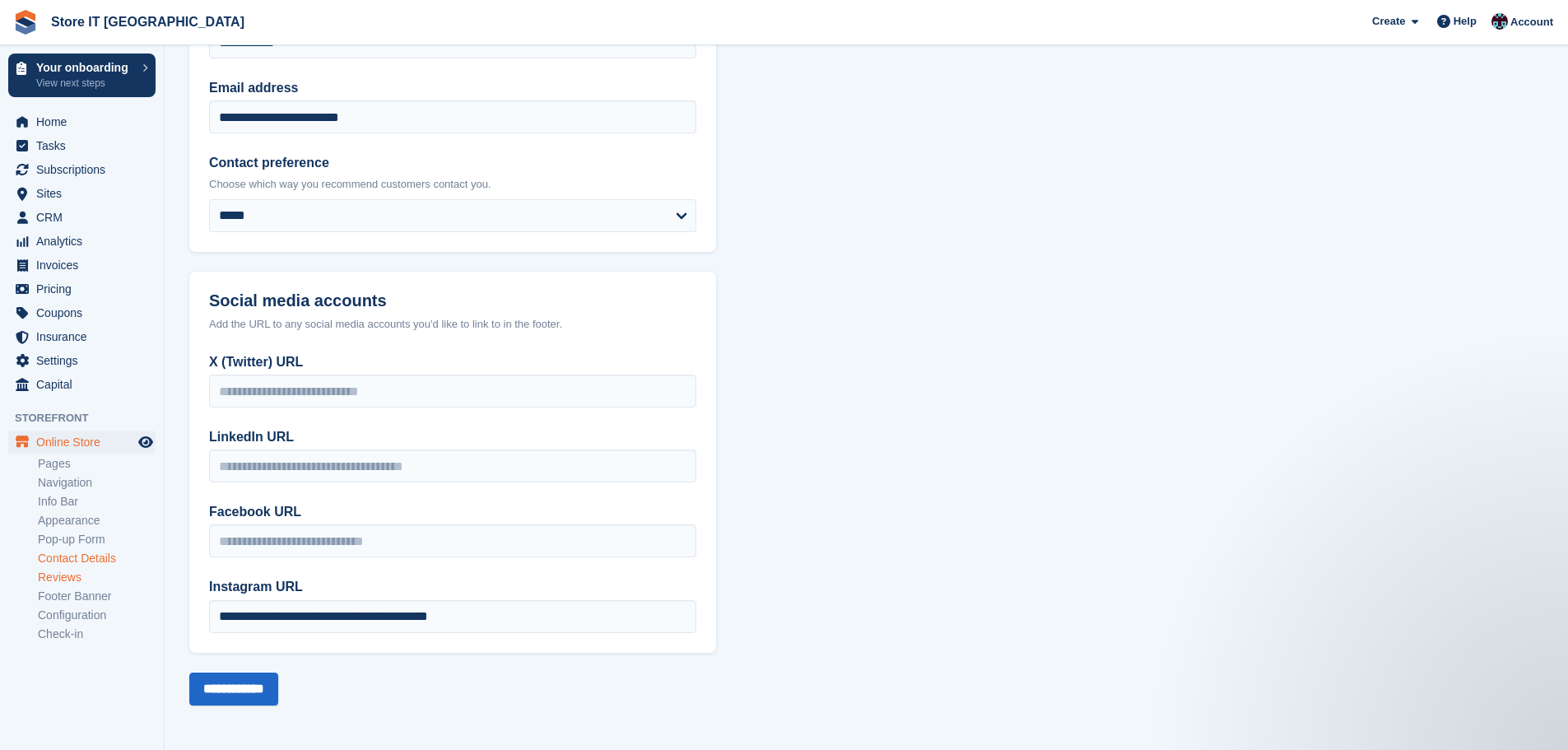
click at [64, 582] on link "Reviews" at bounding box center [96, 578] width 118 height 15
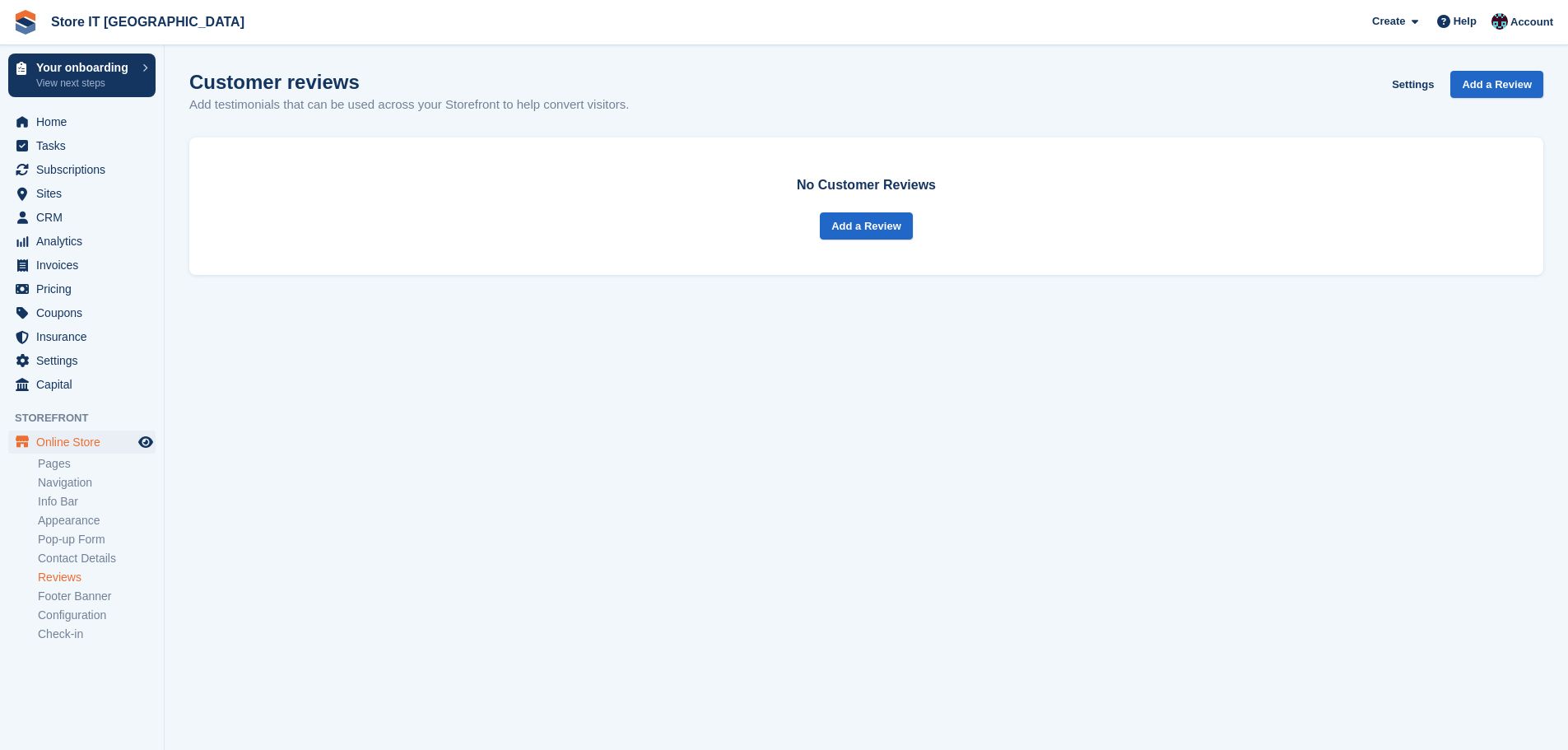
click at [65, 605] on li "Footer Banner" at bounding box center [101, 597] width 126 height 17
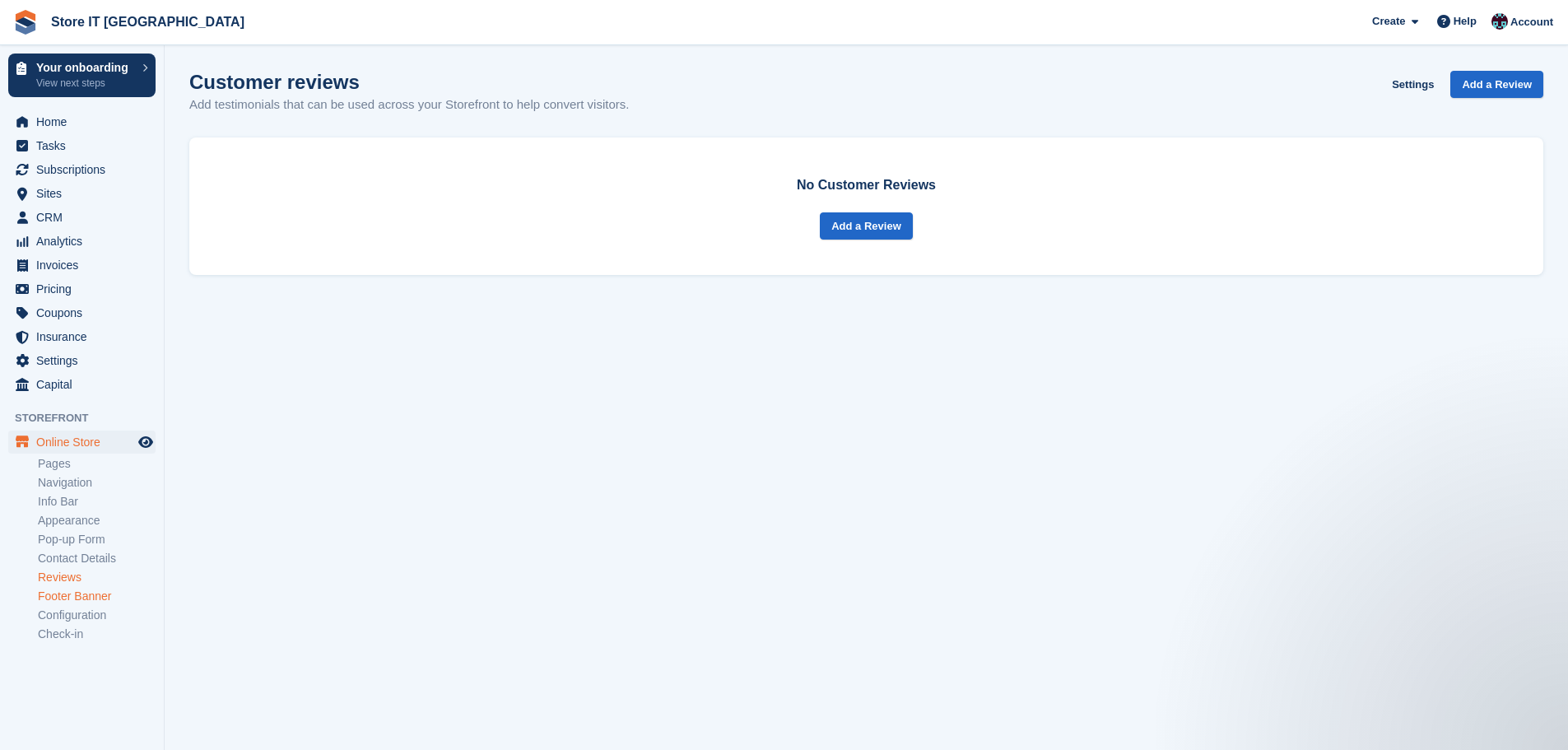
click at [68, 593] on link "Footer Banner" at bounding box center [96, 597] width 118 height 15
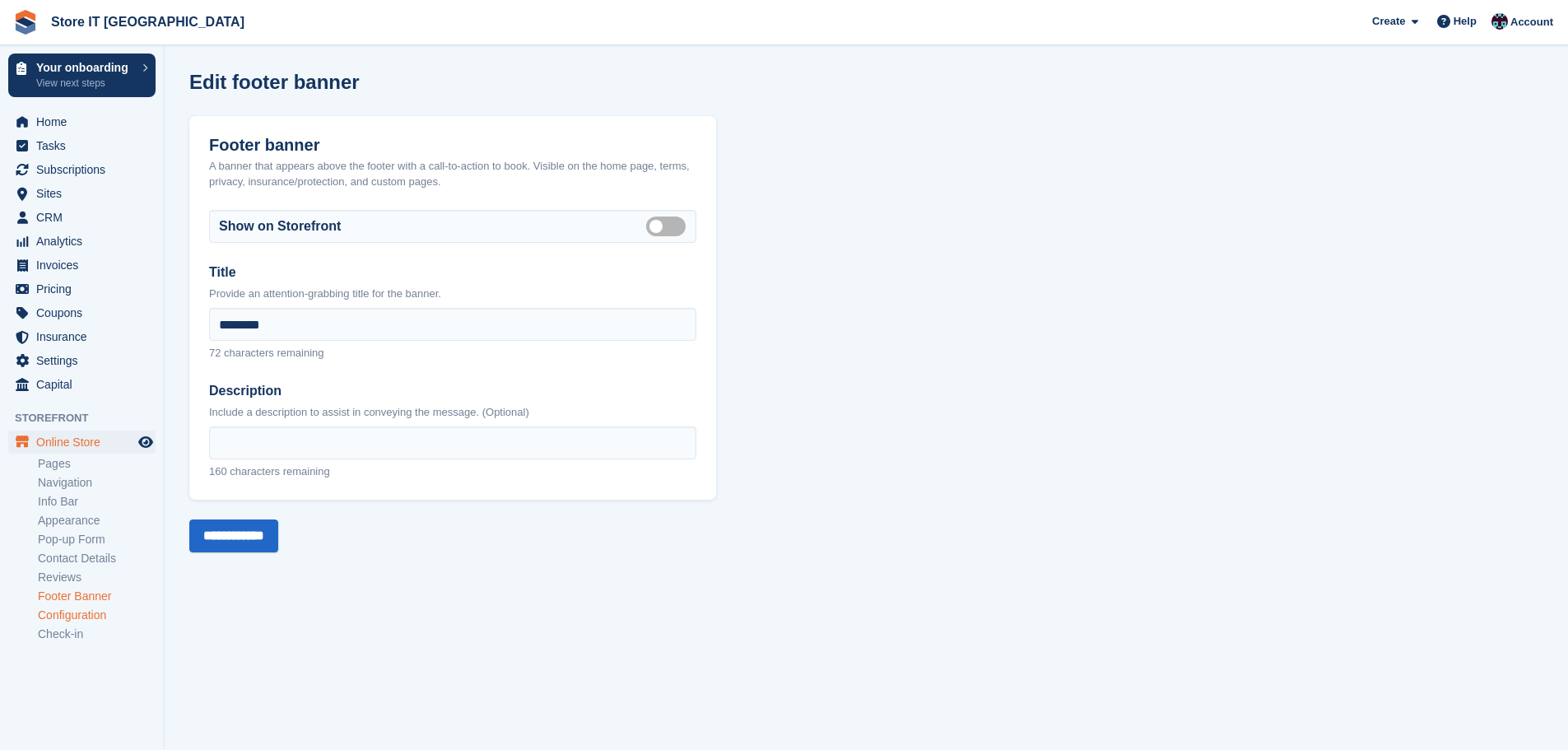
click at [68, 614] on link "Configuration" at bounding box center [96, 616] width 118 height 15
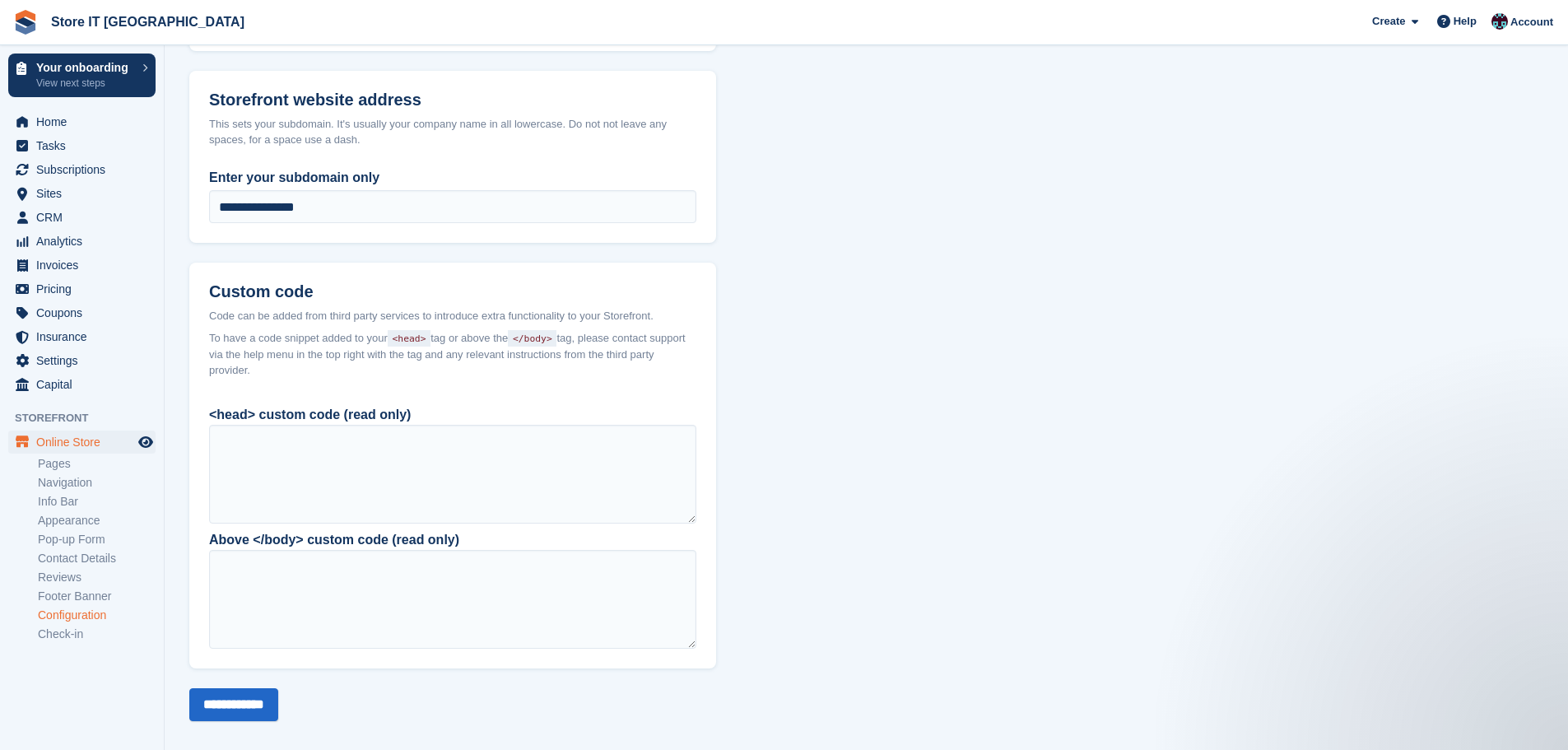
scroll to position [1214, 0]
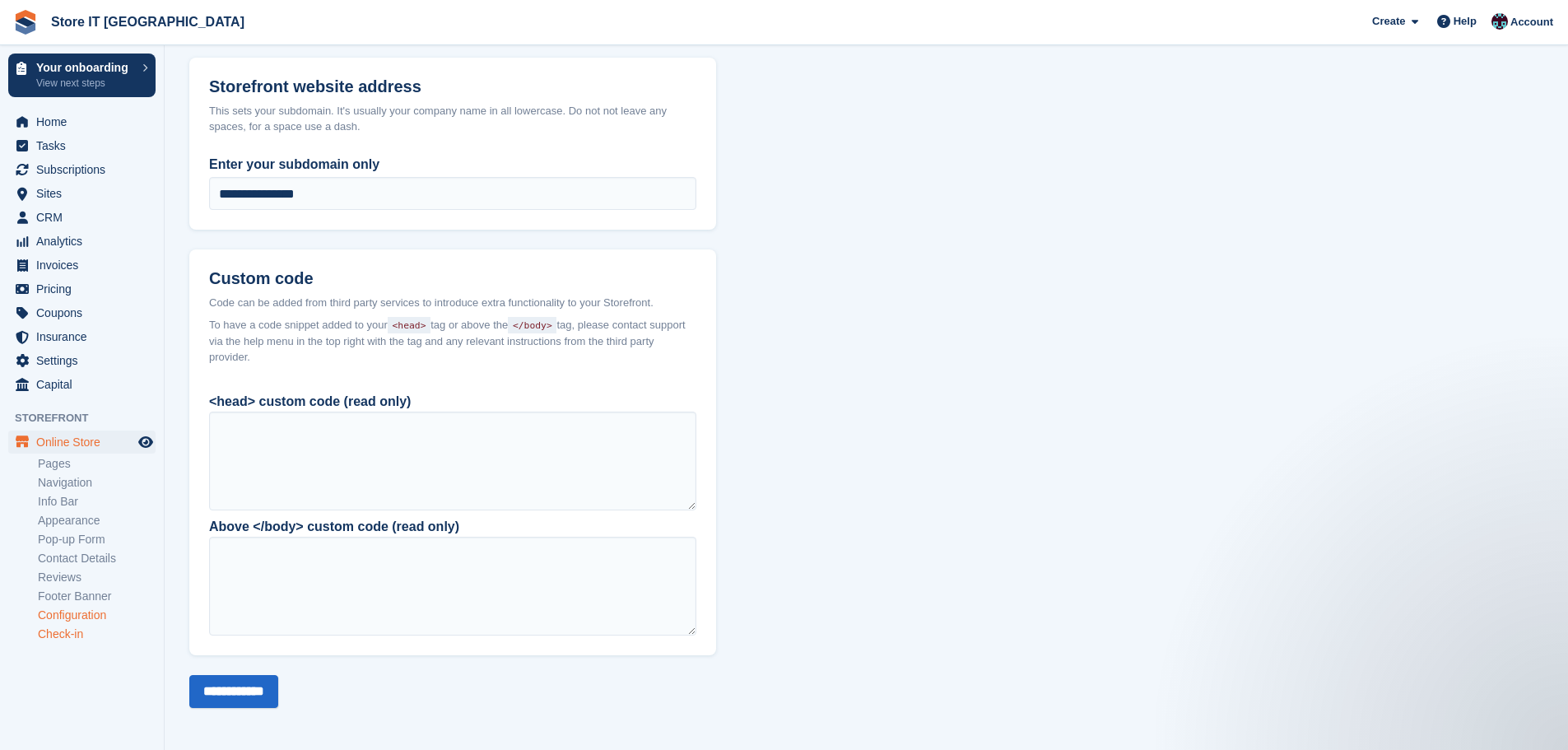
click at [58, 634] on link "Check-in" at bounding box center [96, 635] width 118 height 15
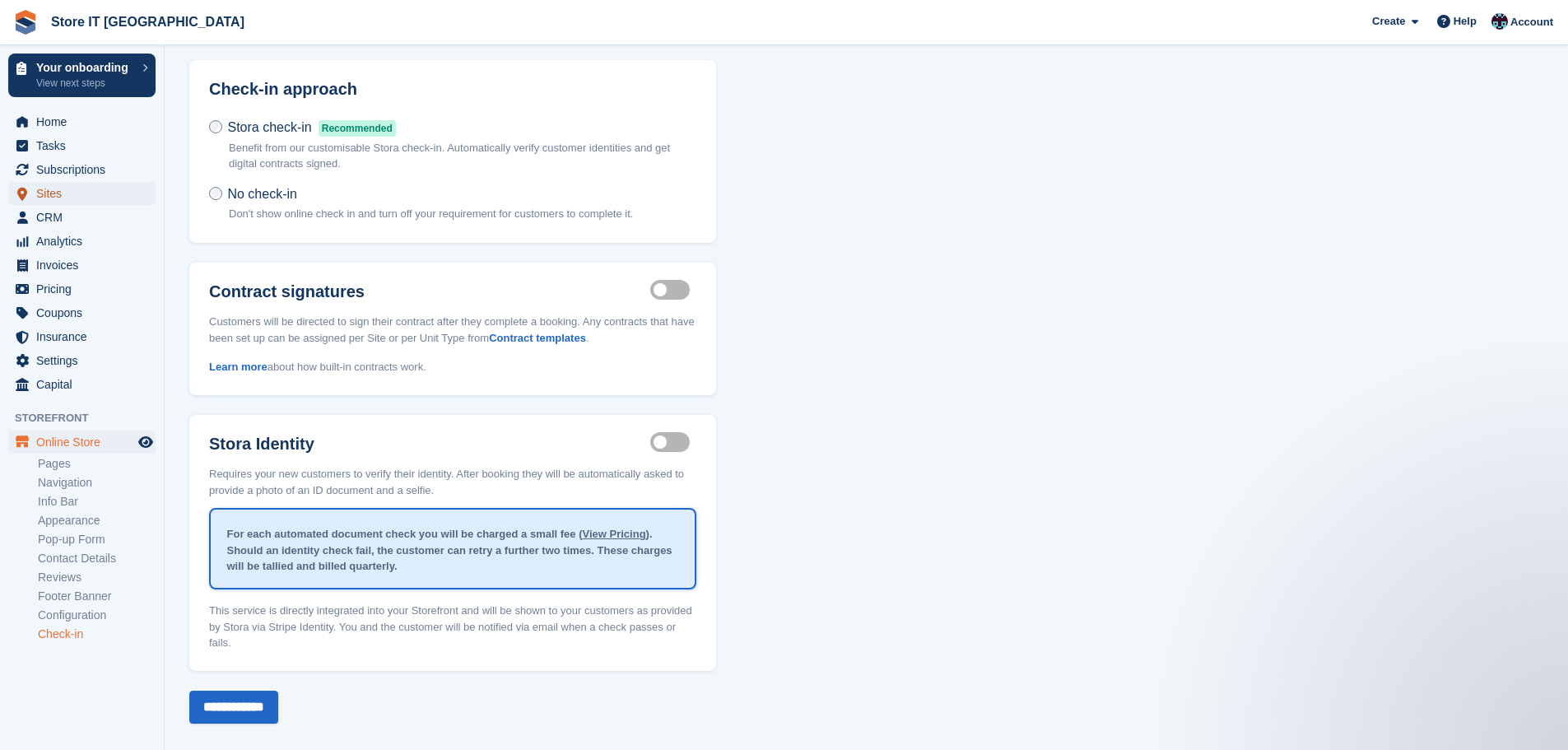
click at [62, 186] on span "Sites" at bounding box center [85, 194] width 99 height 23
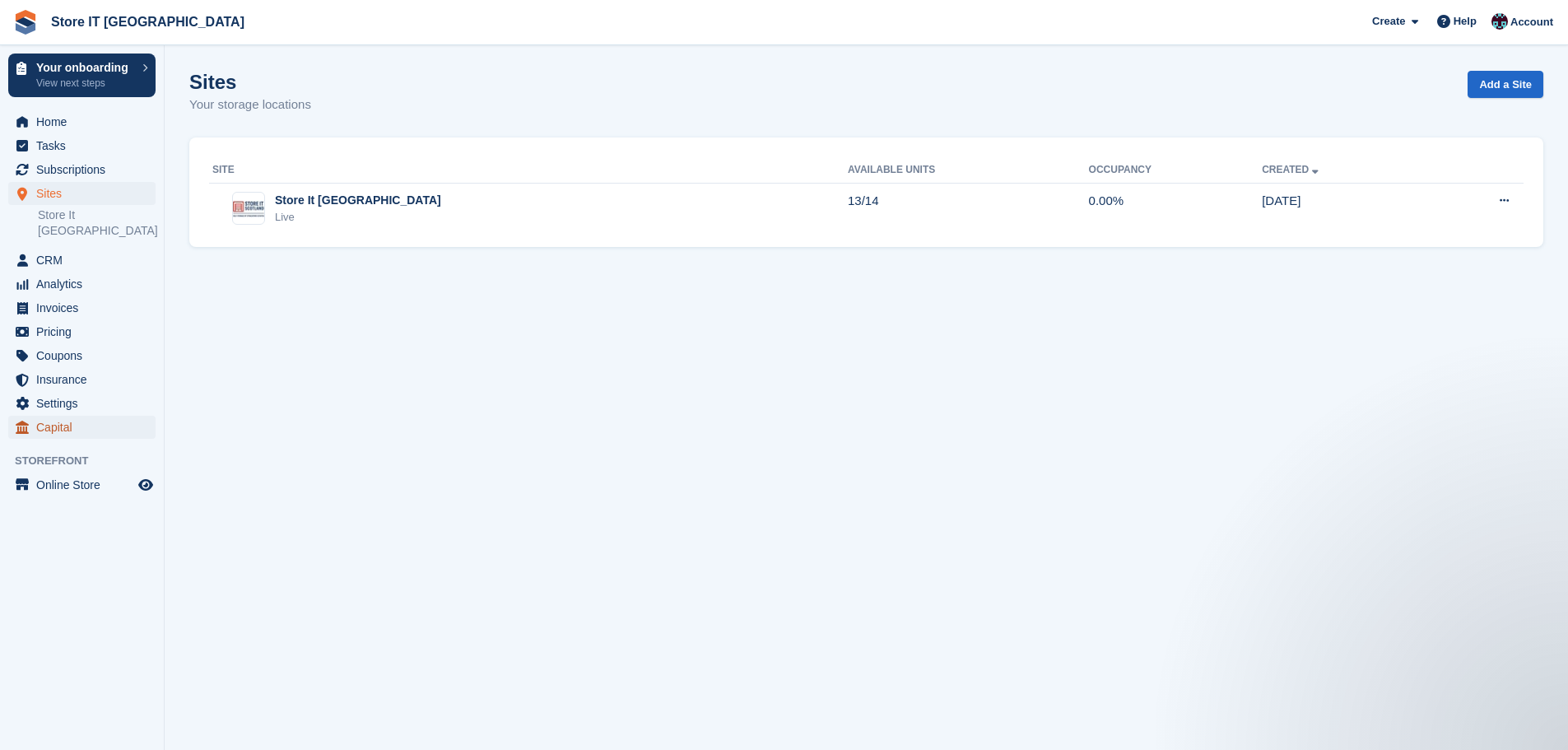
click at [54, 417] on span "Capital" at bounding box center [85, 427] width 99 height 23
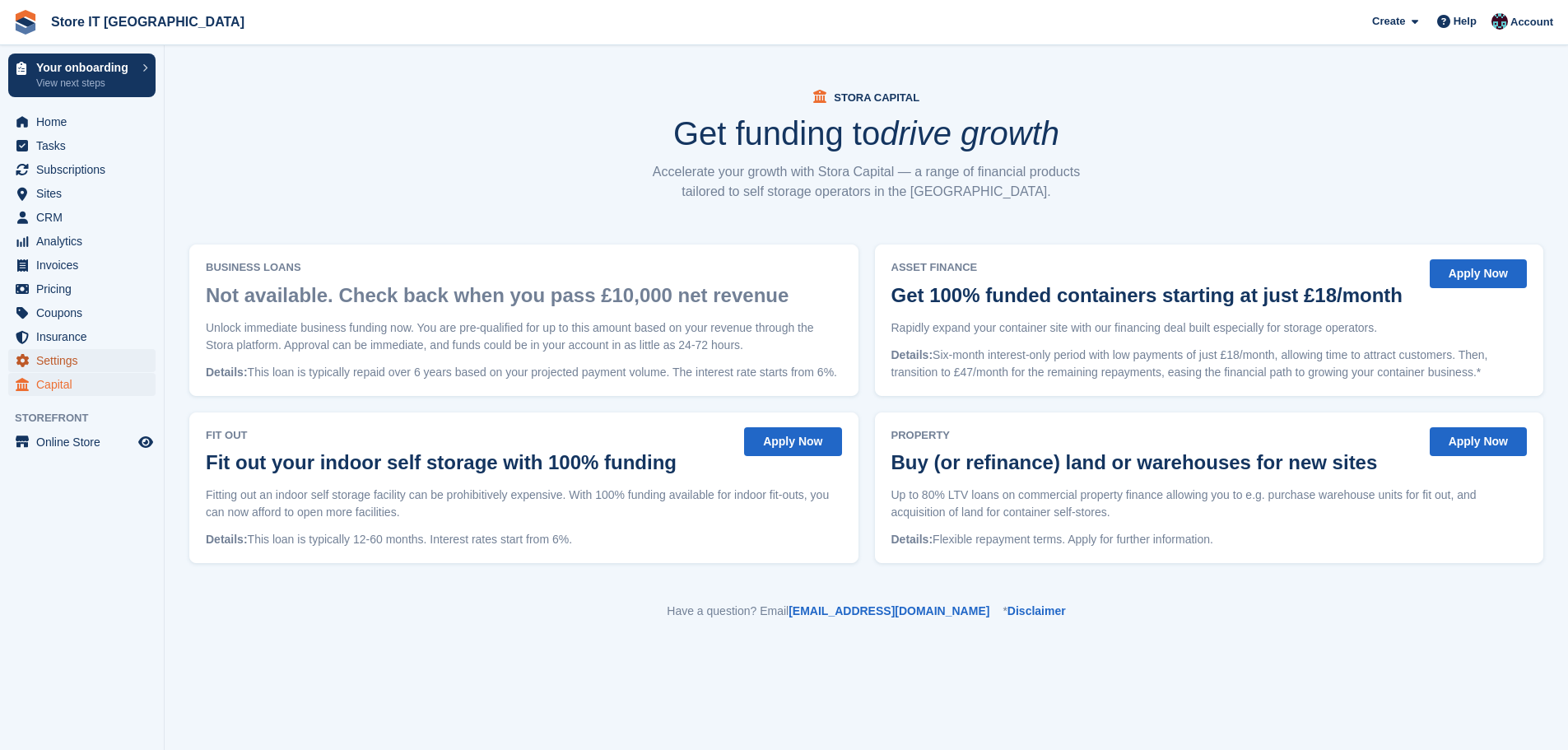
click at [68, 366] on span "Settings" at bounding box center [85, 360] width 99 height 23
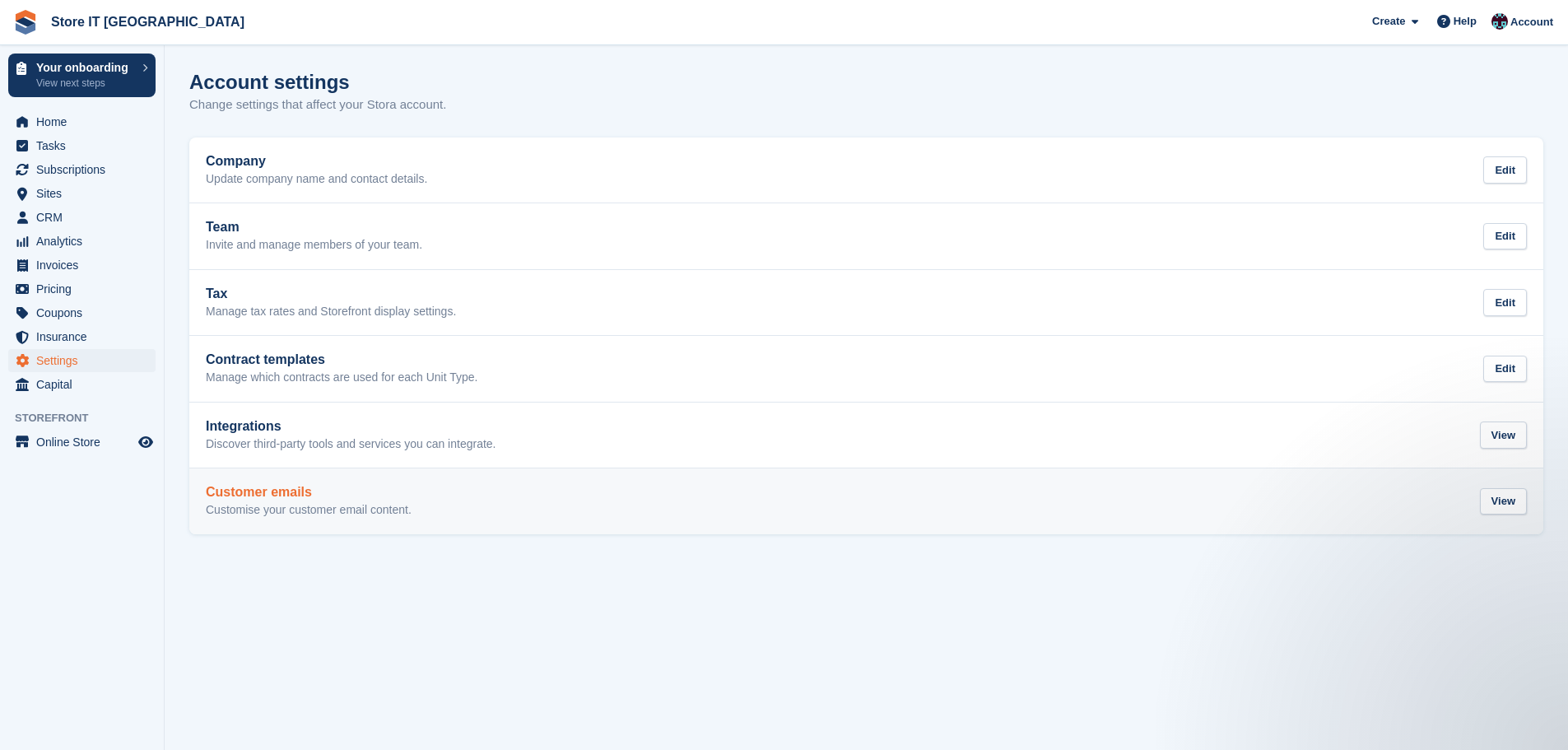
click at [322, 499] on h2 "Customer emails" at bounding box center [308, 492] width 205 height 15
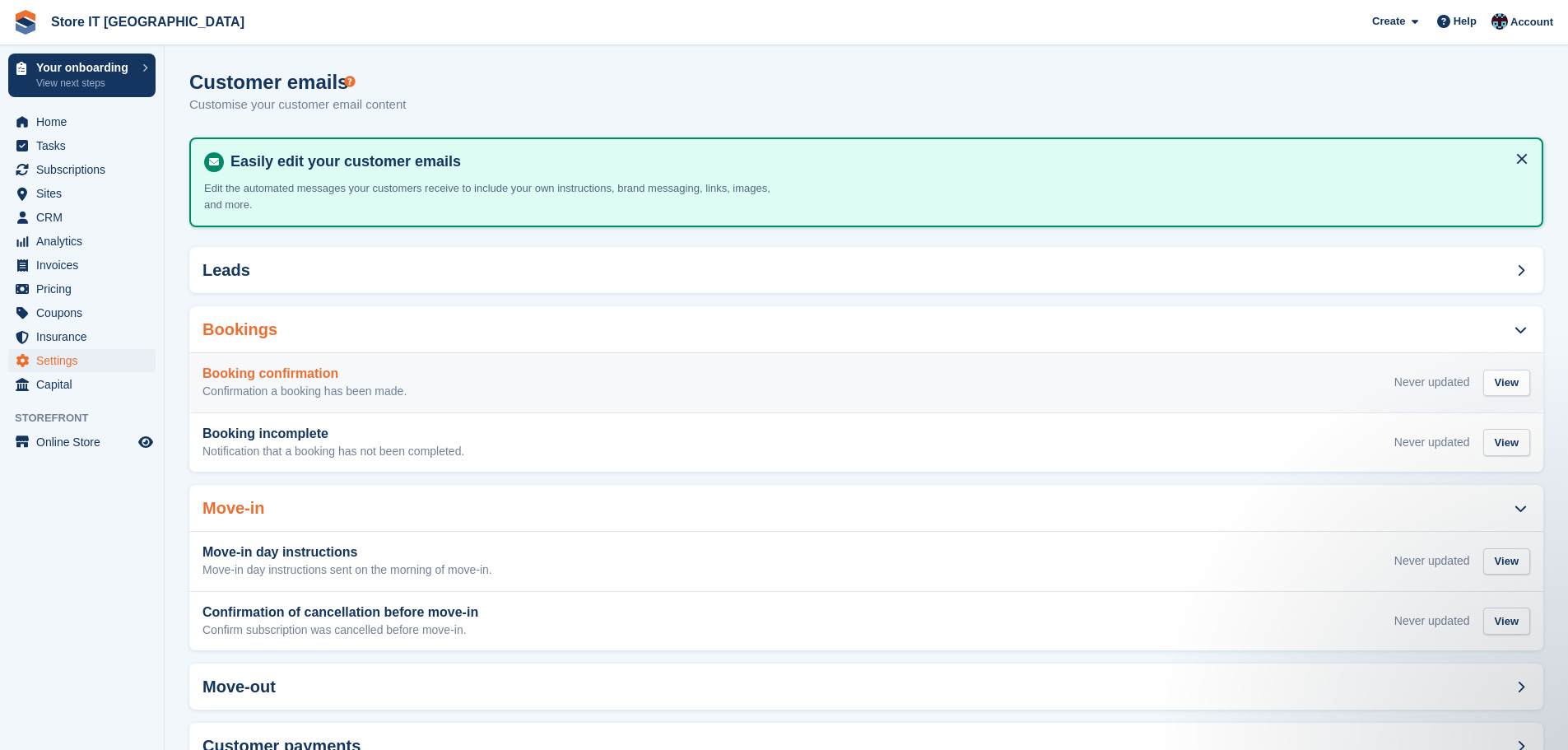
click at [383, 383] on div "Booking confirmation Confirmation a booking has been made." at bounding box center [304, 383] width 204 height 33
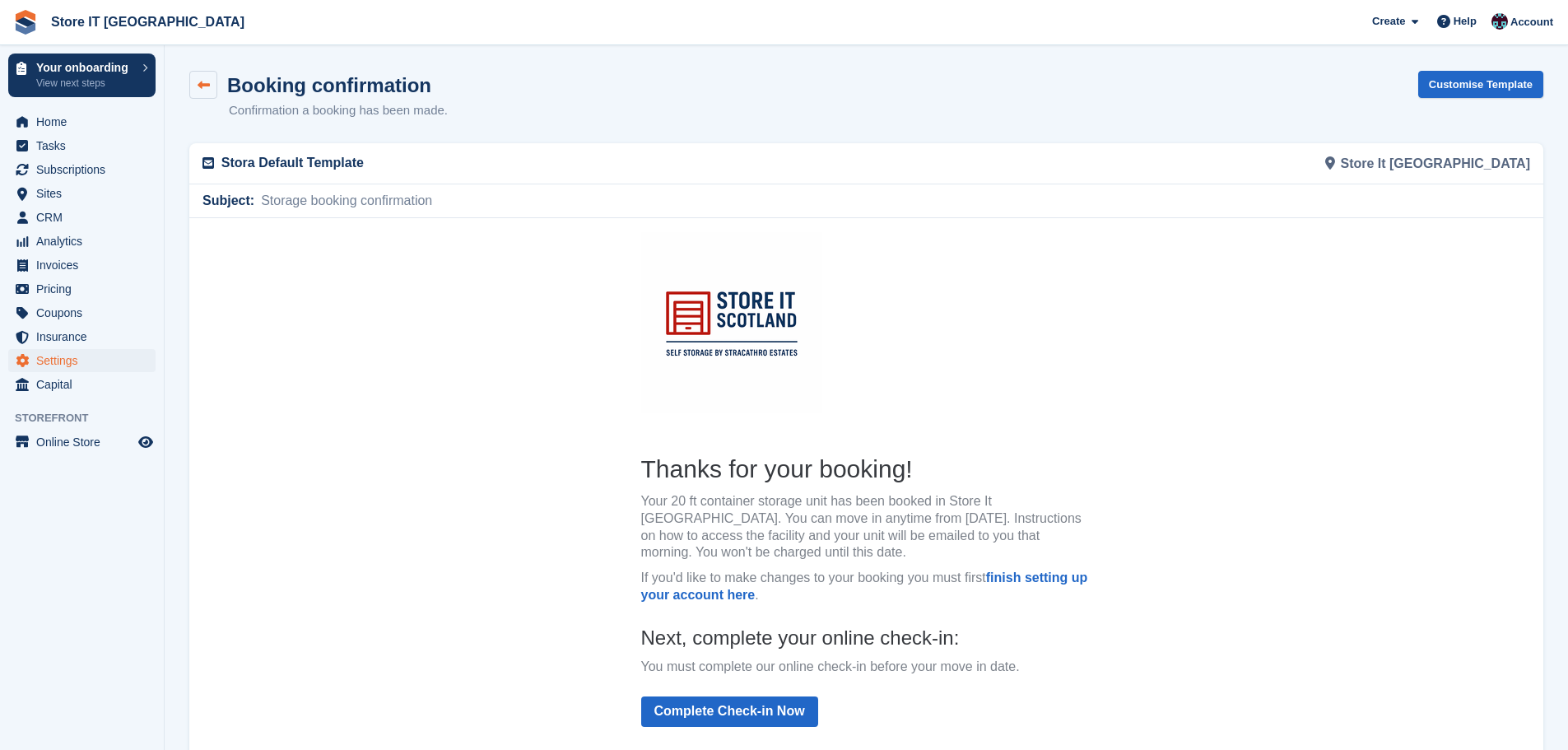
click at [192, 80] on link at bounding box center [203, 84] width 28 height 28
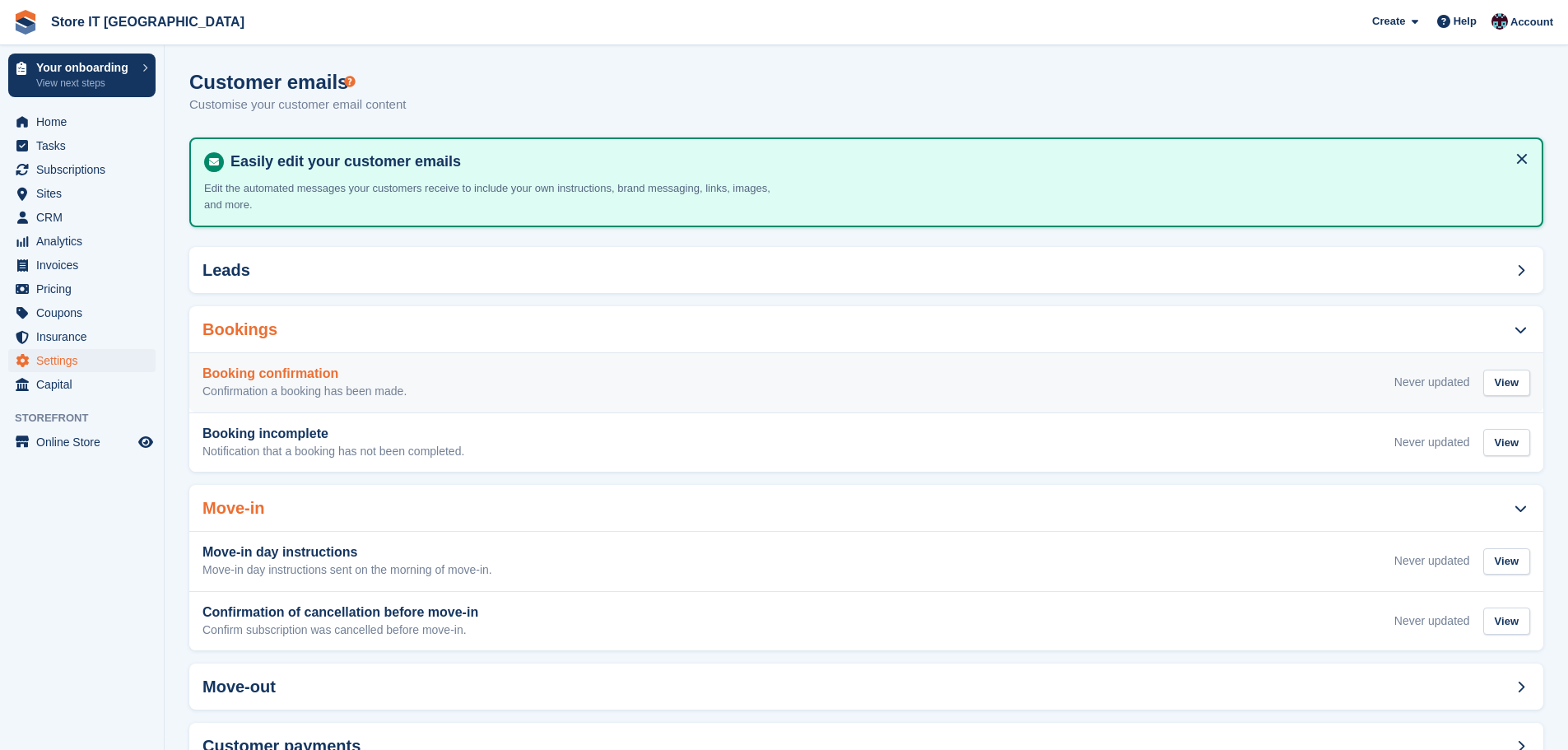
click at [291, 382] on div "Booking confirmation Confirmation a booking has been made." at bounding box center [304, 383] width 204 height 33
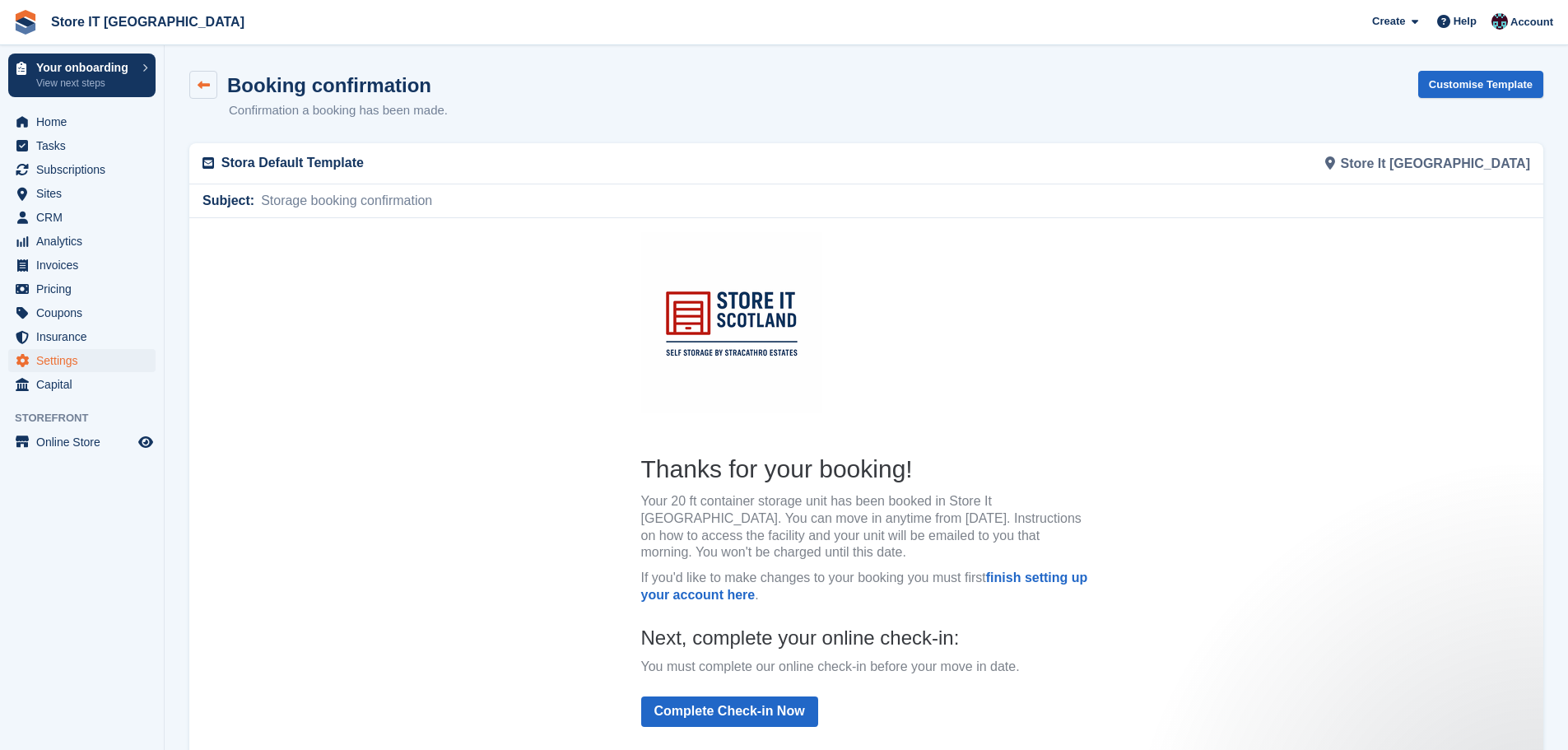
click at [214, 88] on link at bounding box center [203, 84] width 28 height 28
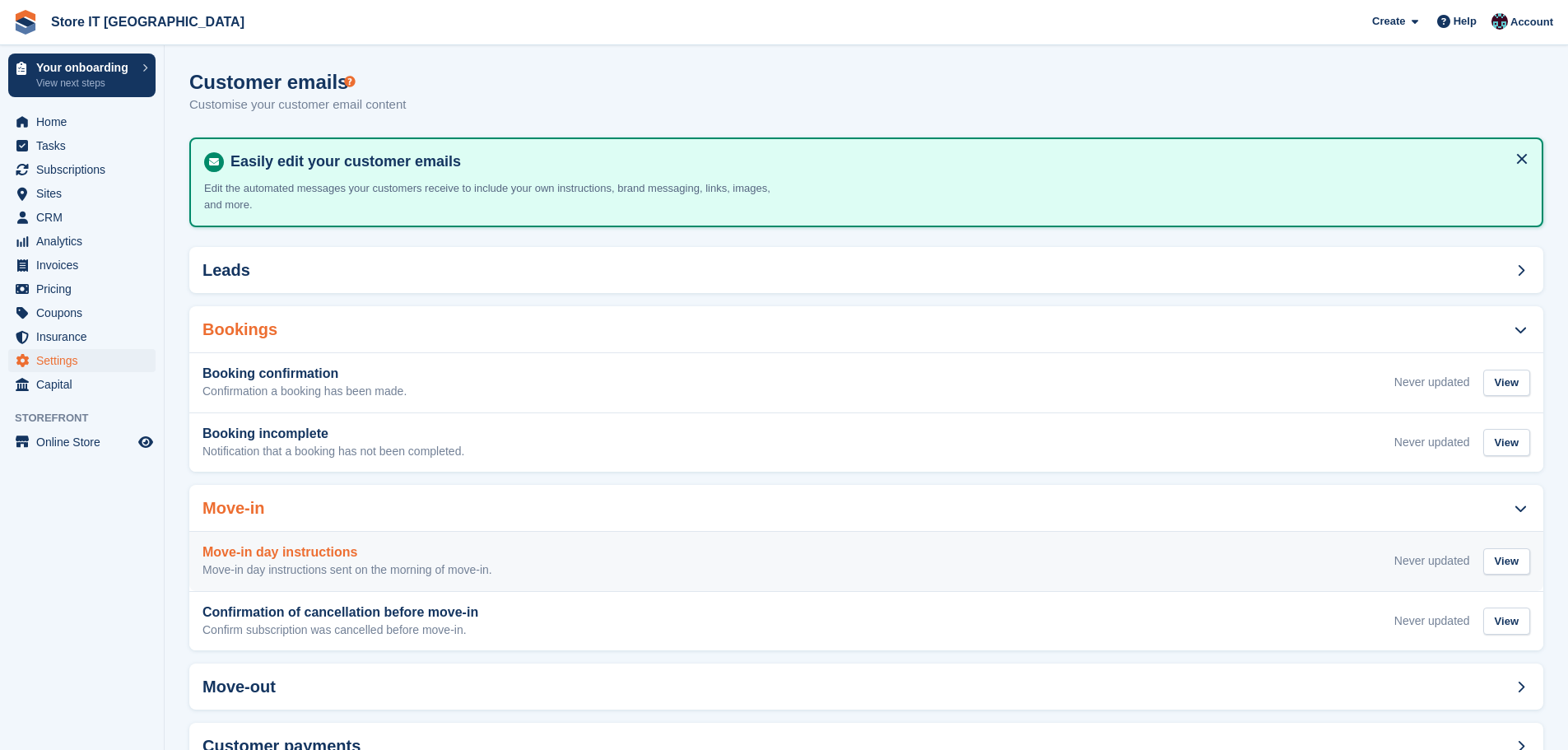
click at [352, 544] on div "Move-in day instructions Move-in day instructions sent on the morning of move-i…" at bounding box center [866, 562] width 1354 height 59
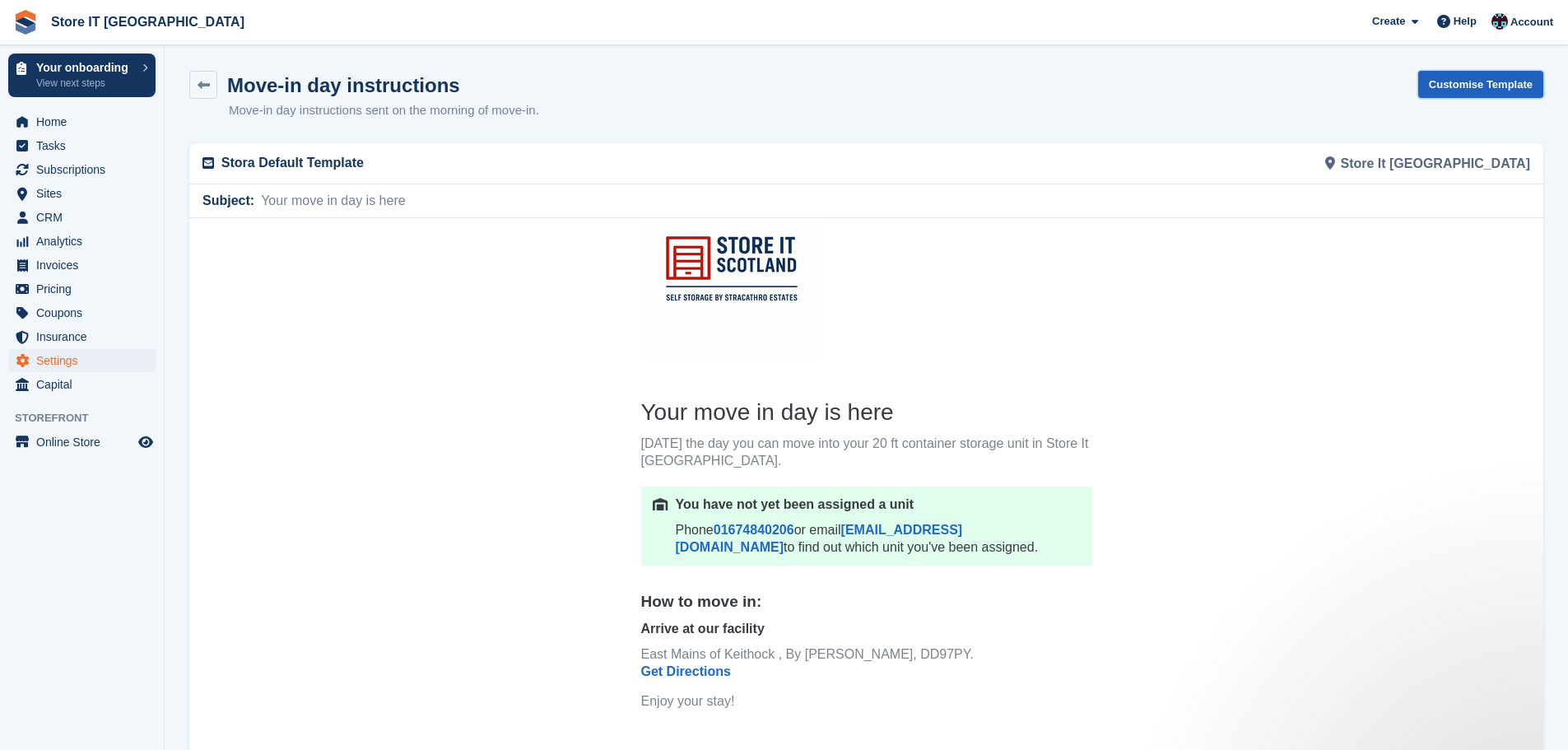
click at [1484, 88] on link "Customise Template" at bounding box center [1481, 84] width 126 height 28
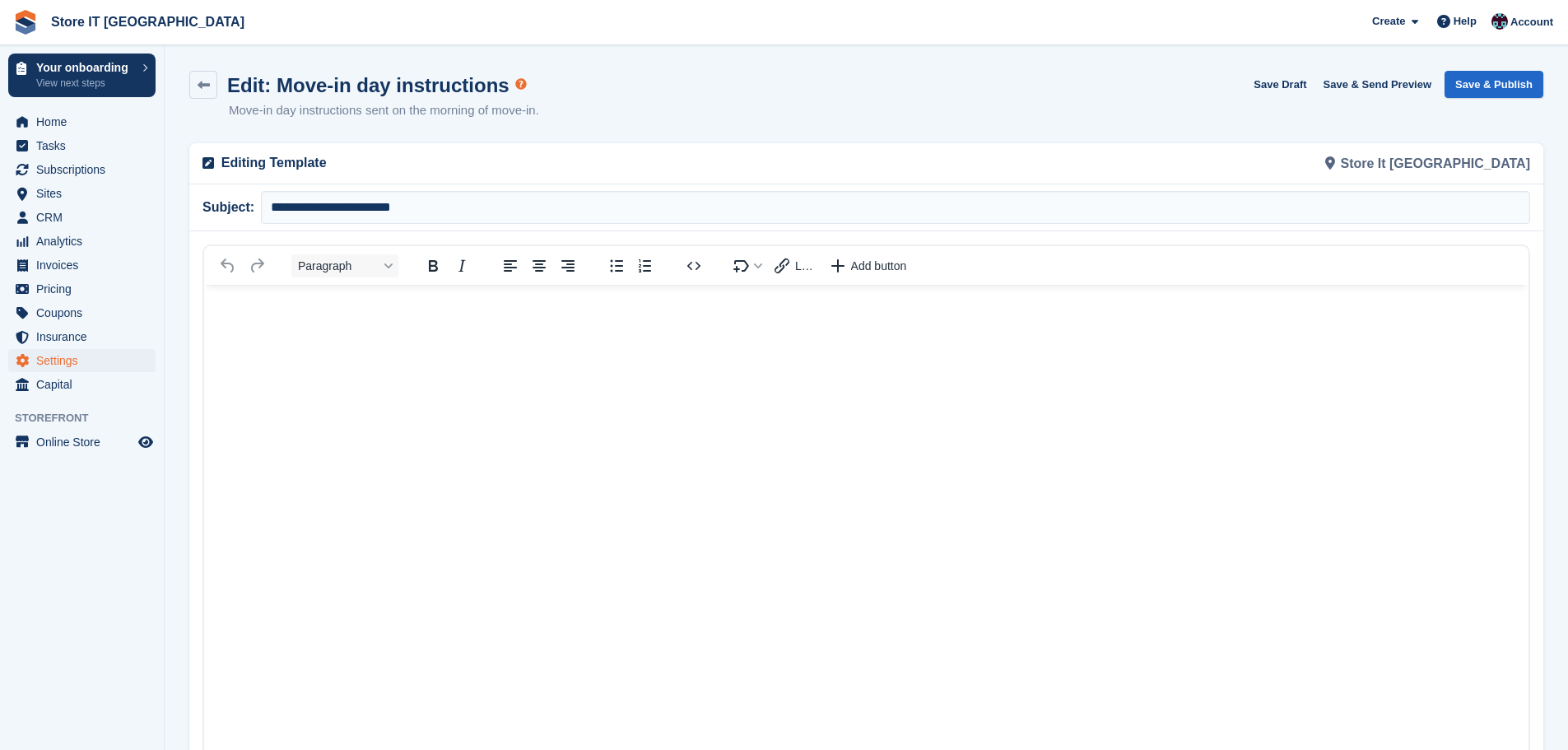
click at [1118, 476] on html at bounding box center [866, 581] width 1325 height 596
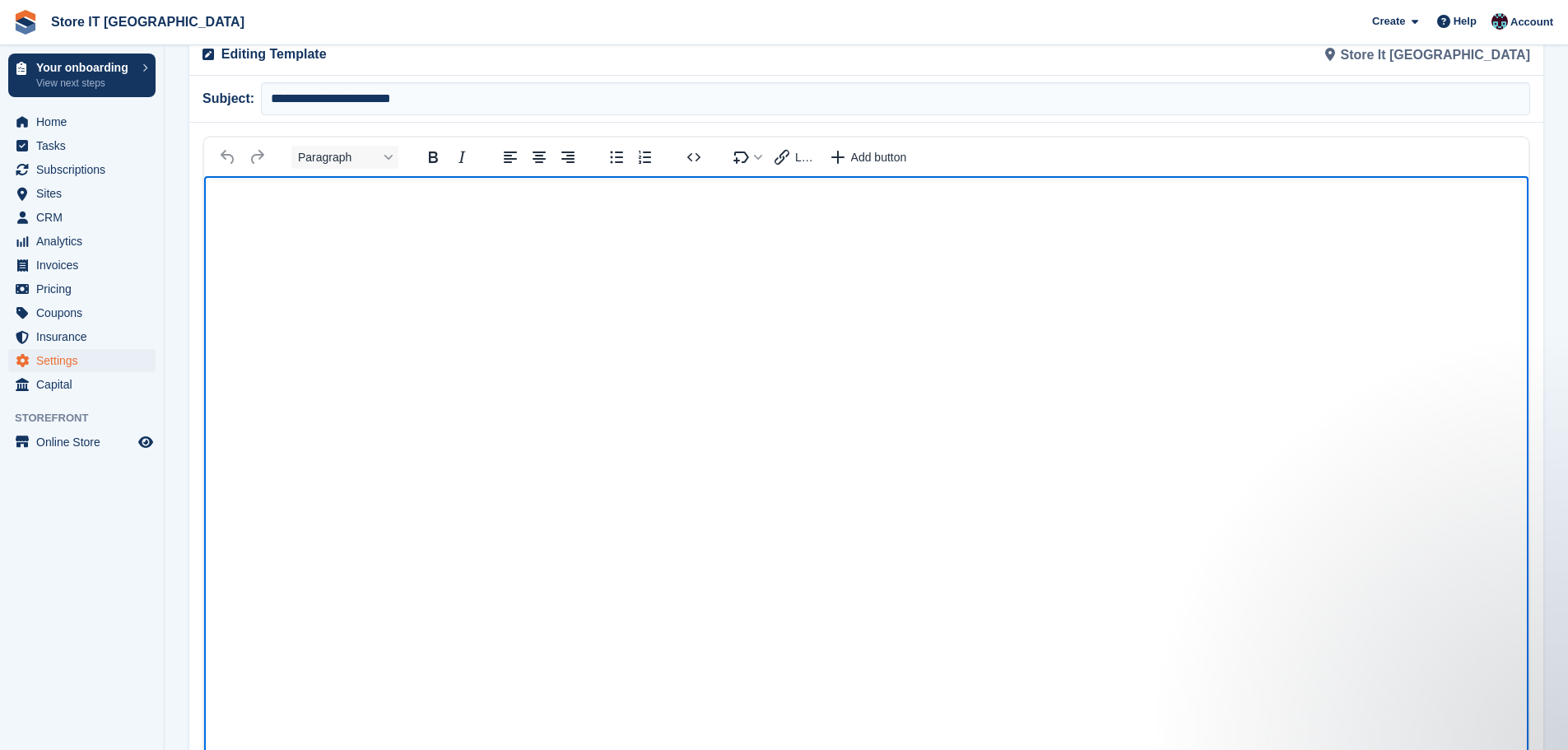
scroll to position [35, 0]
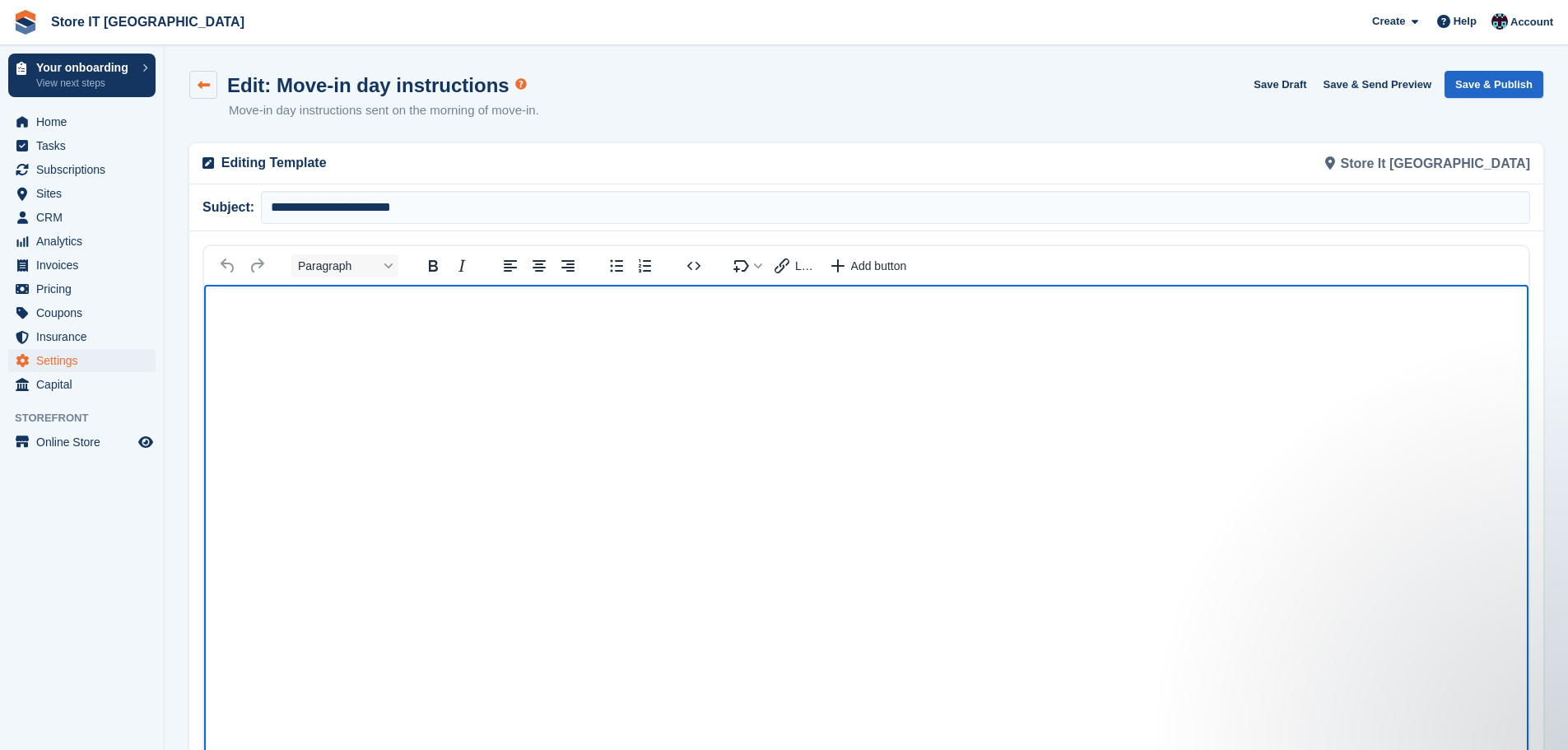
click at [201, 85] on icon at bounding box center [204, 85] width 12 height 12
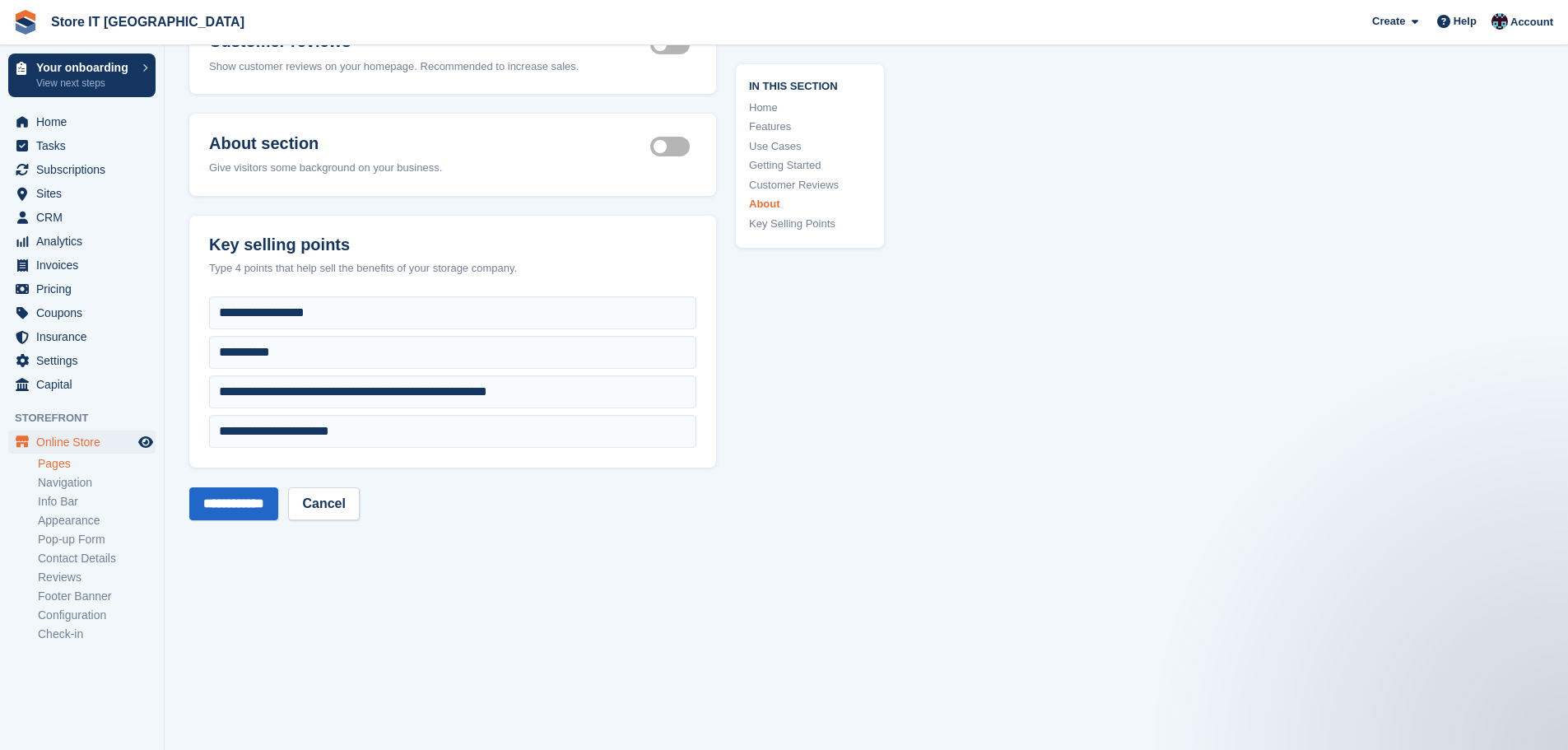
scroll to position [5518, 0]
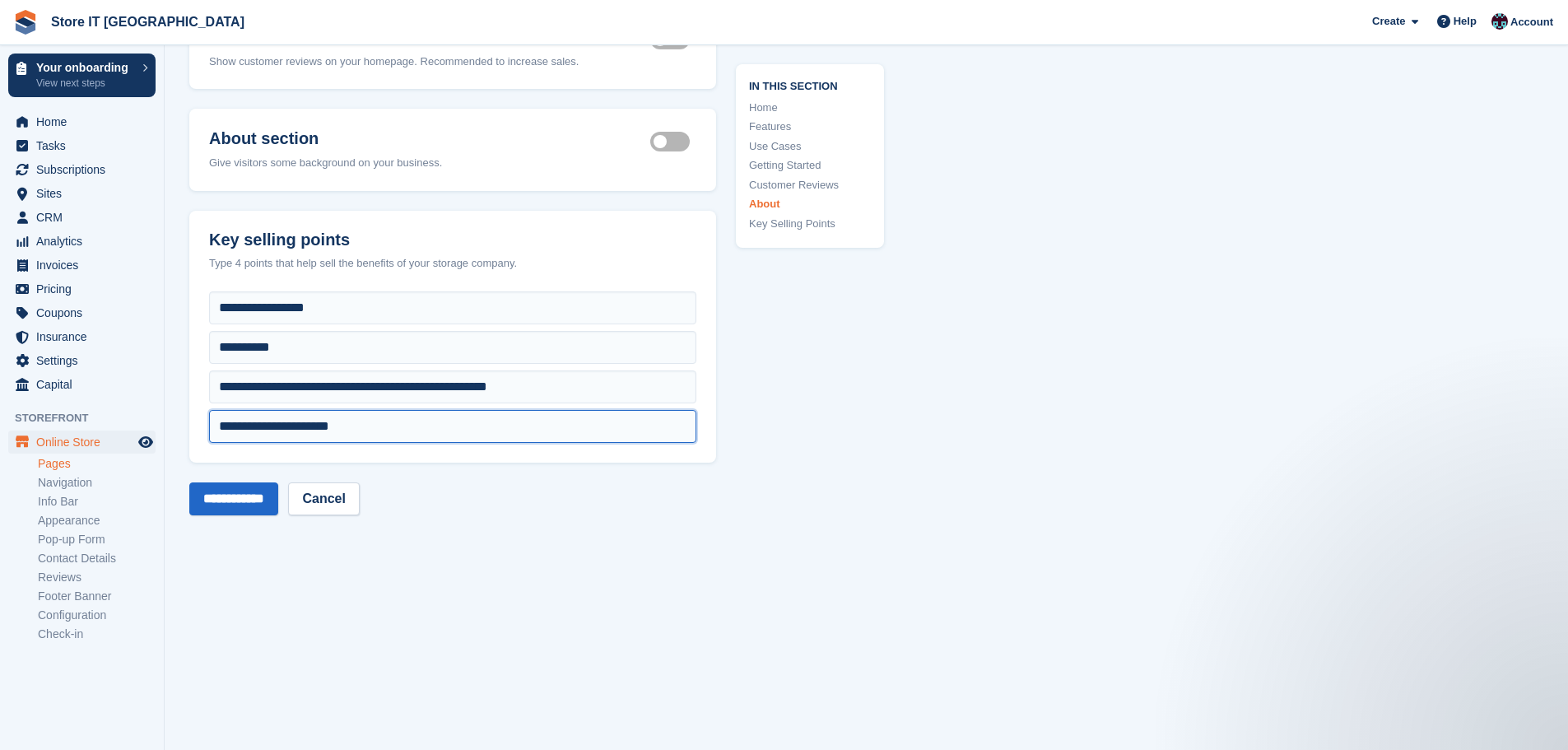
click at [303, 421] on input "**********" at bounding box center [452, 427] width 487 height 33
click at [369, 419] on input "**********" at bounding box center [452, 427] width 487 height 33
type input "**********"
click at [273, 488] on input "**********" at bounding box center [233, 499] width 89 height 33
